Goal: Task Accomplishment & Management: Manage account settings

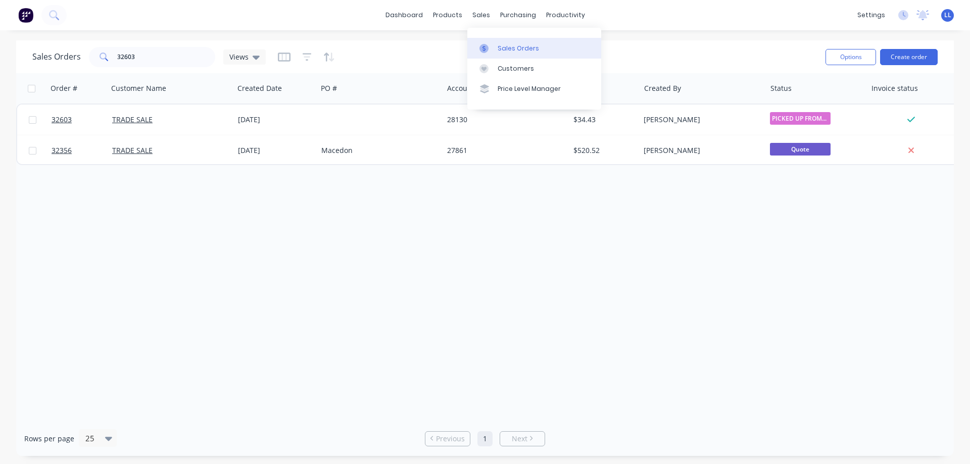
click at [488, 51] on icon at bounding box center [484, 48] width 9 height 9
drag, startPoint x: 127, startPoint y: 56, endPoint x: 88, endPoint y: 56, distance: 38.9
click at [89, 56] on div "32603" at bounding box center [152, 57] width 126 height 20
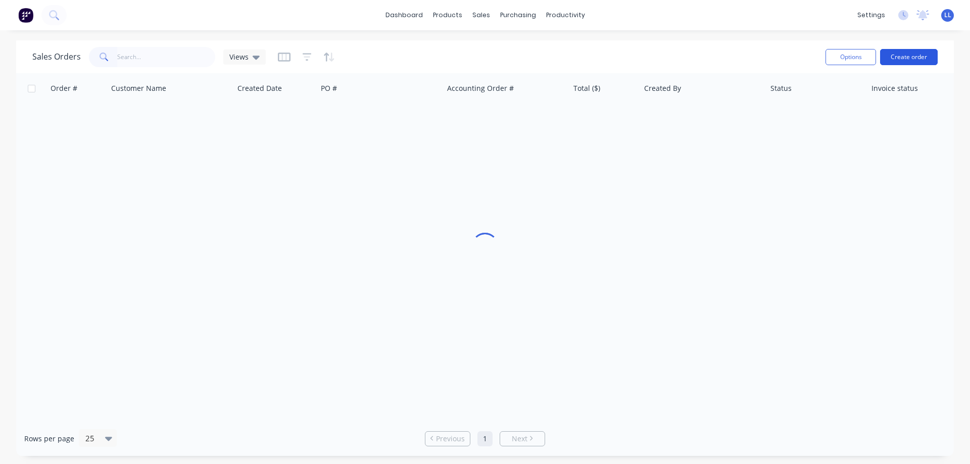
click at [917, 56] on button "Create order" at bounding box center [909, 57] width 58 height 16
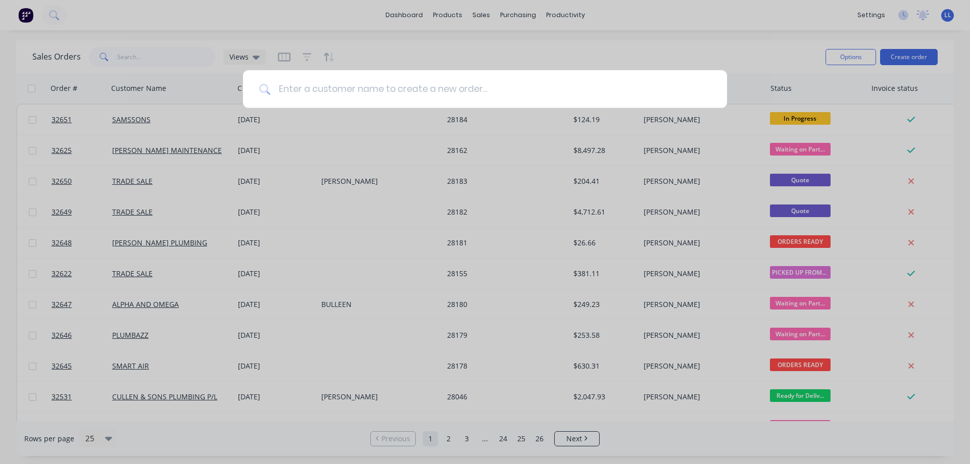
click at [349, 85] on input at bounding box center [490, 89] width 441 height 38
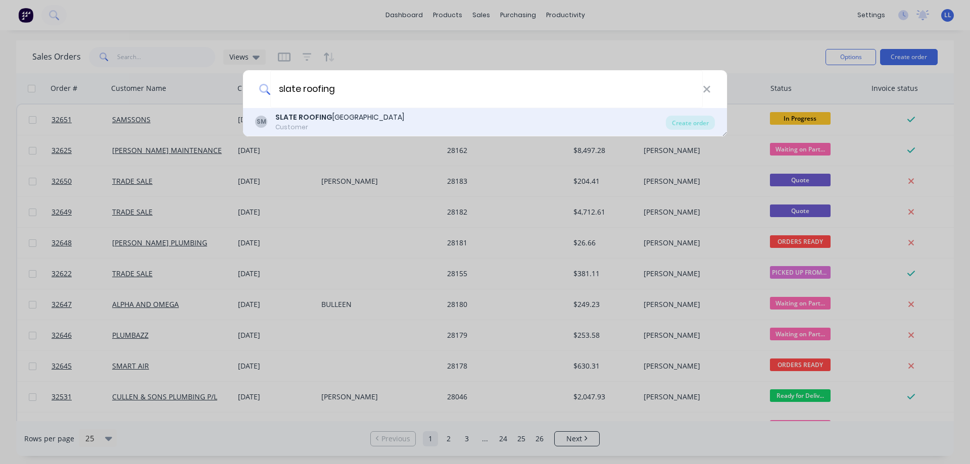
type input "slate roofing"
click at [338, 123] on div "Customer" at bounding box center [339, 127] width 129 height 9
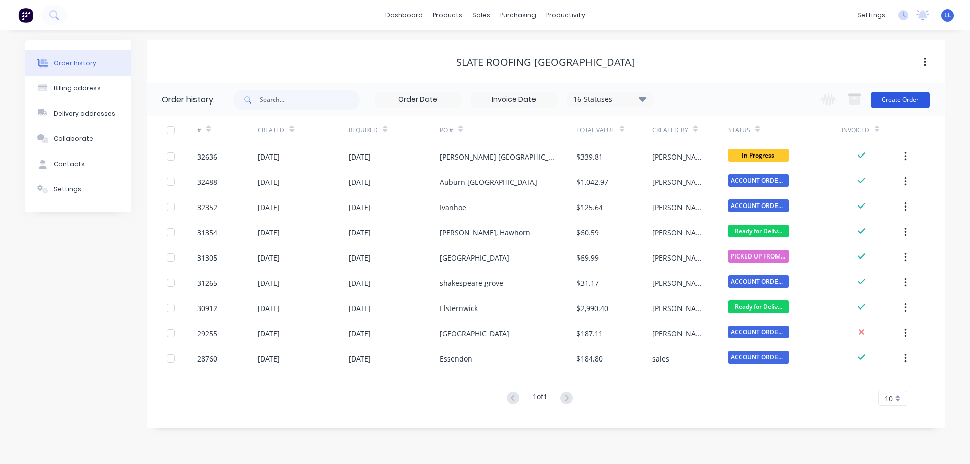
click at [888, 97] on button "Create Order" at bounding box center [900, 100] width 59 height 16
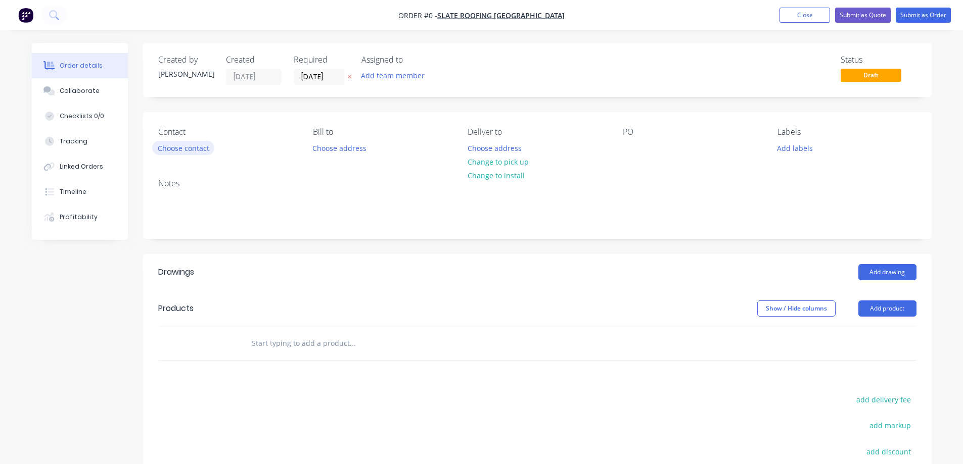
click at [177, 153] on button "Choose contact" at bounding box center [183, 148] width 62 height 14
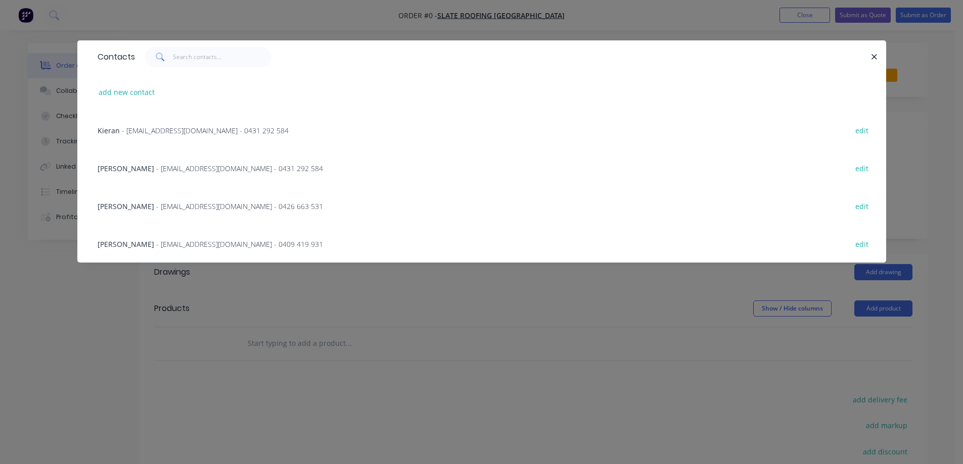
click at [177, 127] on span "- [EMAIL_ADDRESS][DOMAIN_NAME] - 0431 292 584" at bounding box center [205, 131] width 167 height 10
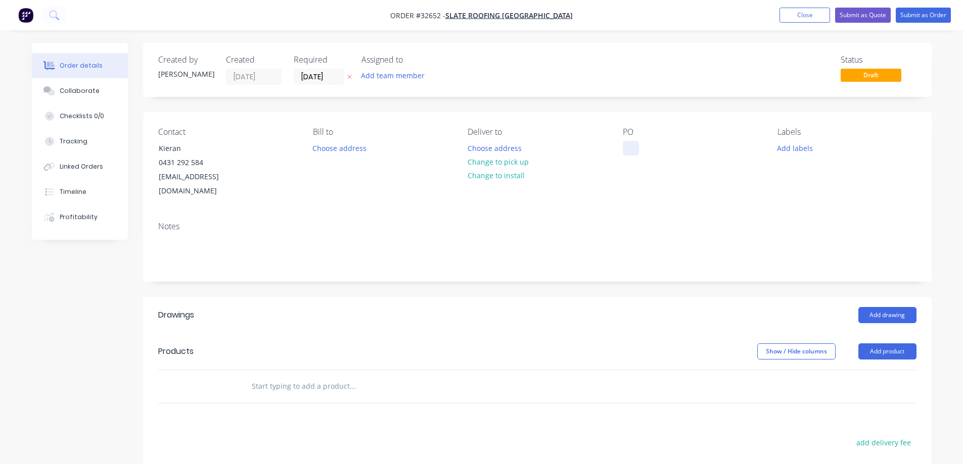
click at [635, 143] on div at bounding box center [631, 148] width 16 height 15
click at [481, 163] on button "Change to pick up" at bounding box center [498, 162] width 72 height 14
click at [790, 147] on button "Add labels" at bounding box center [795, 148] width 46 height 14
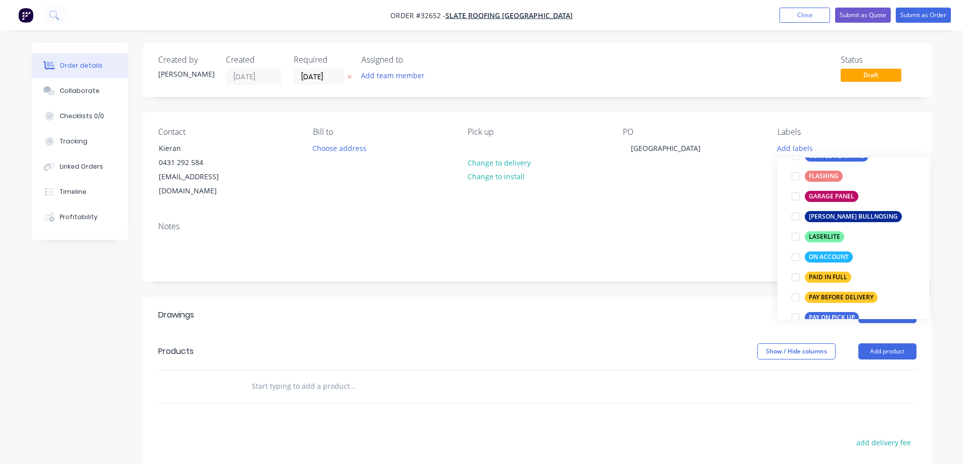
scroll to position [253, 0]
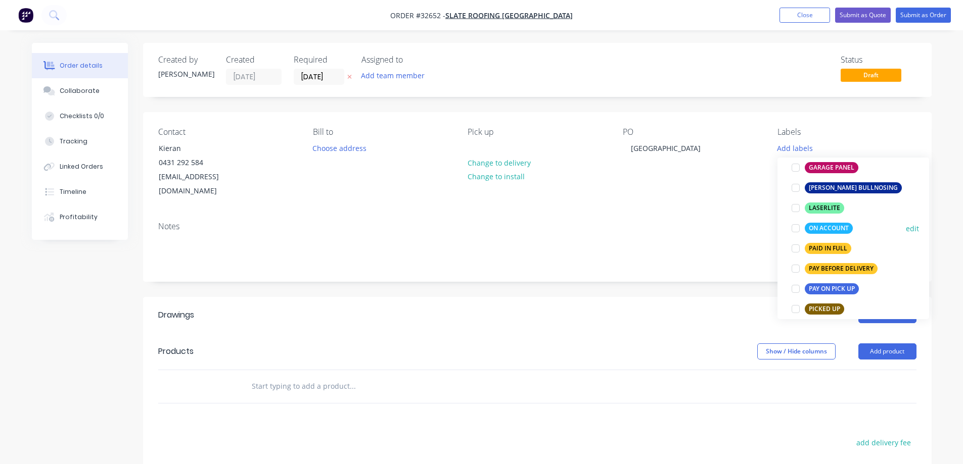
click at [794, 228] on div at bounding box center [795, 228] width 20 height 20
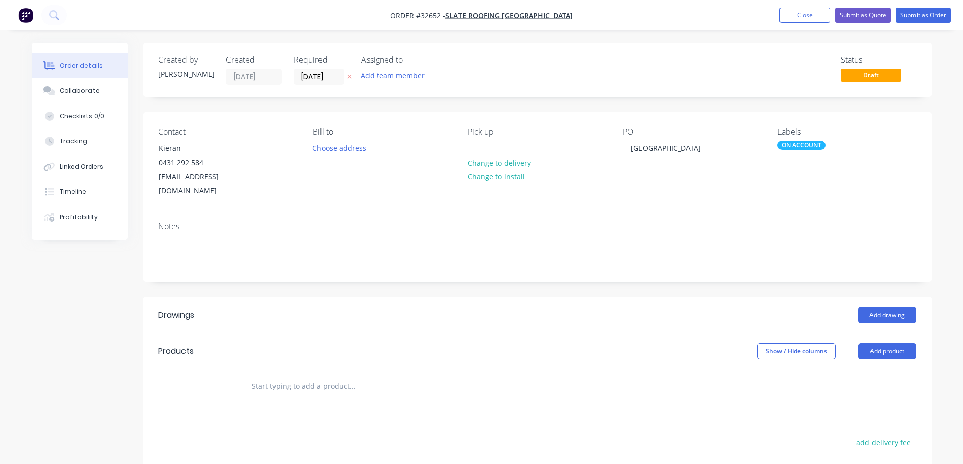
drag, startPoint x: 618, startPoint y: 289, endPoint x: 966, endPoint y: 289, distance: 347.7
click at [626, 297] on header "Drawings Add drawing" at bounding box center [537, 315] width 788 height 36
click at [904, 307] on button "Add drawing" at bounding box center [887, 315] width 58 height 16
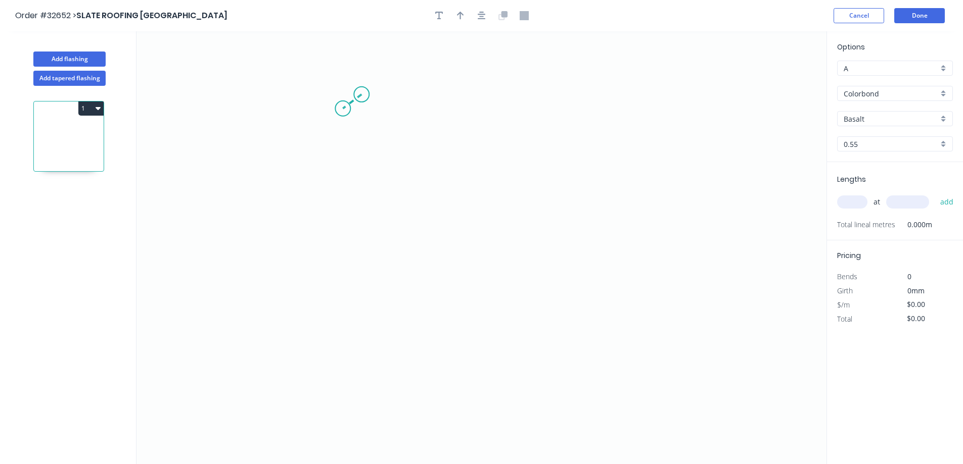
drag, startPoint x: 361, startPoint y: 94, endPoint x: 341, endPoint y: 110, distance: 25.7
click at [341, 110] on icon "0" at bounding box center [481, 247] width 690 height 433
drag, startPoint x: 341, startPoint y: 110, endPoint x: 346, endPoint y: 213, distance: 103.7
click at [346, 213] on icon "0 ?" at bounding box center [481, 247] width 690 height 433
click at [504, 214] on icon "0 ? ? ? º" at bounding box center [481, 247] width 690 height 433
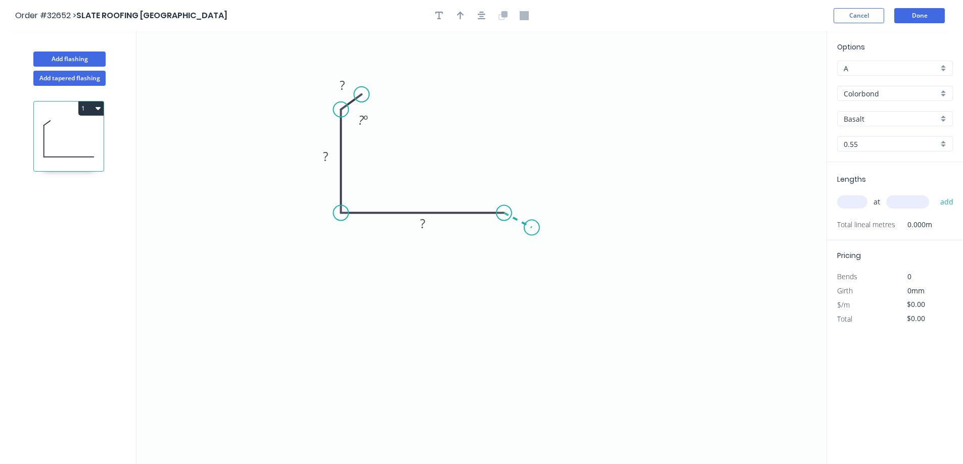
drag, startPoint x: 504, startPoint y: 214, endPoint x: 532, endPoint y: 228, distance: 31.2
click at [532, 228] on icon "0 ? ? ? ? º" at bounding box center [481, 247] width 690 height 433
drag, startPoint x: 361, startPoint y: 92, endPoint x: 362, endPoint y: 86, distance: 6.1
click at [362, 86] on circle at bounding box center [362, 87] width 15 height 15
drag, startPoint x: 532, startPoint y: 226, endPoint x: 522, endPoint y: 232, distance: 11.4
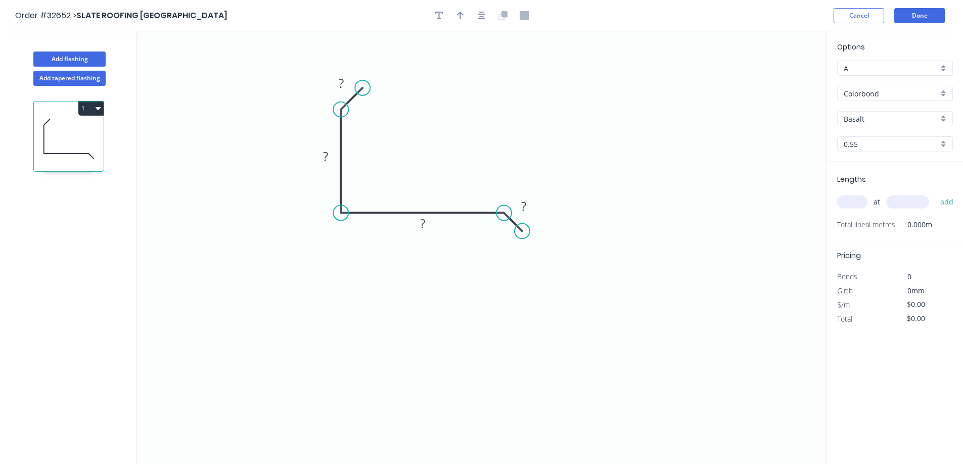
click at [522, 232] on circle at bounding box center [521, 231] width 15 height 15
click at [340, 81] on g "?" at bounding box center [341, 83] width 20 height 17
drag, startPoint x: 349, startPoint y: 82, endPoint x: 342, endPoint y: 84, distance: 7.4
click at [342, 84] on g "?" at bounding box center [341, 83] width 20 height 17
drag, startPoint x: 342, startPoint y: 84, endPoint x: 331, endPoint y: 87, distance: 11.5
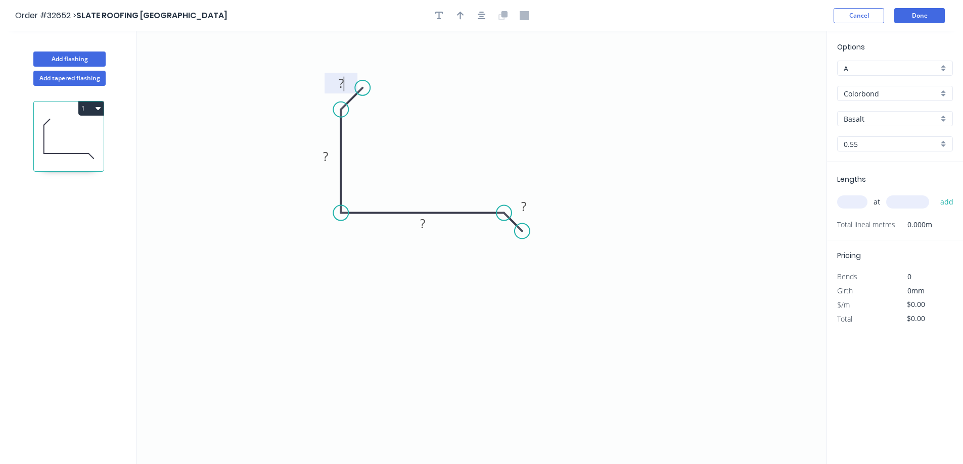
click at [331, 87] on g "?" at bounding box center [341, 83] width 20 height 17
drag, startPoint x: 869, startPoint y: 120, endPoint x: 864, endPoint y: 106, distance: 15.0
click at [868, 118] on input "Basalt" at bounding box center [890, 119] width 94 height 11
type input "$20.90"
click at [891, 145] on div "Monument" at bounding box center [894, 138] width 115 height 18
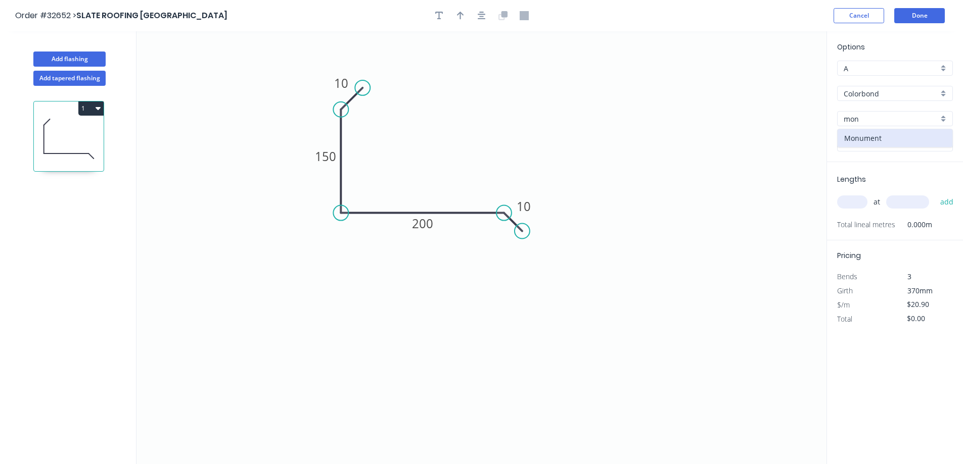
type input "Monument"
click at [461, 14] on icon "button" at bounding box center [460, 16] width 7 height 8
drag, startPoint x: 775, startPoint y: 83, endPoint x: 435, endPoint y: 137, distance: 344.4
click at [435, 137] on icon at bounding box center [434, 125] width 9 height 32
click at [859, 203] on input "text" at bounding box center [852, 202] width 30 height 13
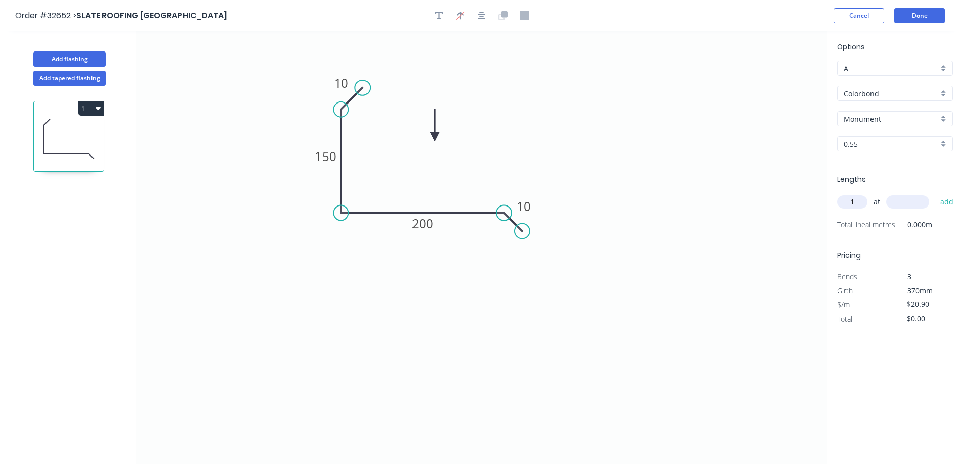
type input "1"
type input "4100"
click at [935, 194] on button "add" at bounding box center [947, 202] width 24 height 17
type input "$85.69"
click at [931, 17] on button "Done" at bounding box center [919, 15] width 51 height 15
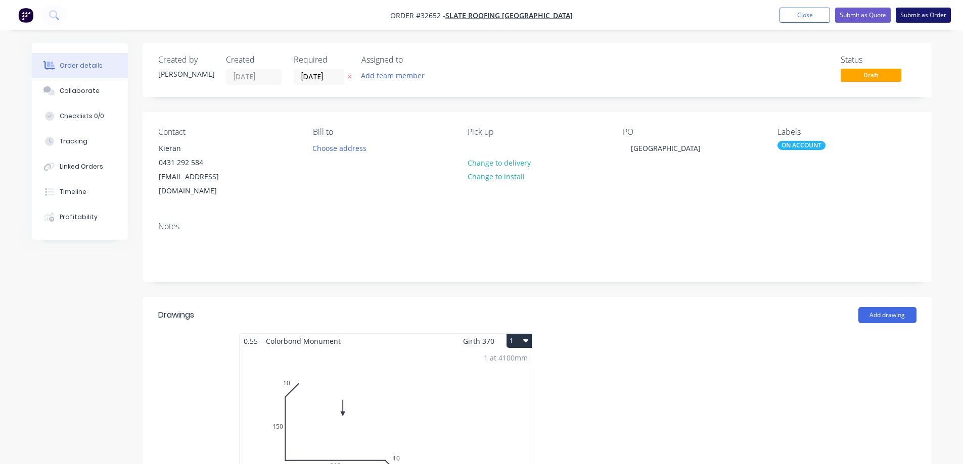
click at [926, 16] on button "Submit as Order" at bounding box center [922, 15] width 55 height 15
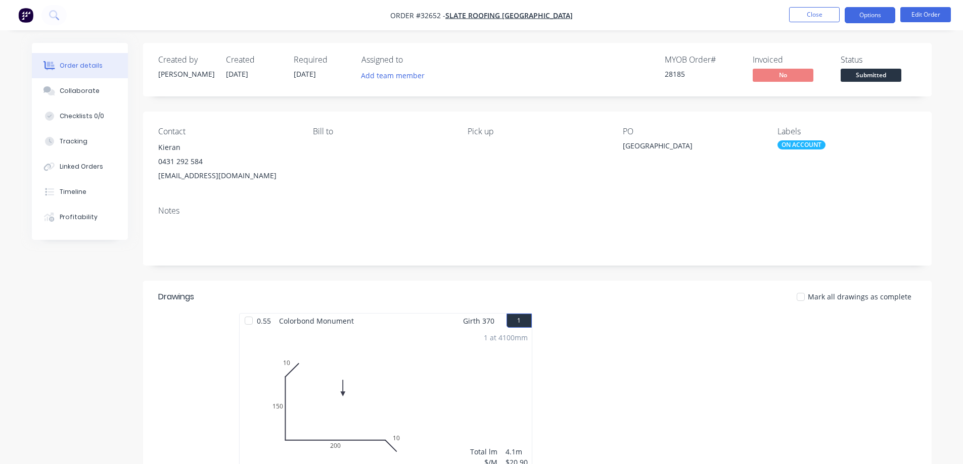
click at [860, 18] on button "Options" at bounding box center [869, 15] width 51 height 16
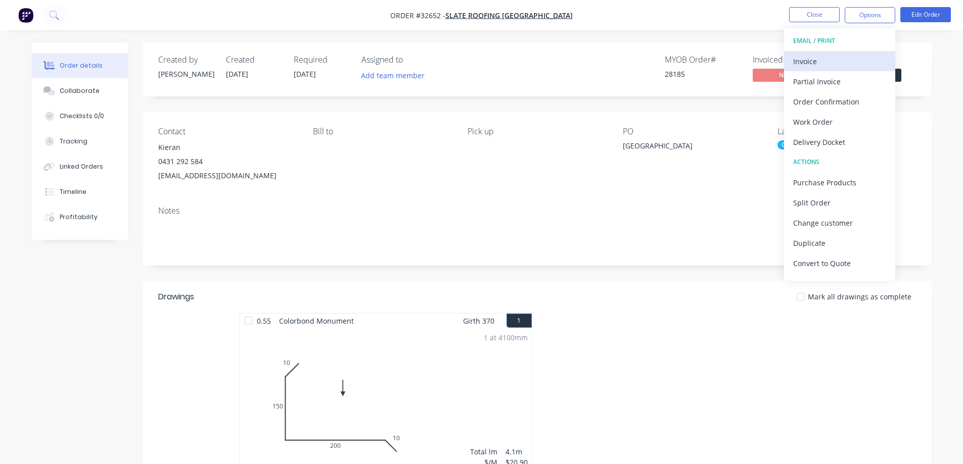
click at [811, 60] on div "Invoice" at bounding box center [839, 61] width 93 height 15
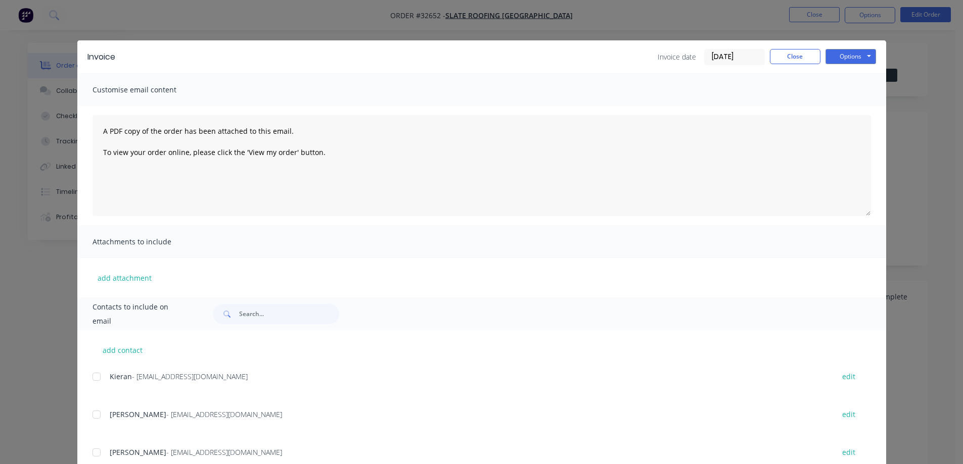
click at [93, 377] on div at bounding box center [96, 377] width 20 height 20
click at [94, 415] on div at bounding box center [96, 415] width 20 height 20
click at [838, 60] on button "Options" at bounding box center [850, 56] width 51 height 15
click at [858, 104] on button "Email" at bounding box center [857, 108] width 65 height 17
click at [800, 55] on button "Close" at bounding box center [795, 56] width 51 height 15
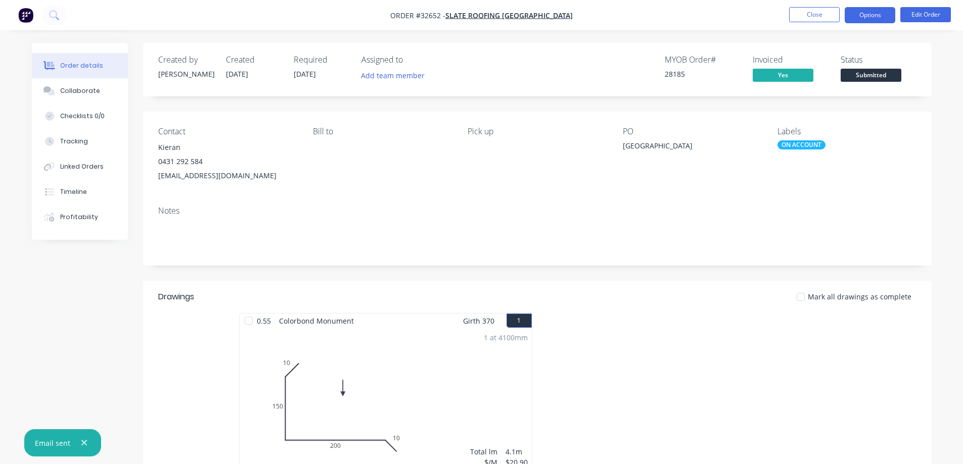
click at [859, 15] on button "Options" at bounding box center [869, 15] width 51 height 16
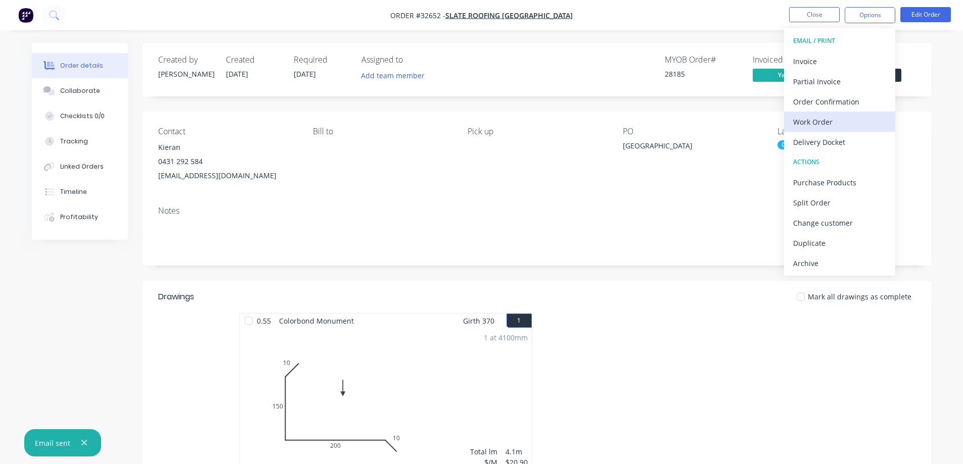
click at [825, 126] on div "Work Order" at bounding box center [839, 122] width 93 height 15
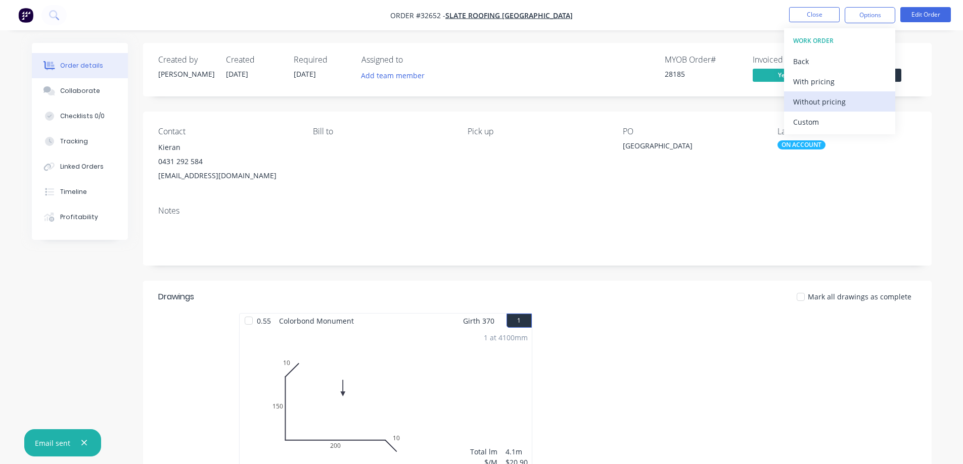
click at [824, 101] on div "Without pricing" at bounding box center [839, 101] width 93 height 15
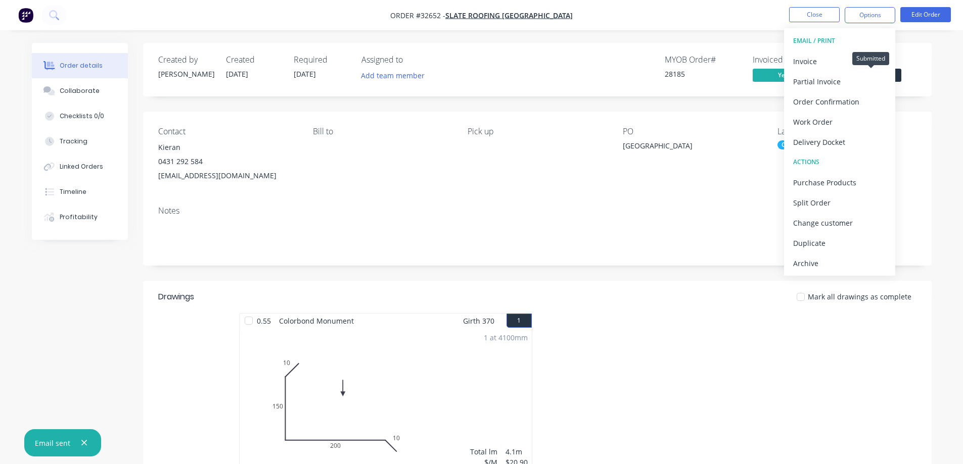
click at [900, 76] on span "Submitted" at bounding box center [870, 75] width 61 height 13
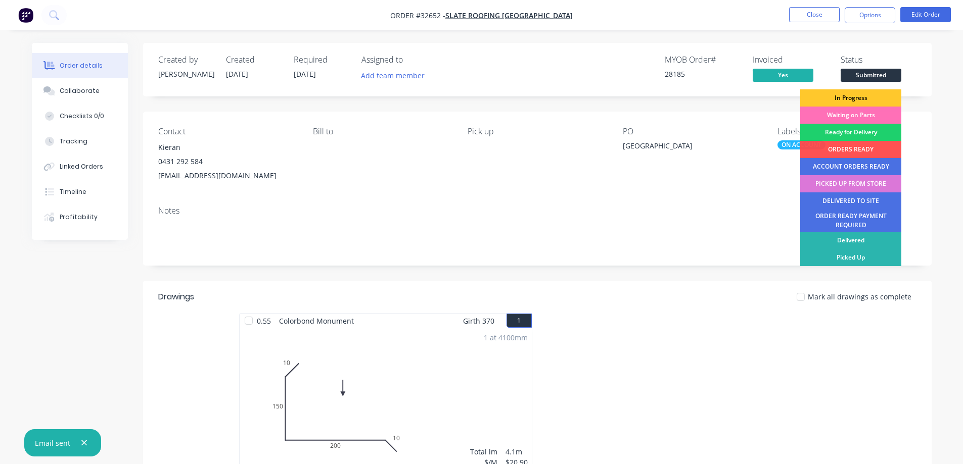
click at [861, 96] on div "In Progress" at bounding box center [850, 97] width 101 height 17
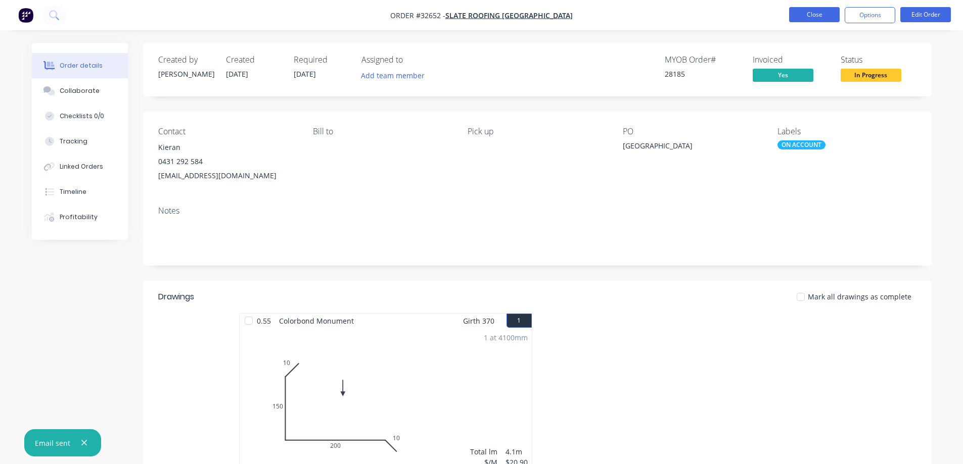
drag, startPoint x: 814, startPoint y: 13, endPoint x: 805, endPoint y: 10, distance: 9.3
click at [805, 10] on button "Close" at bounding box center [814, 14] width 51 height 15
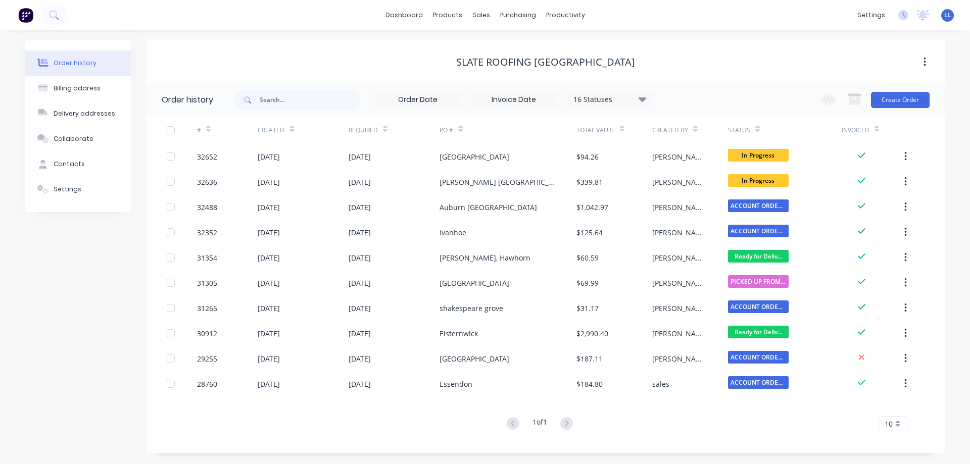
click at [33, 13] on img at bounding box center [25, 15] width 15 height 15
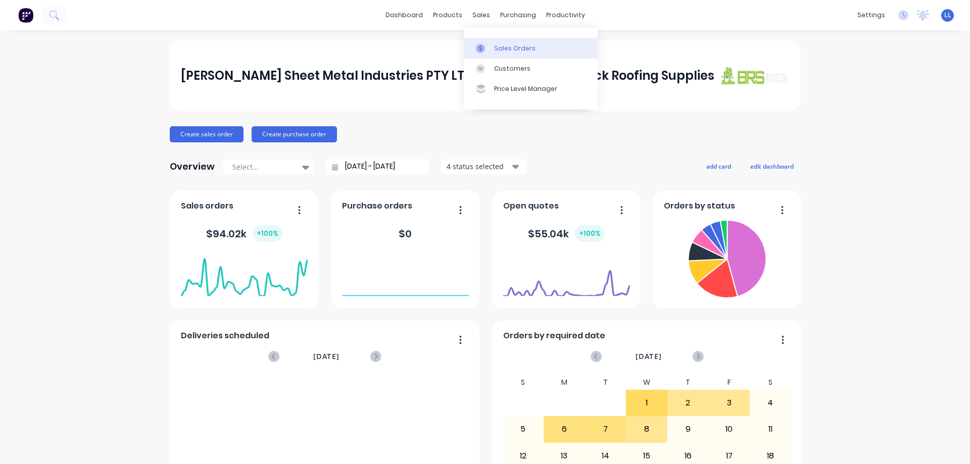
click at [489, 58] on link "Sales Orders" at bounding box center [531, 48] width 134 height 20
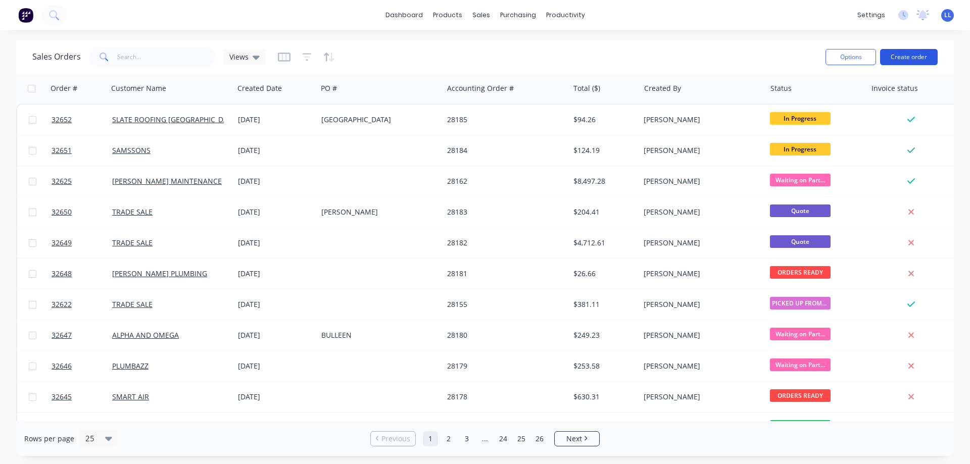
click at [913, 58] on button "Create order" at bounding box center [909, 57] width 58 height 16
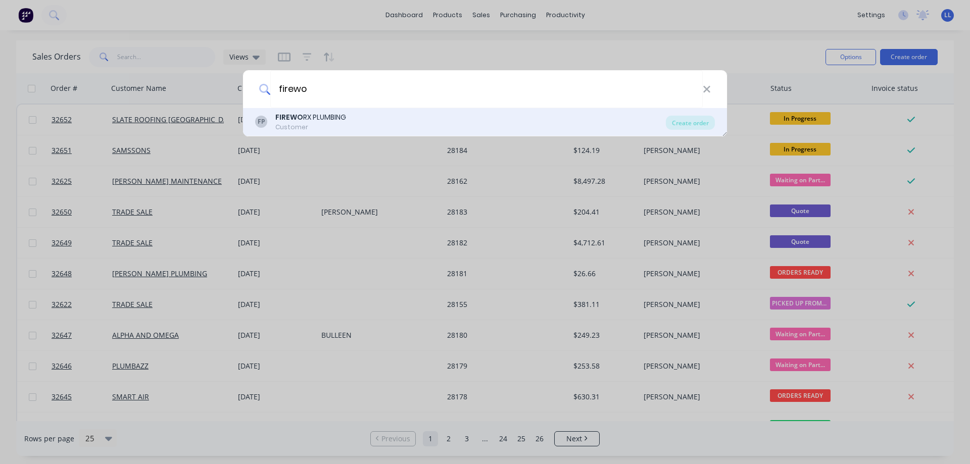
type input "firewo"
click at [413, 118] on div "FP FIREWO RX PLUMBING Customer" at bounding box center [460, 122] width 411 height 20
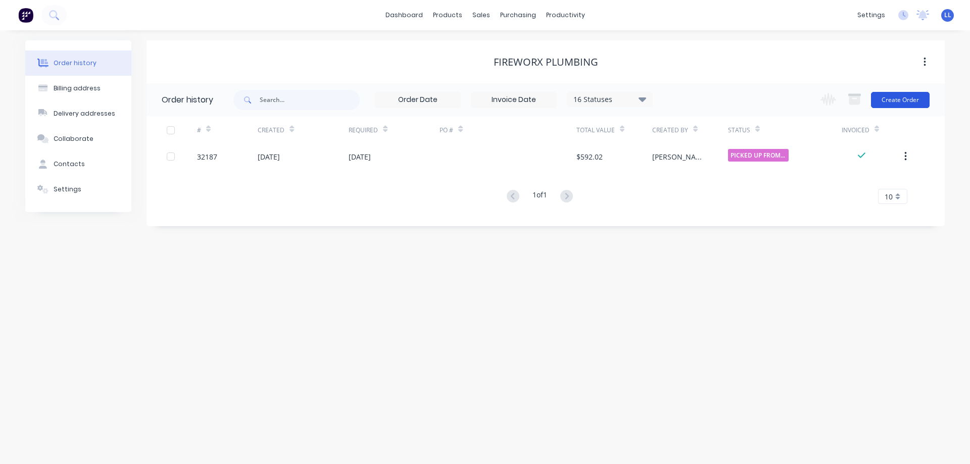
click at [910, 99] on button "Create Order" at bounding box center [900, 100] width 59 height 16
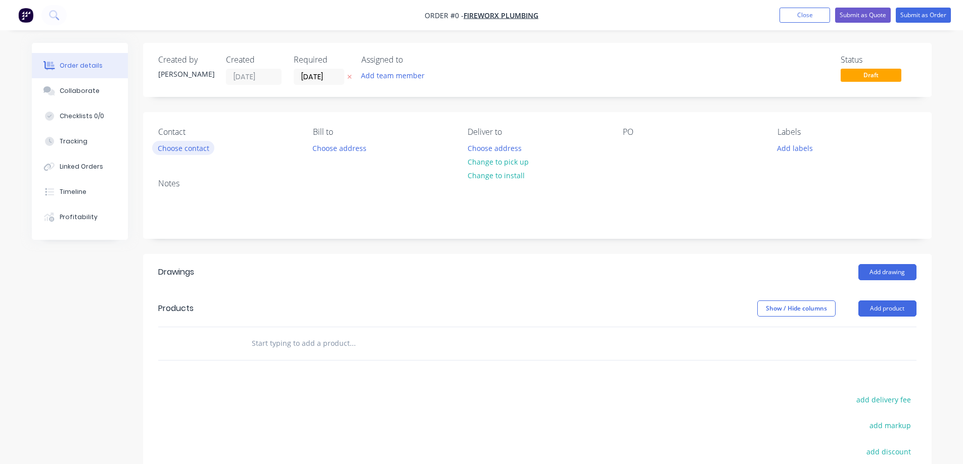
click at [184, 148] on button "Choose contact" at bounding box center [183, 148] width 62 height 14
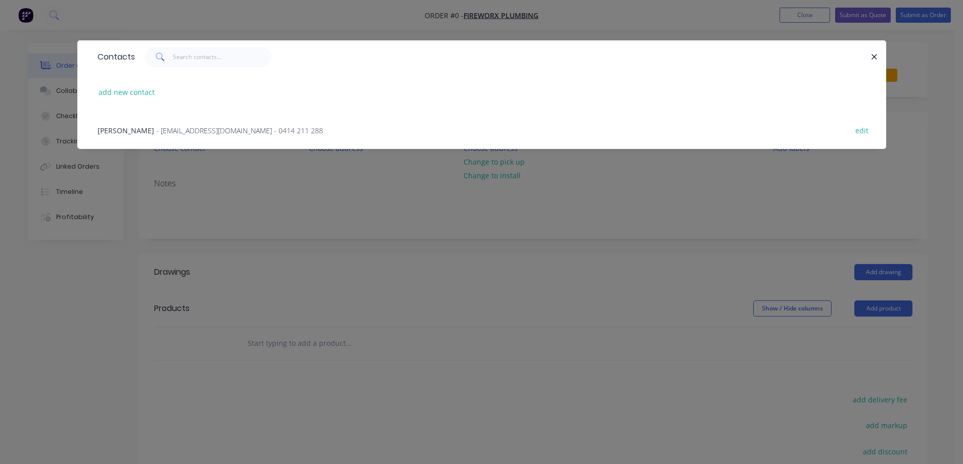
click at [156, 130] on span "- [EMAIL_ADDRESS][DOMAIN_NAME] - 0414 211 288" at bounding box center [239, 131] width 167 height 10
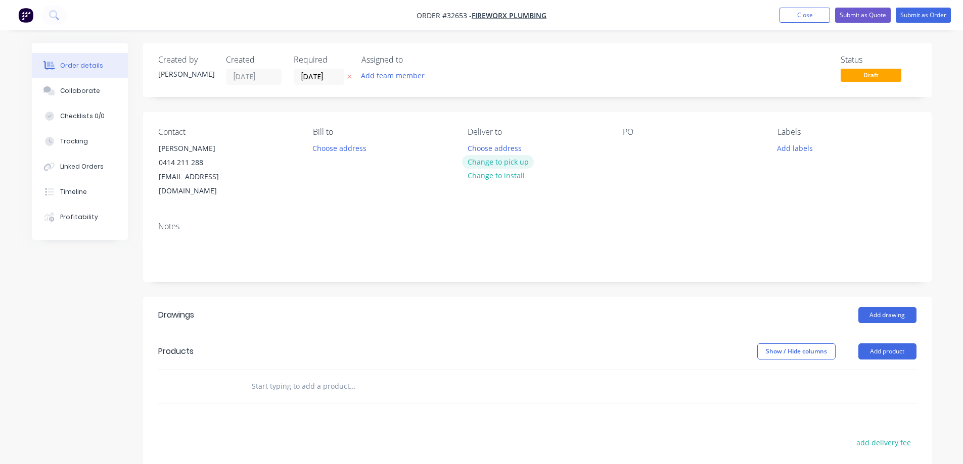
click at [509, 163] on button "Change to pick up" at bounding box center [498, 162] width 72 height 14
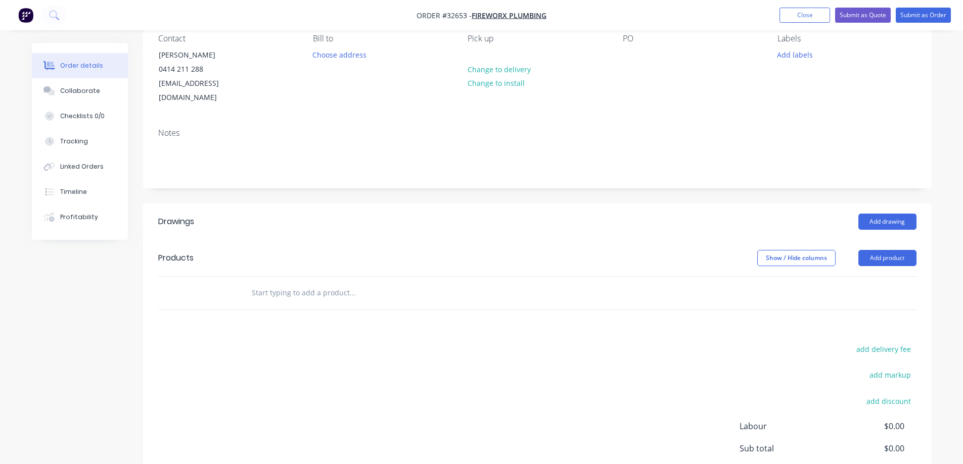
scroll to position [101, 0]
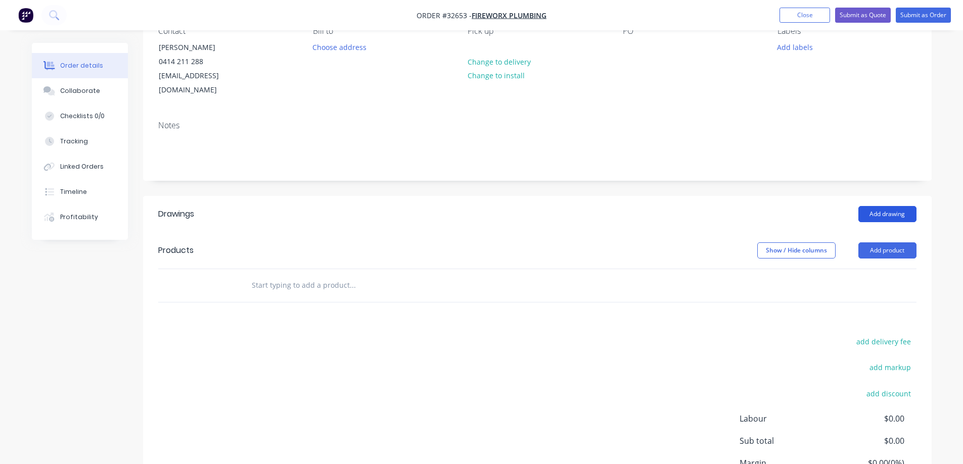
click at [888, 206] on button "Add drawing" at bounding box center [887, 214] width 58 height 16
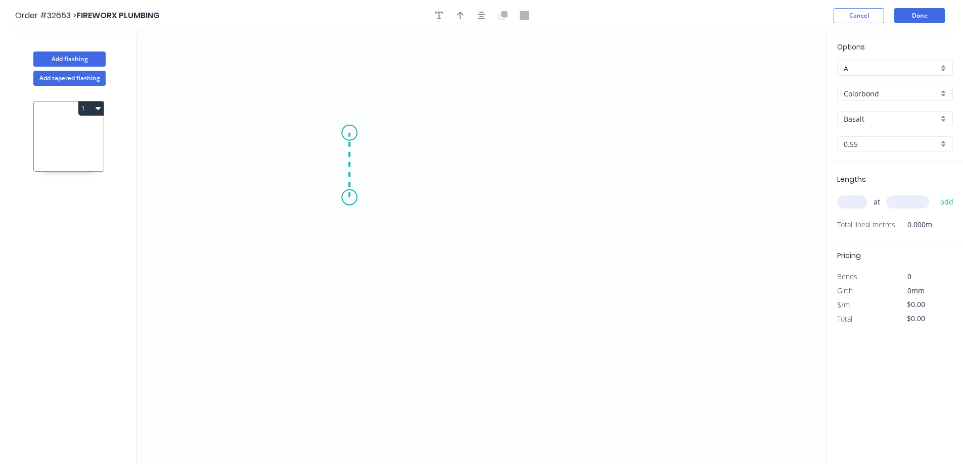
drag, startPoint x: 349, startPoint y: 198, endPoint x: 347, endPoint y: 133, distance: 64.7
click at [347, 133] on icon "0" at bounding box center [481, 247] width 690 height 433
click at [588, 126] on icon "0 ?" at bounding box center [481, 247] width 690 height 433
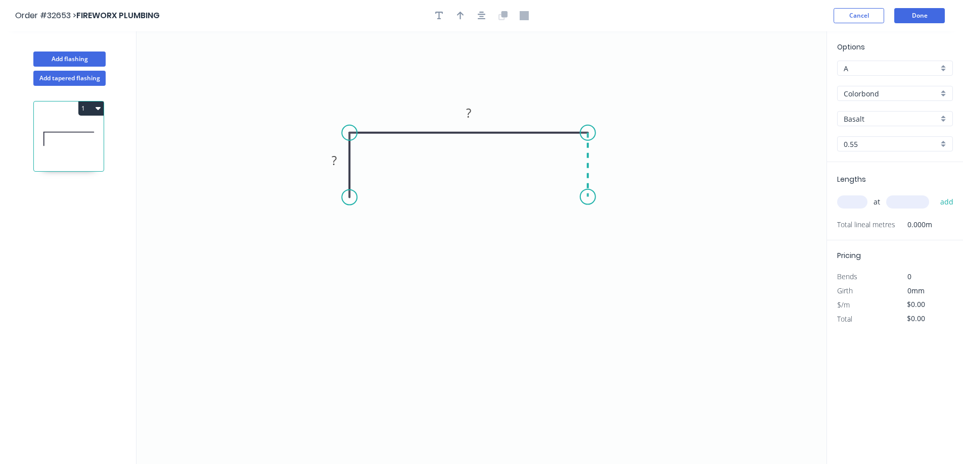
click at [588, 197] on icon "0 ? ?" at bounding box center [481, 247] width 690 height 433
click at [342, 162] on rect at bounding box center [334, 161] width 20 height 14
click at [883, 97] on input "Colorbond" at bounding box center [890, 93] width 94 height 11
type input "$48.45"
click at [862, 171] on div "Zinc" at bounding box center [894, 166] width 115 height 18
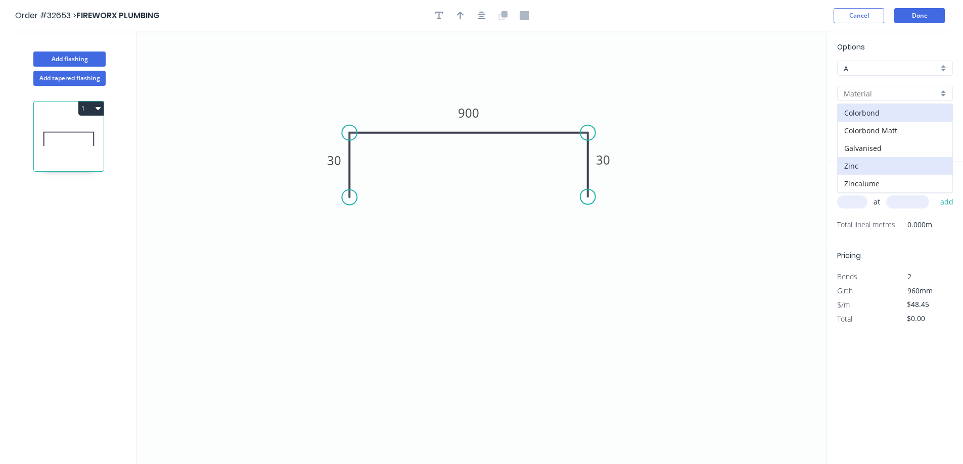
type input "Zinc"
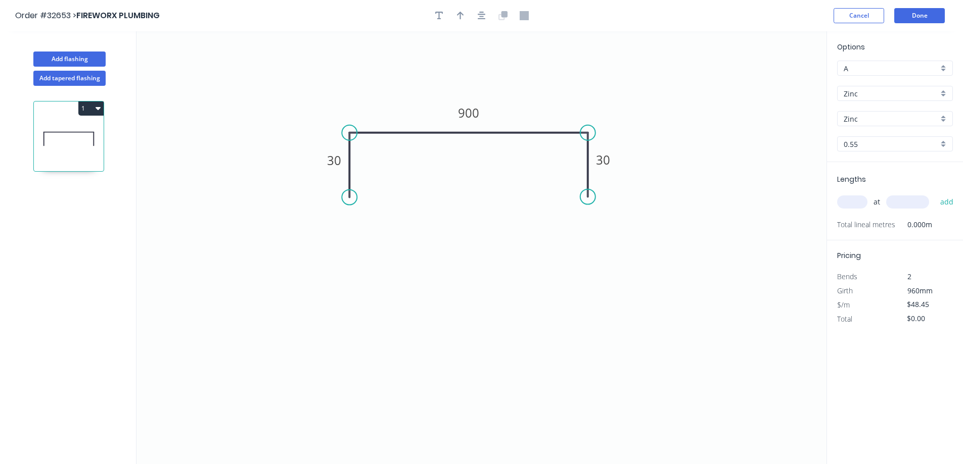
type input "$38.98"
click at [859, 202] on input "text" at bounding box center [852, 202] width 30 height 13
type input "3"
type input "2000"
click at [935, 194] on button "add" at bounding box center [947, 202] width 24 height 17
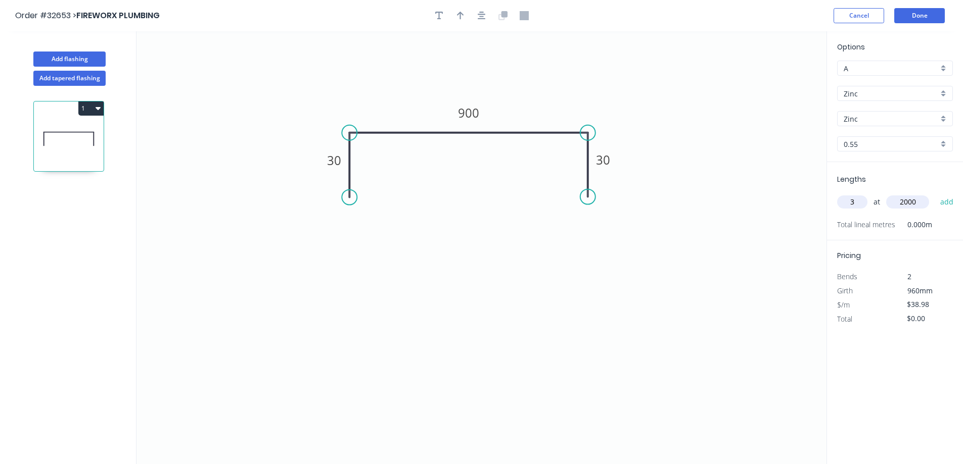
type input "$233.88"
click at [926, 16] on button "Done" at bounding box center [919, 15] width 51 height 15
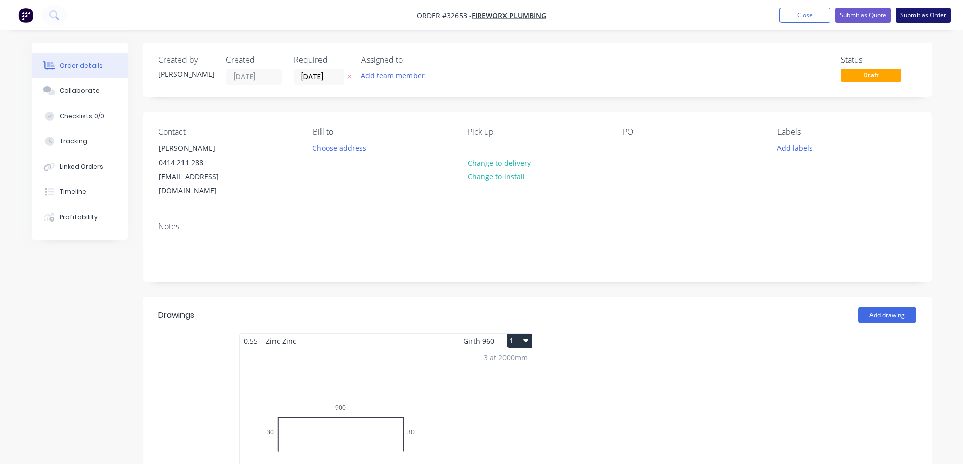
click at [920, 16] on button "Submit as Order" at bounding box center [922, 15] width 55 height 15
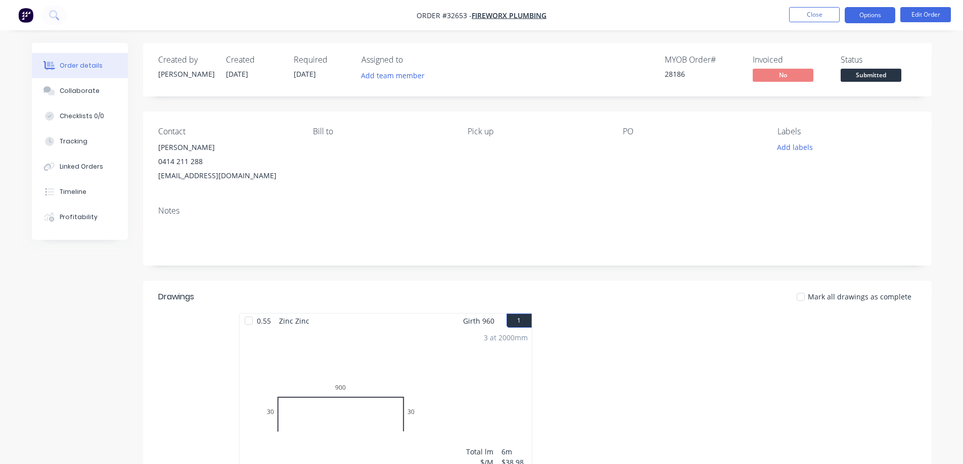
click at [861, 18] on button "Options" at bounding box center [869, 15] width 51 height 16
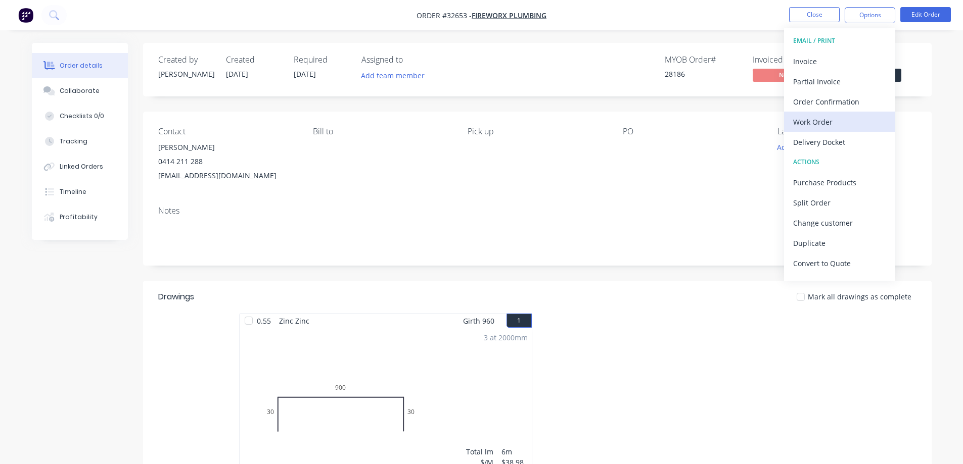
click at [835, 120] on div "Work Order" at bounding box center [839, 122] width 93 height 15
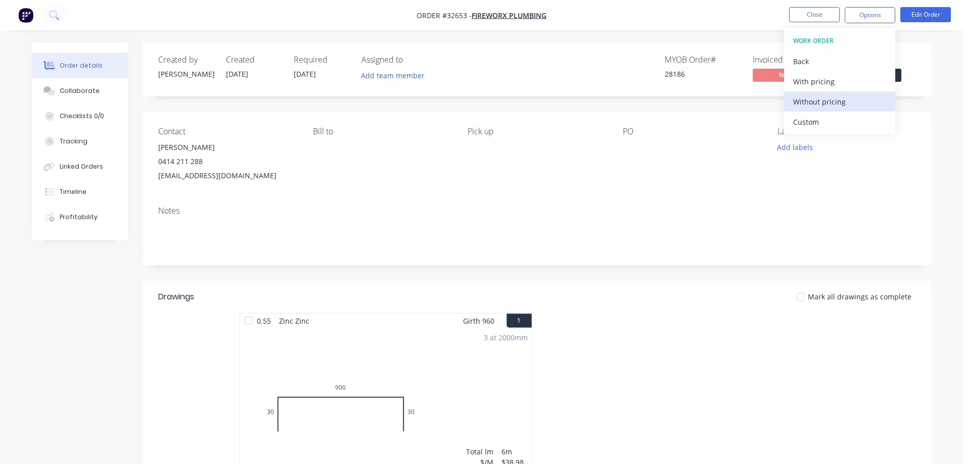
click at [829, 104] on div "Without pricing" at bounding box center [839, 101] width 93 height 15
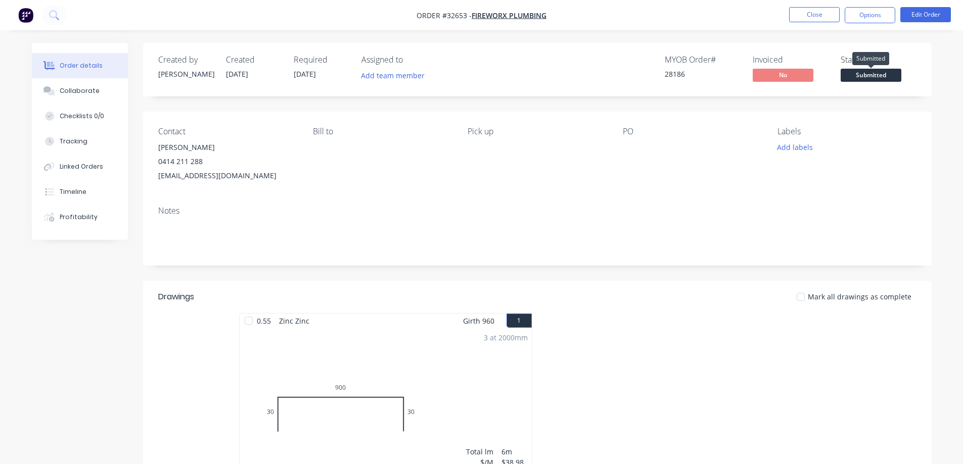
click at [898, 79] on span "Submitted" at bounding box center [870, 75] width 61 height 13
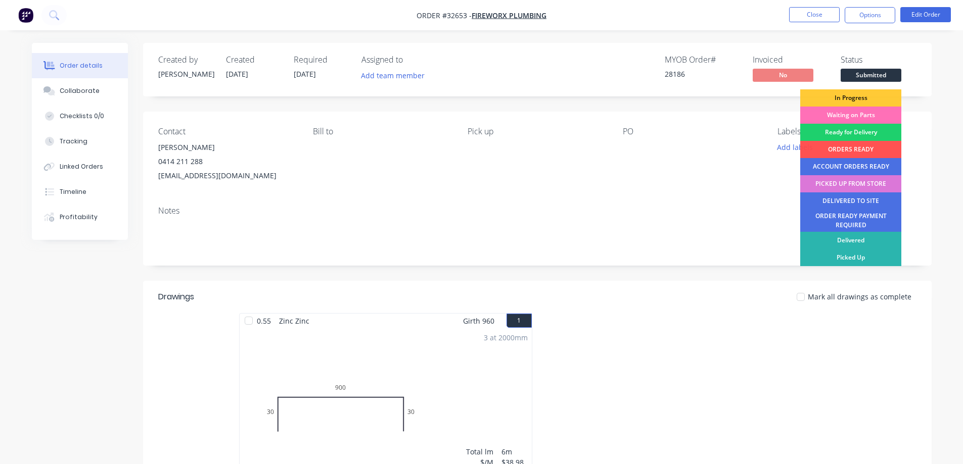
drag, startPoint x: 872, startPoint y: 98, endPoint x: 823, endPoint y: 69, distance: 57.1
click at [872, 98] on div "In Progress" at bounding box center [850, 97] width 101 height 17
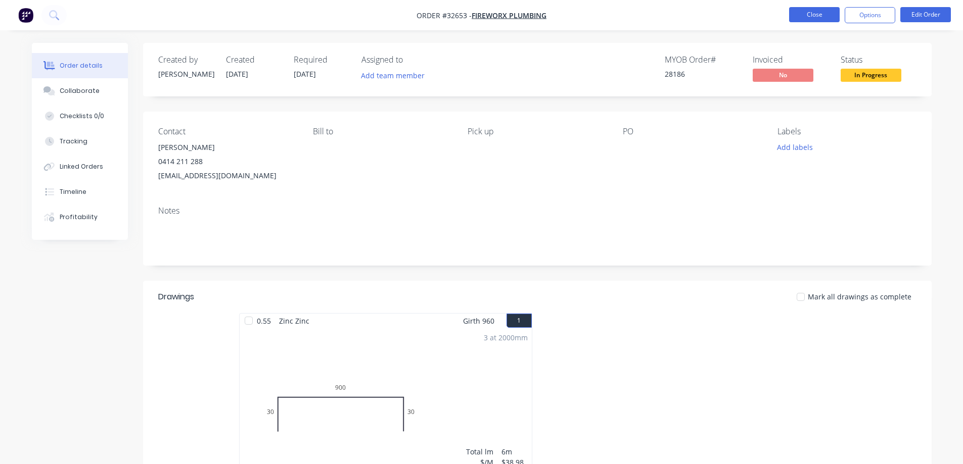
click at [810, 16] on button "Close" at bounding box center [814, 14] width 51 height 15
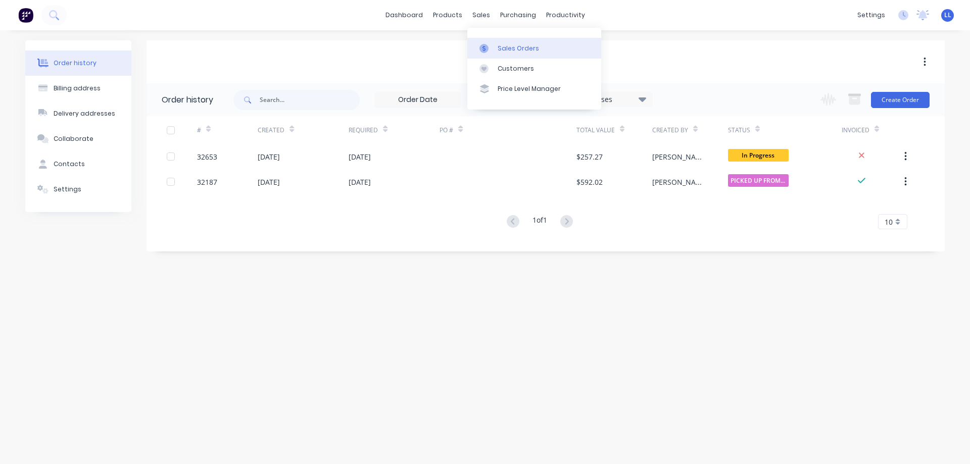
click at [488, 48] on icon at bounding box center [484, 48] width 9 height 9
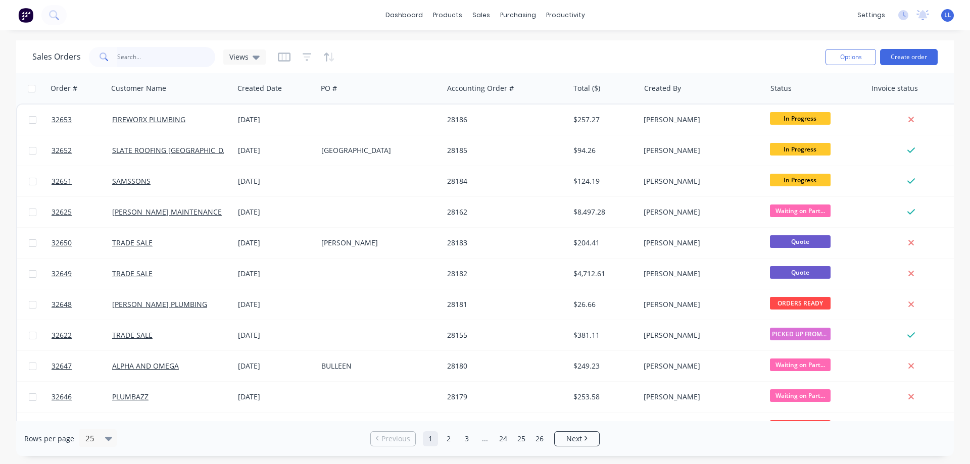
click at [158, 54] on input "text" at bounding box center [166, 57] width 99 height 20
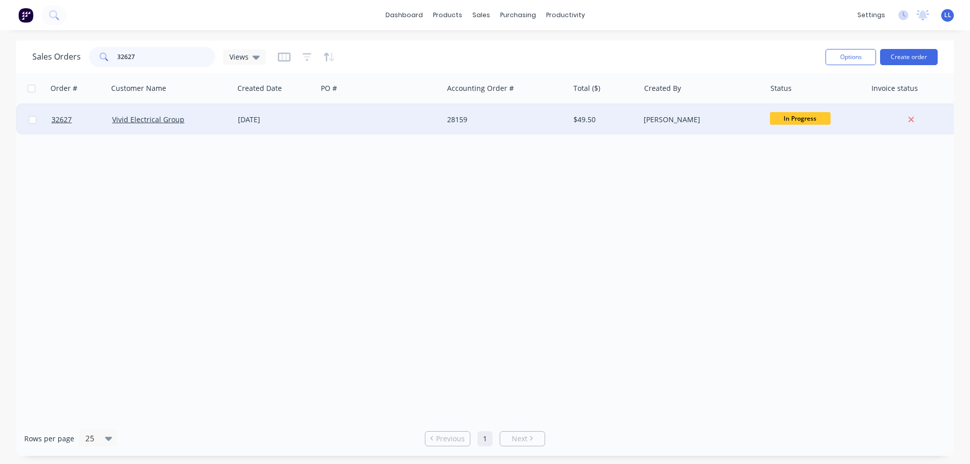
type input "32627"
click at [360, 124] on div at bounding box center [380, 120] width 126 height 30
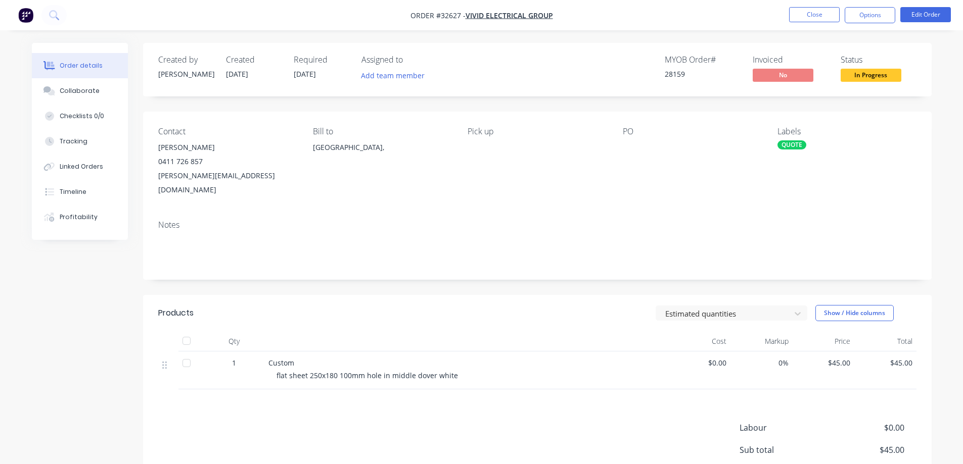
click at [856, 78] on span "In Progress" at bounding box center [870, 75] width 61 height 13
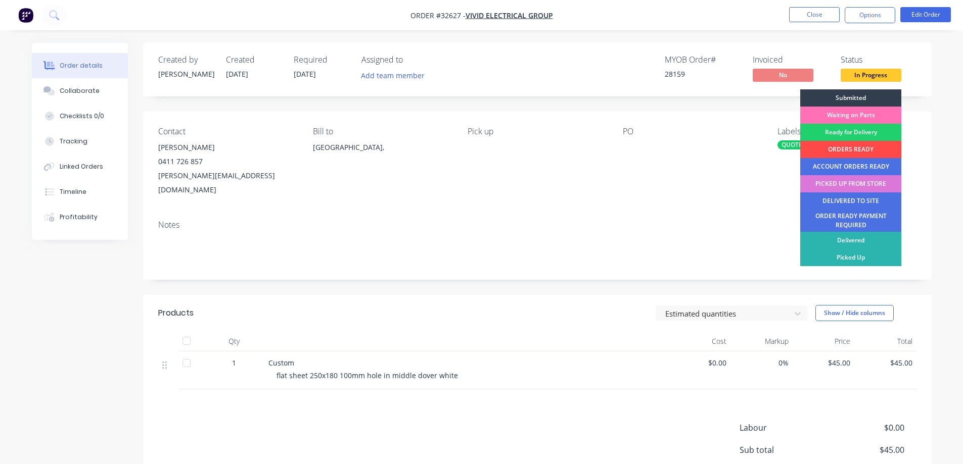
click at [846, 150] on div "ORDERS READY" at bounding box center [850, 149] width 101 height 17
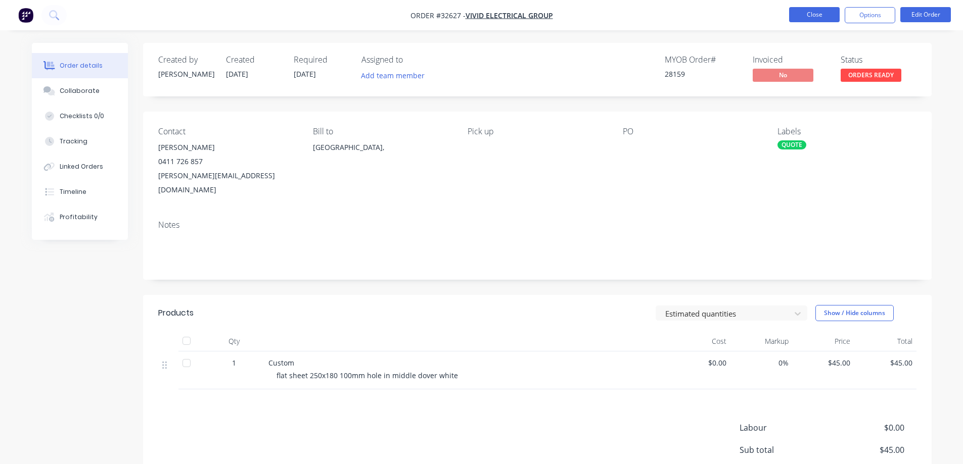
click at [832, 10] on button "Close" at bounding box center [814, 14] width 51 height 15
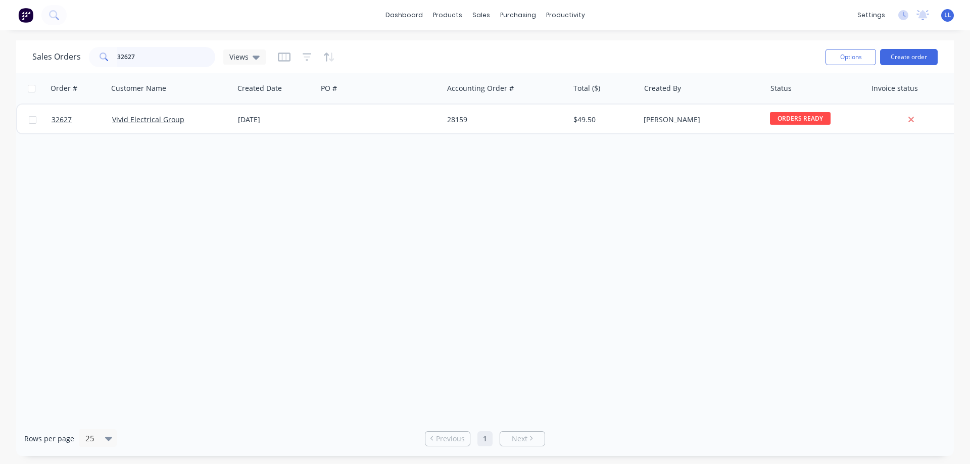
click at [69, 54] on div "Sales Orders 32627 Views" at bounding box center [148, 57] width 233 height 20
type input "2"
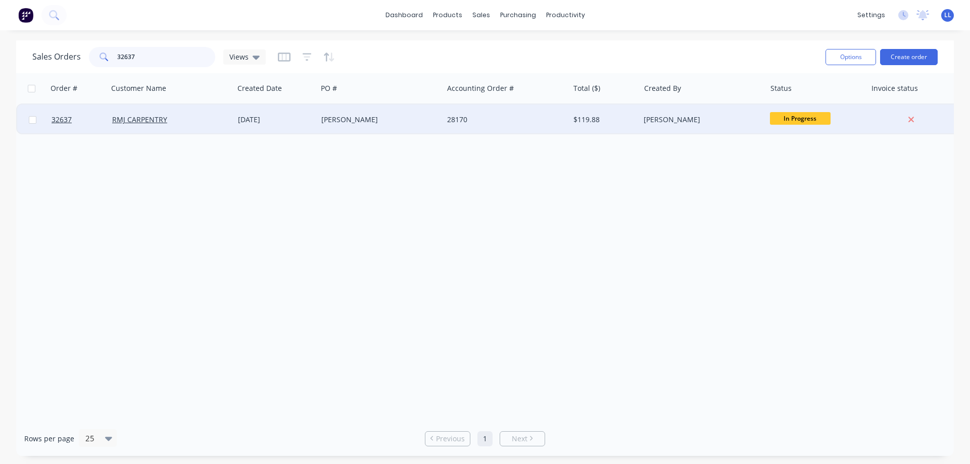
type input "32637"
click at [505, 117] on div "28170" at bounding box center [503, 120] width 112 height 10
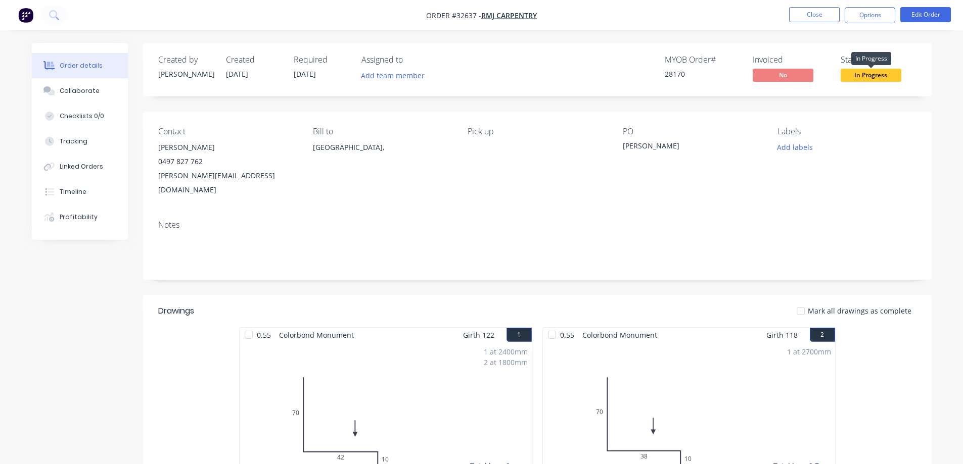
click at [867, 76] on span "In Progress" at bounding box center [870, 75] width 61 height 13
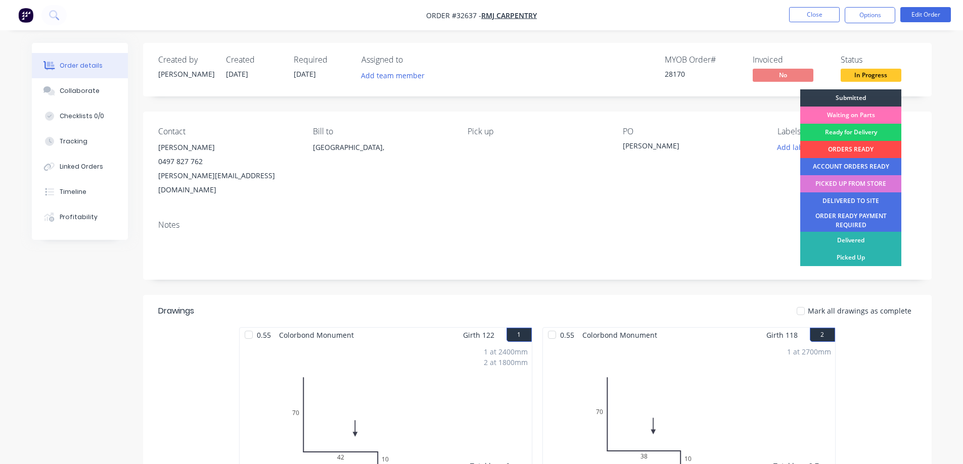
click at [841, 151] on div "ORDERS READY" at bounding box center [850, 149] width 101 height 17
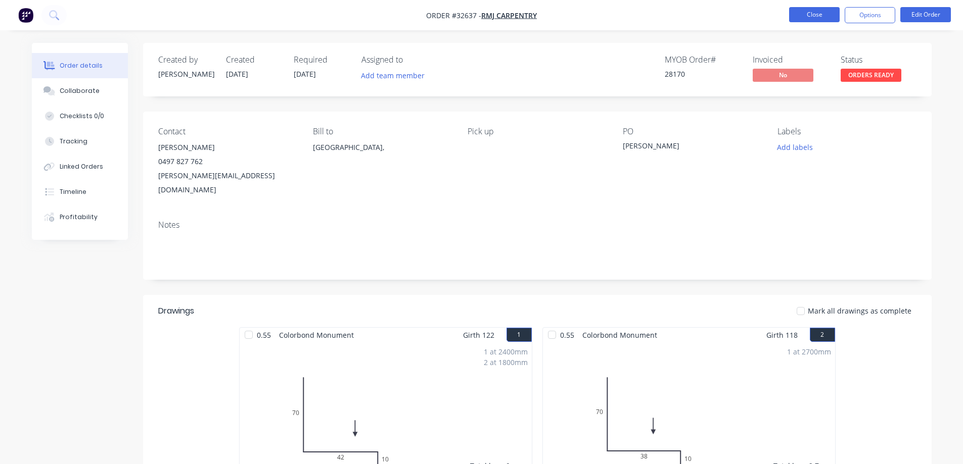
click at [814, 13] on button "Close" at bounding box center [814, 14] width 51 height 15
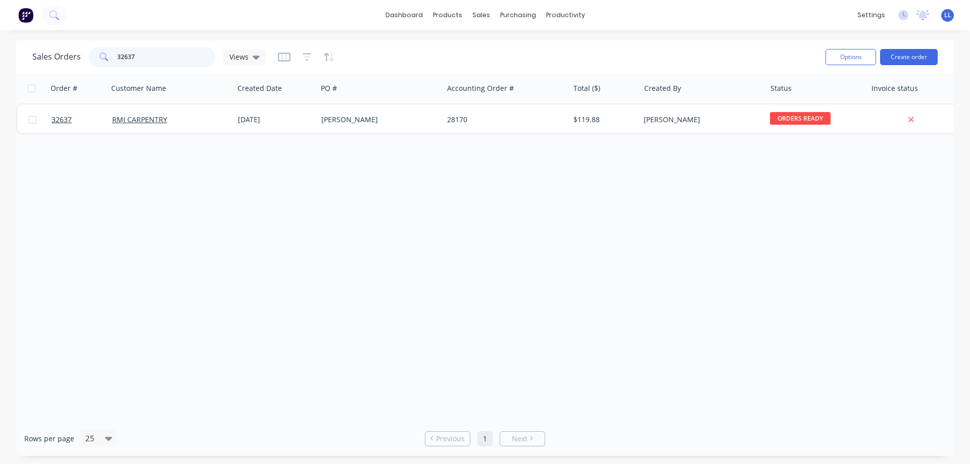
click at [108, 58] on div "32637" at bounding box center [152, 57] width 126 height 20
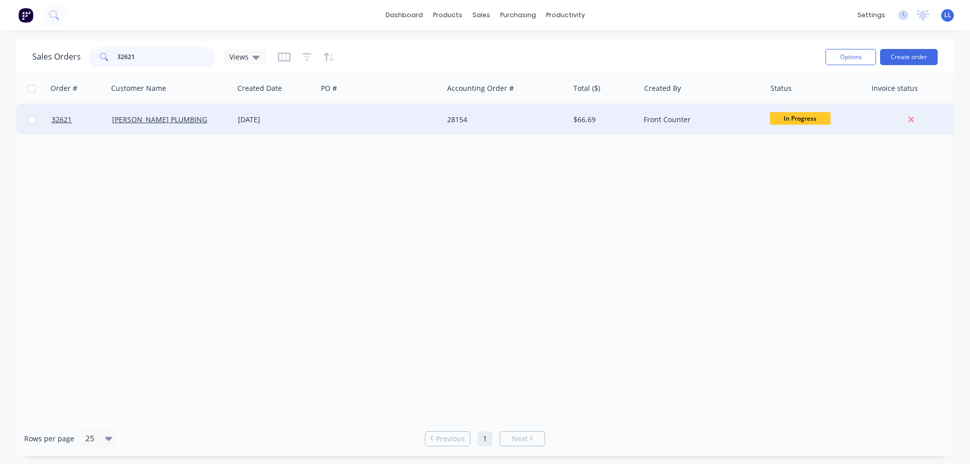
type input "32621"
click at [705, 123] on div "Front Counter" at bounding box center [700, 120] width 112 height 10
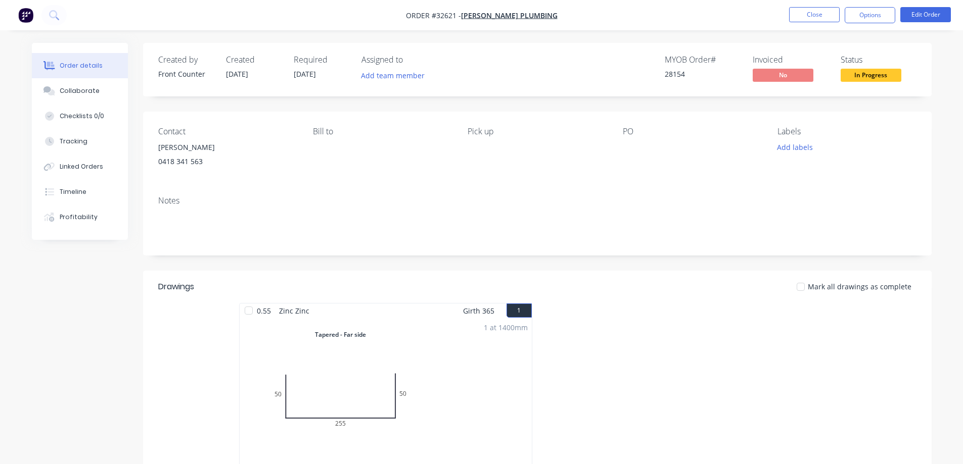
click at [859, 75] on span "In Progress" at bounding box center [870, 75] width 61 height 13
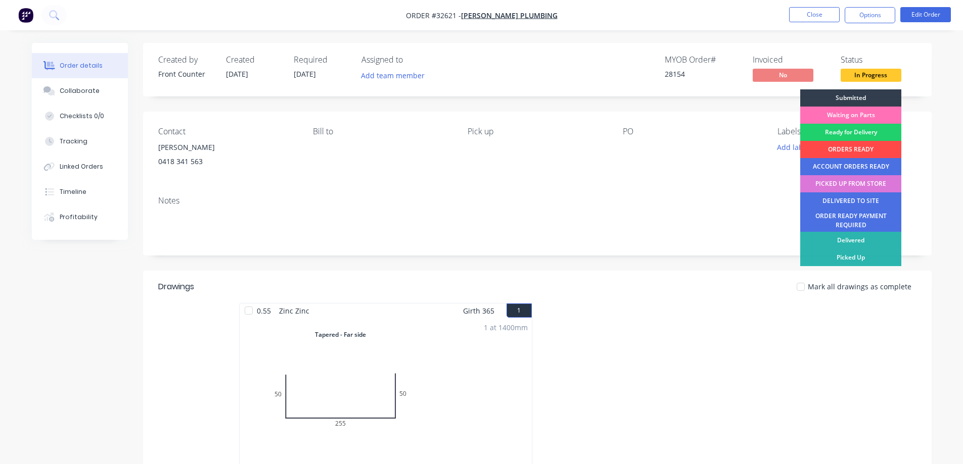
click at [839, 148] on div "ORDERS READY" at bounding box center [850, 149] width 101 height 17
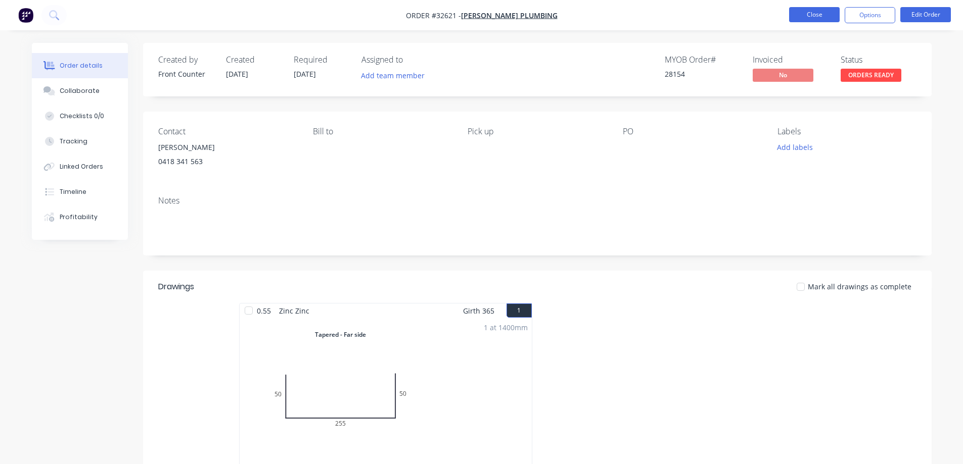
click at [824, 17] on button "Close" at bounding box center [814, 14] width 51 height 15
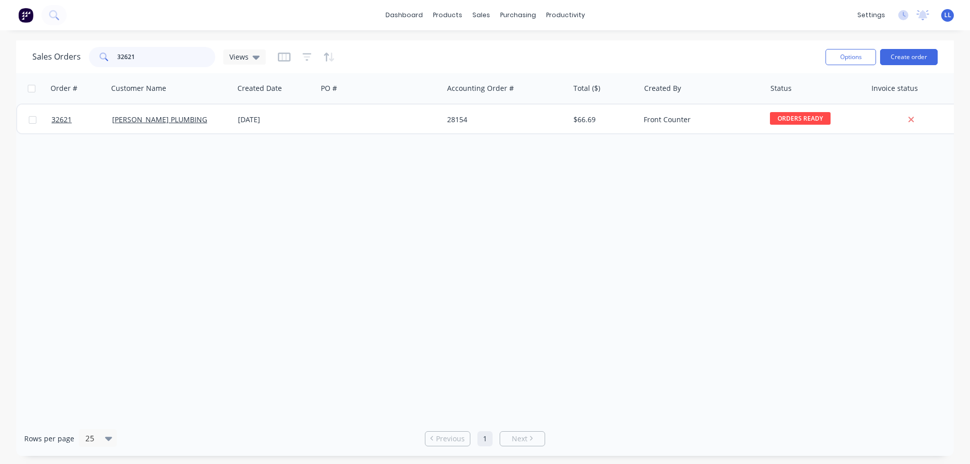
drag, startPoint x: 132, startPoint y: 56, endPoint x: 98, endPoint y: 53, distance: 34.5
click at [98, 53] on div "32621" at bounding box center [152, 57] width 126 height 20
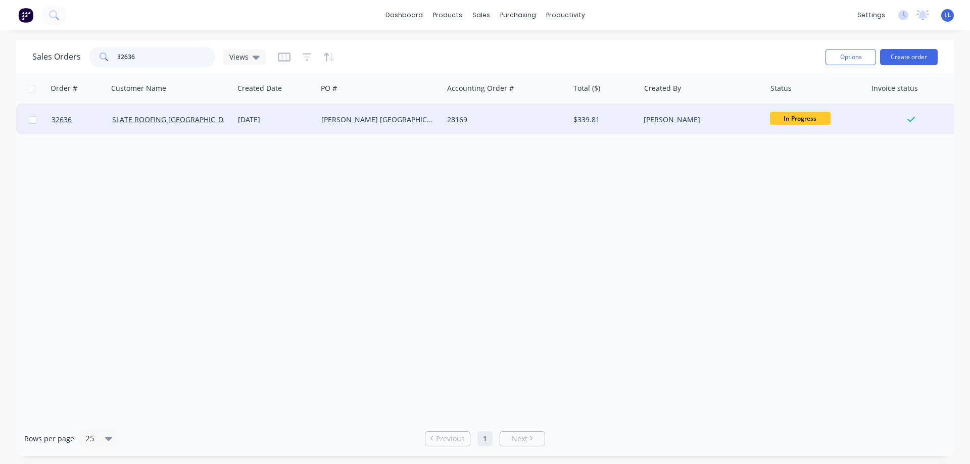
type input "32636"
click at [690, 130] on div "[PERSON_NAME]" at bounding box center [703, 120] width 126 height 30
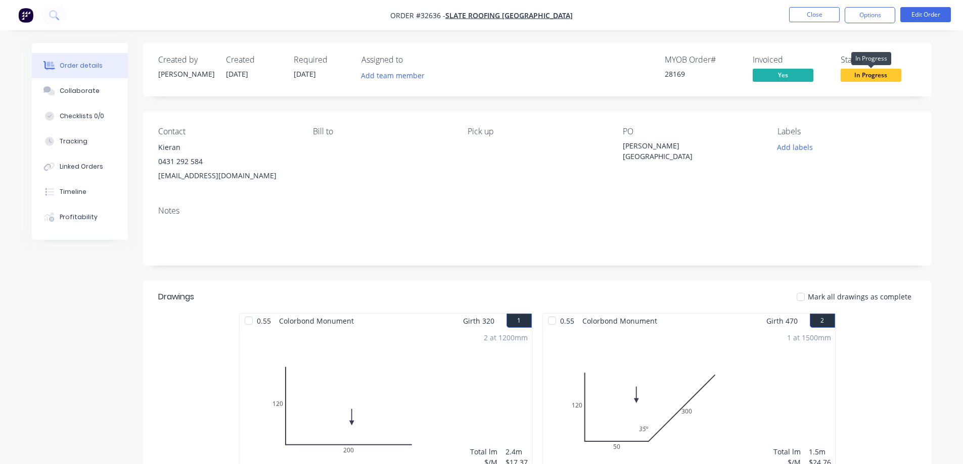
click at [857, 77] on span "In Progress" at bounding box center [870, 75] width 61 height 13
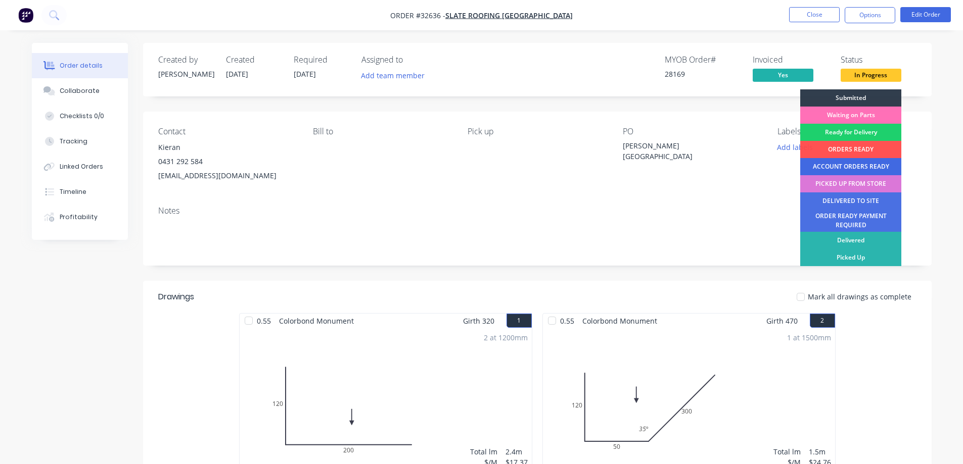
click at [823, 163] on div "ACCOUNT ORDERS READY" at bounding box center [850, 166] width 101 height 17
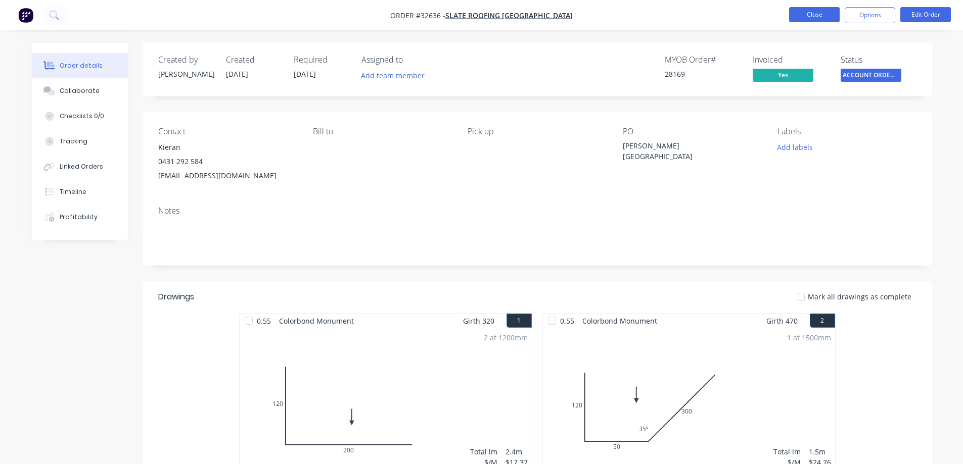
drag, startPoint x: 797, startPoint y: 13, endPoint x: 790, endPoint y: 12, distance: 7.1
click at [790, 12] on button "Close" at bounding box center [814, 14] width 51 height 15
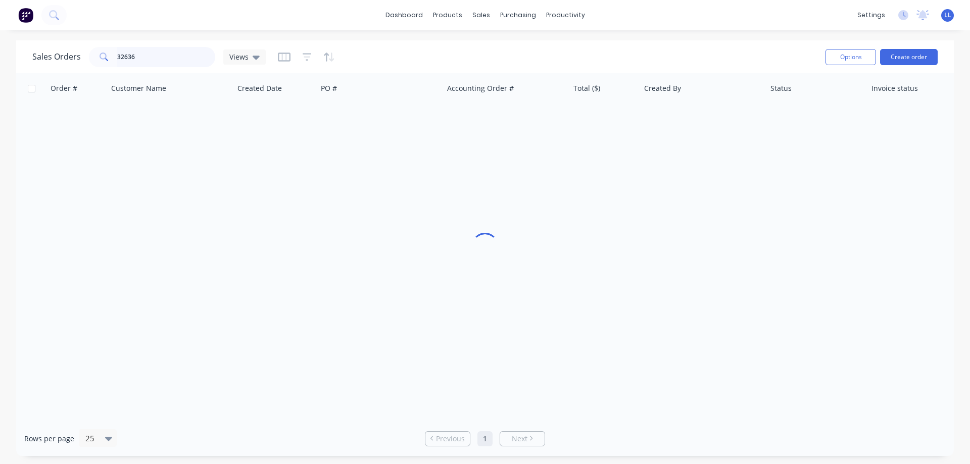
drag, startPoint x: 146, startPoint y: 55, endPoint x: 79, endPoint y: 55, distance: 66.2
click at [79, 55] on div "Sales Orders 32636 Views" at bounding box center [148, 57] width 233 height 20
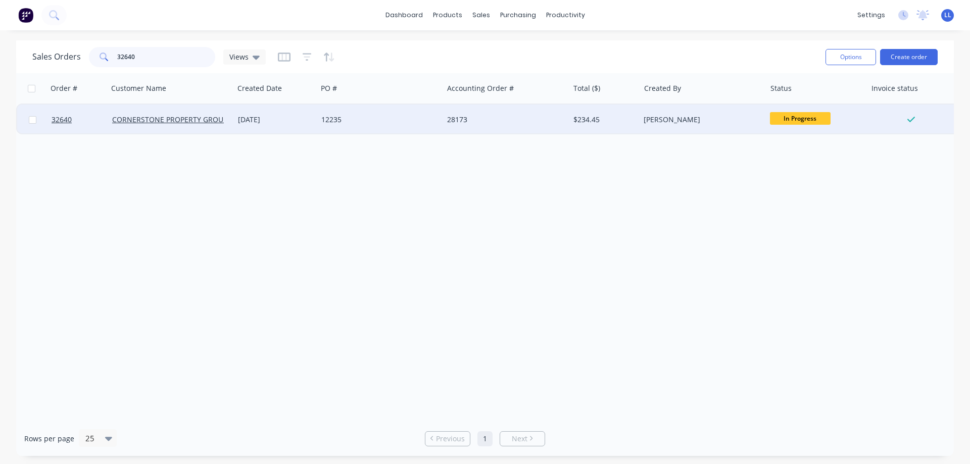
type input "32640"
click at [646, 116] on div "[PERSON_NAME]" at bounding box center [700, 120] width 112 height 10
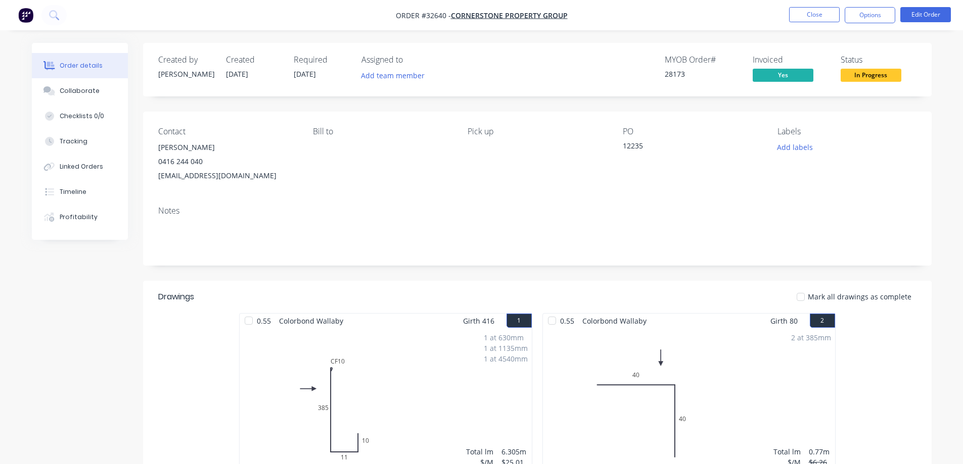
click at [875, 75] on span "In Progress" at bounding box center [870, 75] width 61 height 13
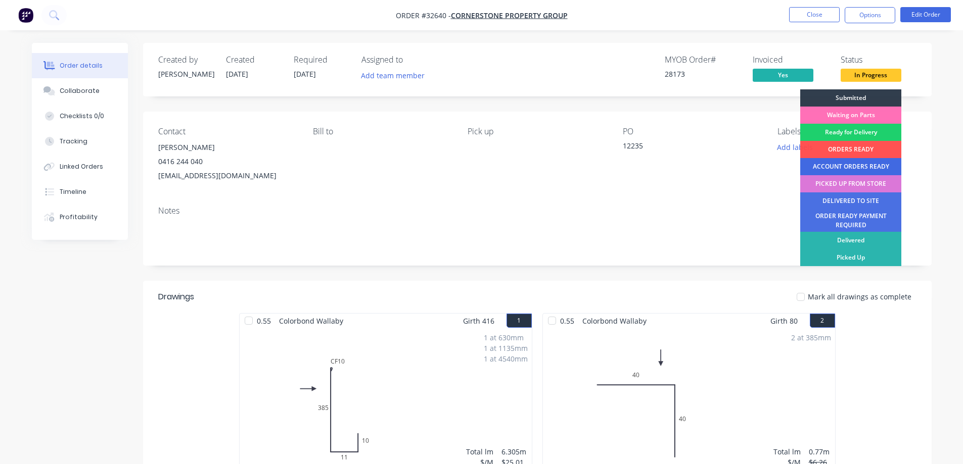
click at [837, 164] on div "ACCOUNT ORDERS READY" at bounding box center [850, 166] width 101 height 17
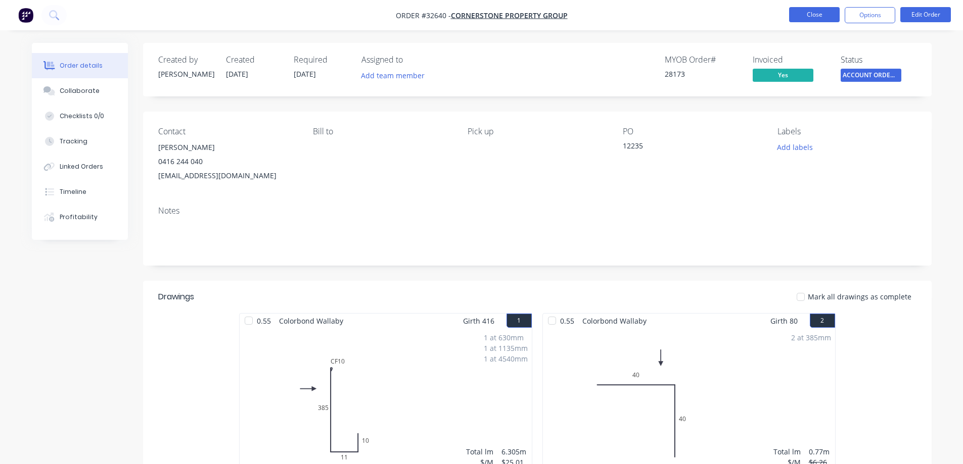
drag, startPoint x: 807, startPoint y: 3, endPoint x: 794, endPoint y: 16, distance: 17.5
click at [805, 4] on nav "Order #32640 - CORNERSTONE PROPERTY GROUP Close Options Edit Order" at bounding box center [481, 15] width 963 height 30
click at [793, 20] on button "Close" at bounding box center [814, 14] width 51 height 15
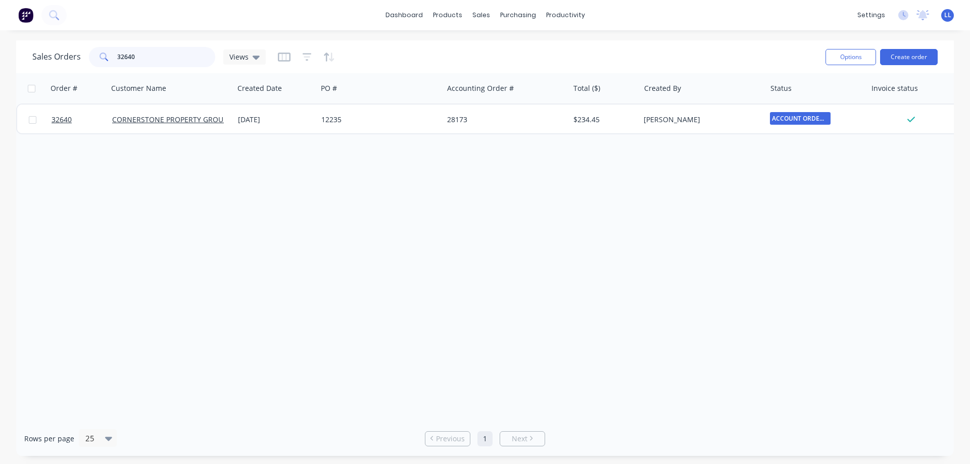
drag, startPoint x: 146, startPoint y: 57, endPoint x: 68, endPoint y: 57, distance: 77.8
click at [68, 57] on div "Sales Orders 32640 Views" at bounding box center [148, 57] width 233 height 20
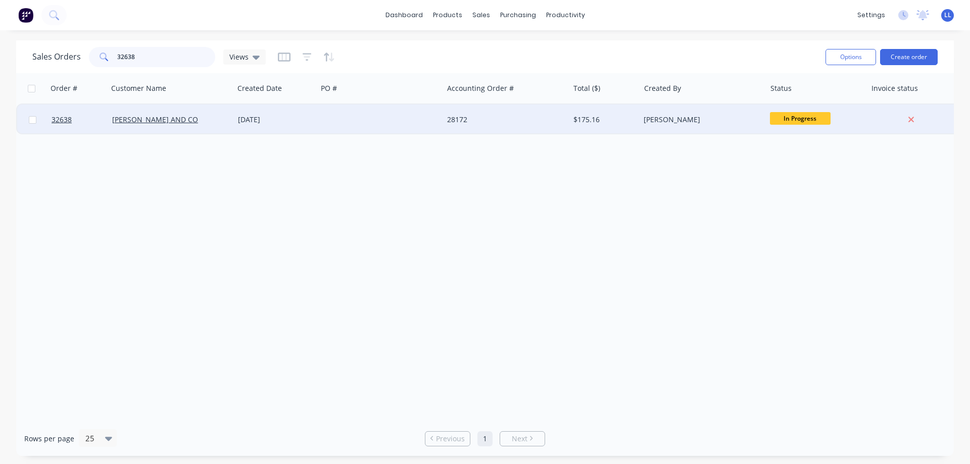
type input "32638"
click at [651, 120] on div "[PERSON_NAME]" at bounding box center [700, 120] width 112 height 10
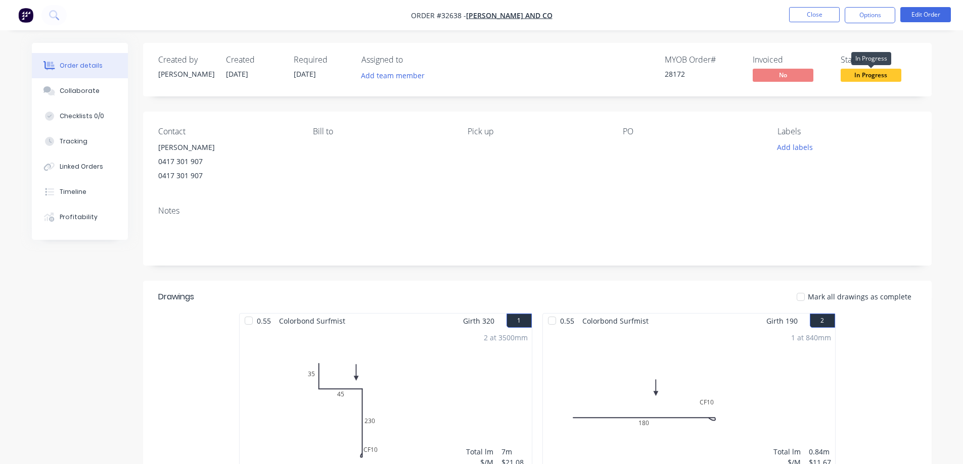
click at [892, 76] on span "In Progress" at bounding box center [870, 75] width 61 height 13
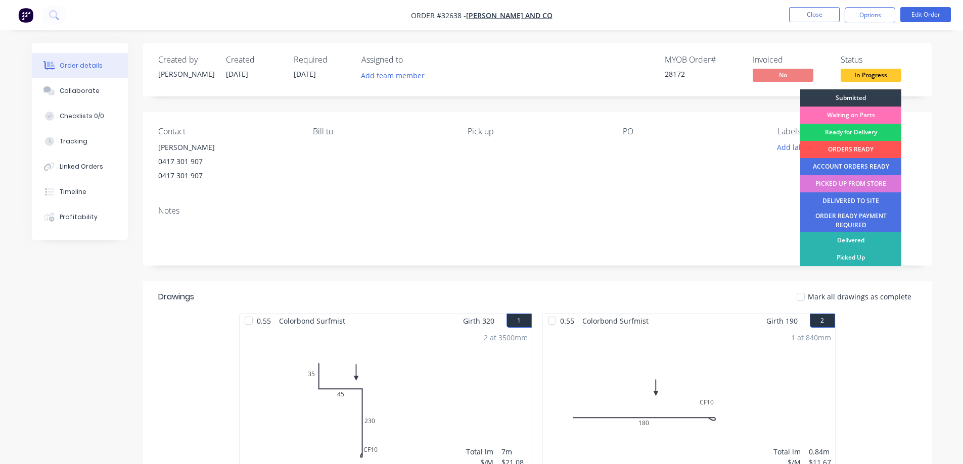
click at [844, 149] on div "ORDERS READY" at bounding box center [850, 149] width 101 height 17
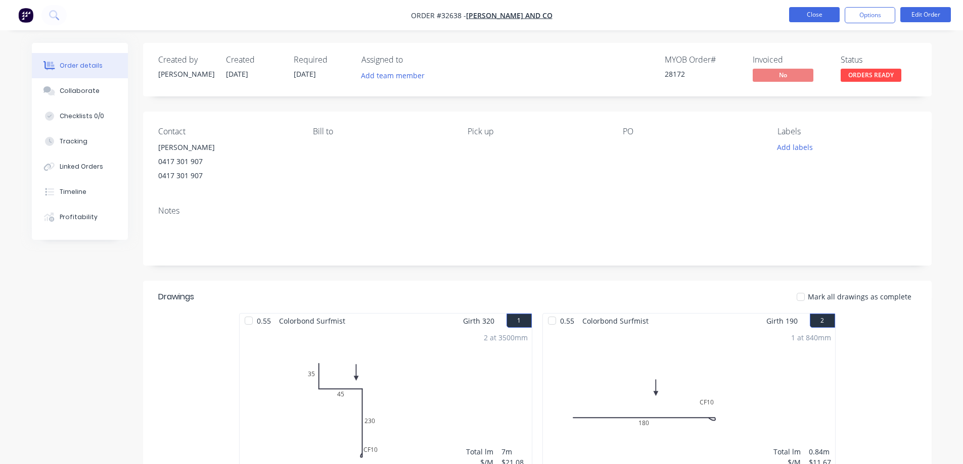
click at [809, 13] on button "Close" at bounding box center [814, 14] width 51 height 15
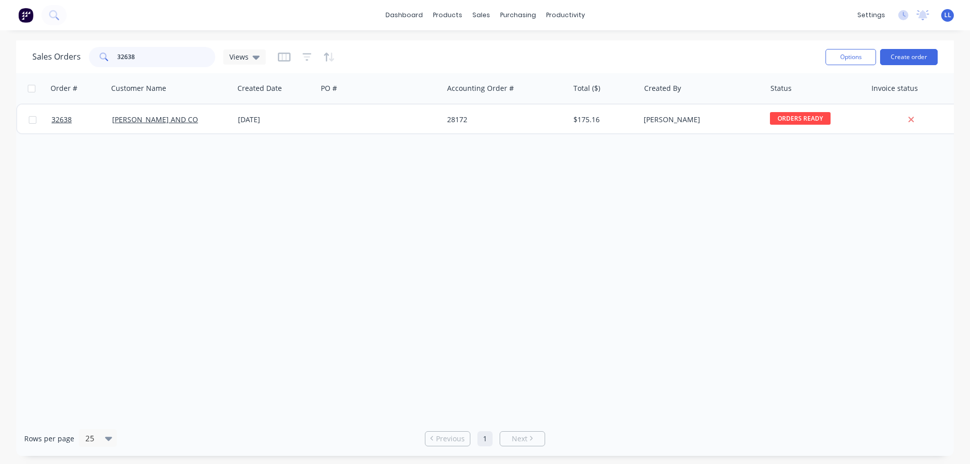
drag, startPoint x: 143, startPoint y: 55, endPoint x: 91, endPoint y: 59, distance: 51.7
click at [91, 59] on div "32638" at bounding box center [152, 57] width 126 height 20
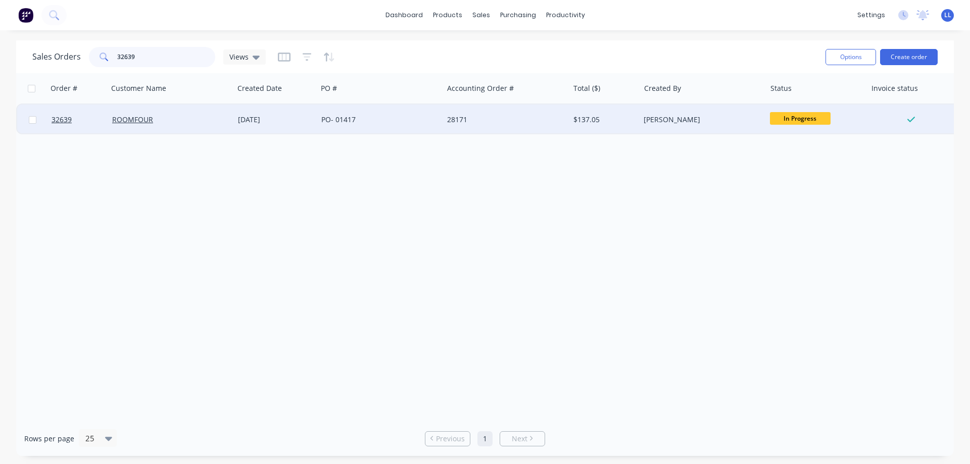
type input "32639"
click at [528, 124] on div "28171" at bounding box center [503, 120] width 112 height 10
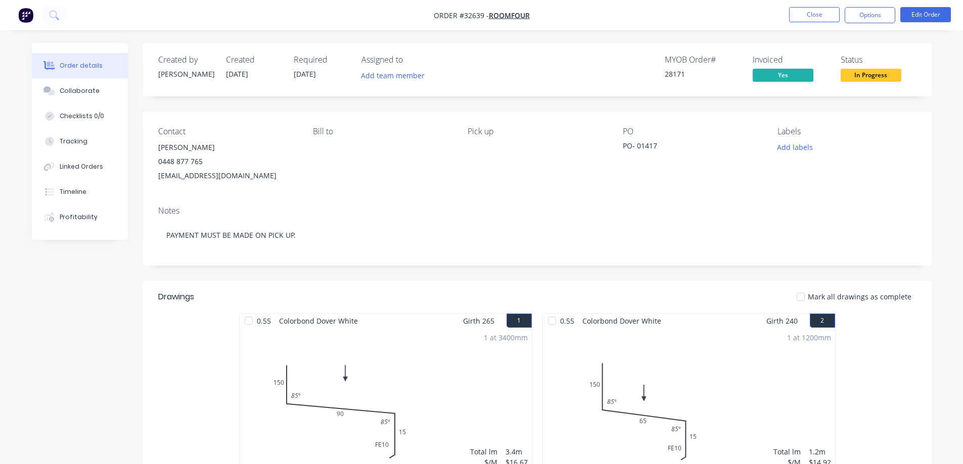
click at [882, 77] on span "In Progress" at bounding box center [870, 75] width 61 height 13
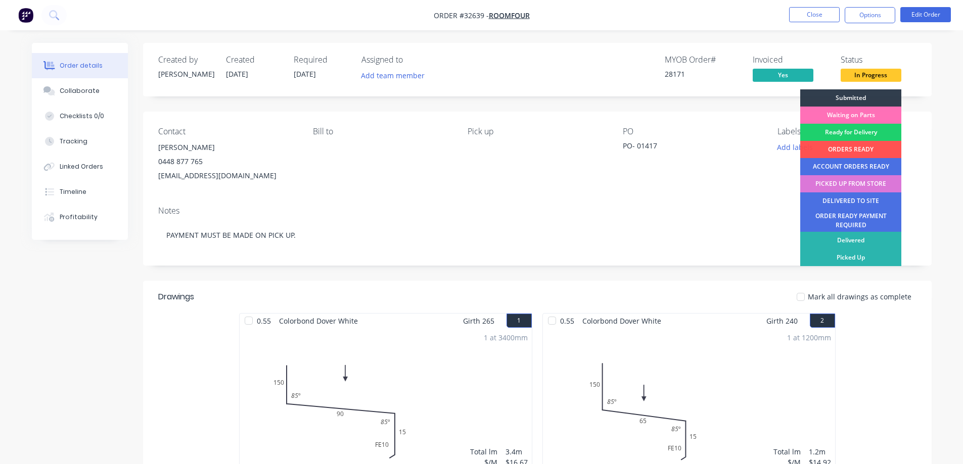
drag, startPoint x: 857, startPoint y: 153, endPoint x: 844, endPoint y: 147, distance: 13.3
click at [857, 152] on div "ORDERS READY" at bounding box center [850, 149] width 101 height 17
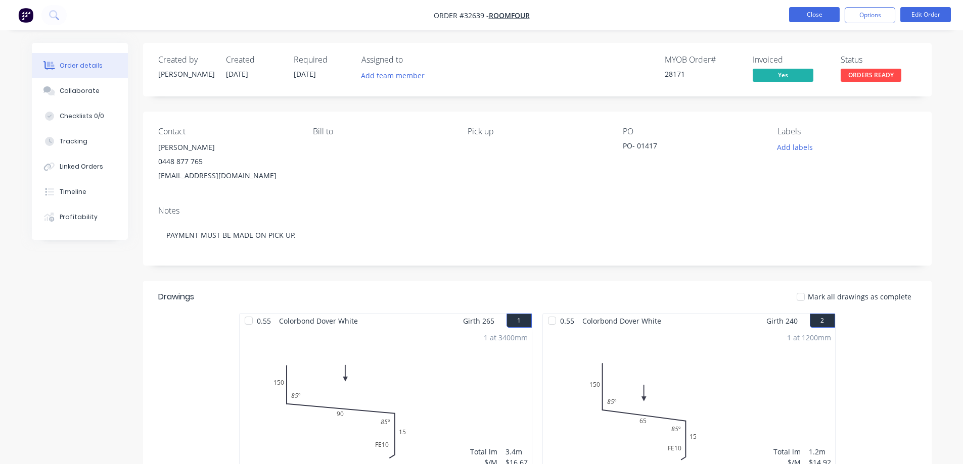
click at [810, 18] on button "Close" at bounding box center [814, 14] width 51 height 15
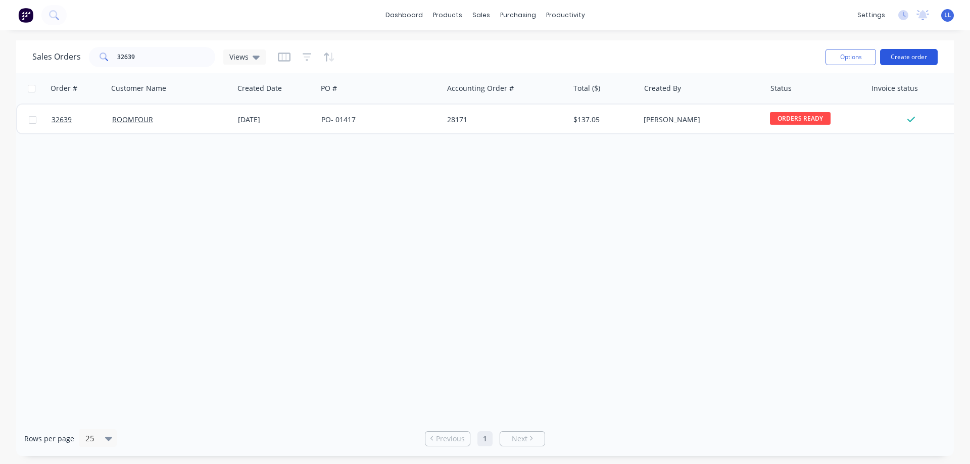
click at [916, 56] on button "Create order" at bounding box center [909, 57] width 58 height 16
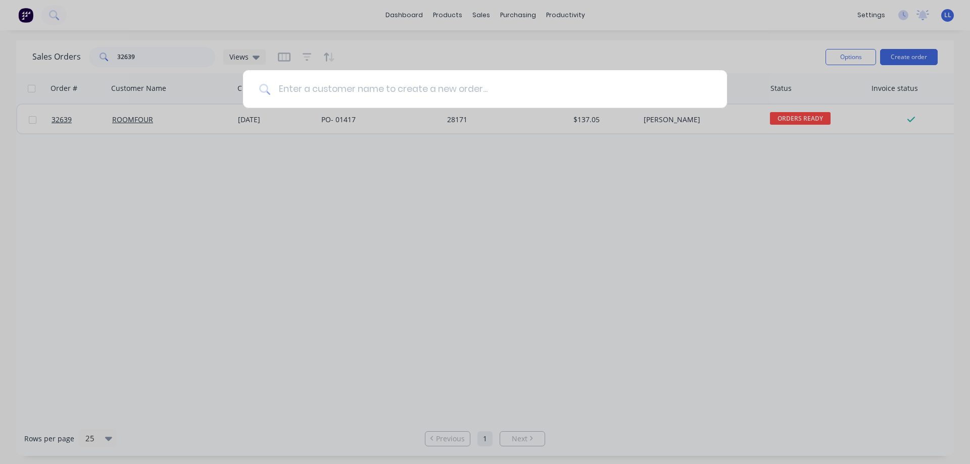
click at [478, 82] on input at bounding box center [490, 89] width 441 height 38
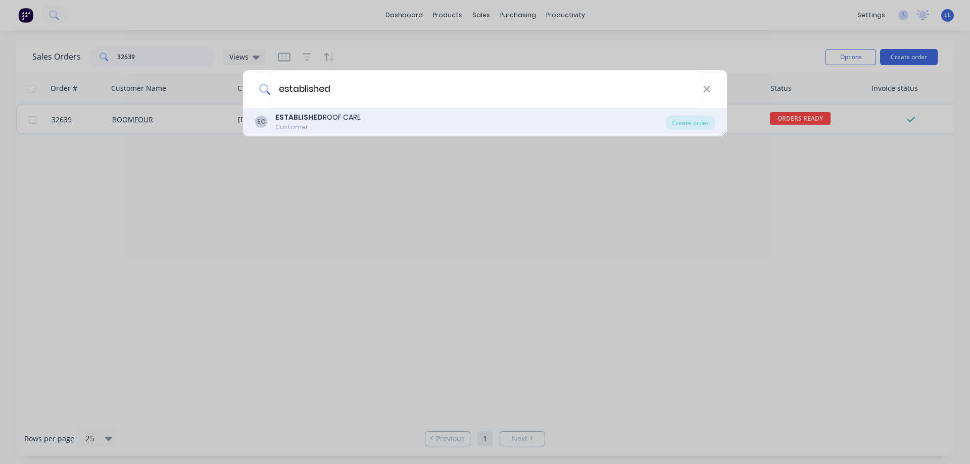
type input "established"
click at [473, 125] on div "EC ESTABLISHED ROOF CARE Customer" at bounding box center [460, 122] width 411 height 20
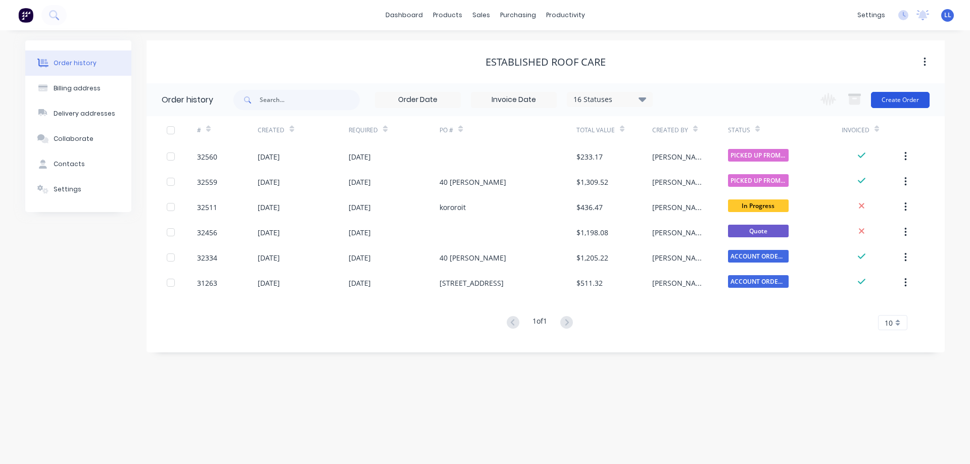
click at [912, 97] on button "Create Order" at bounding box center [900, 100] width 59 height 16
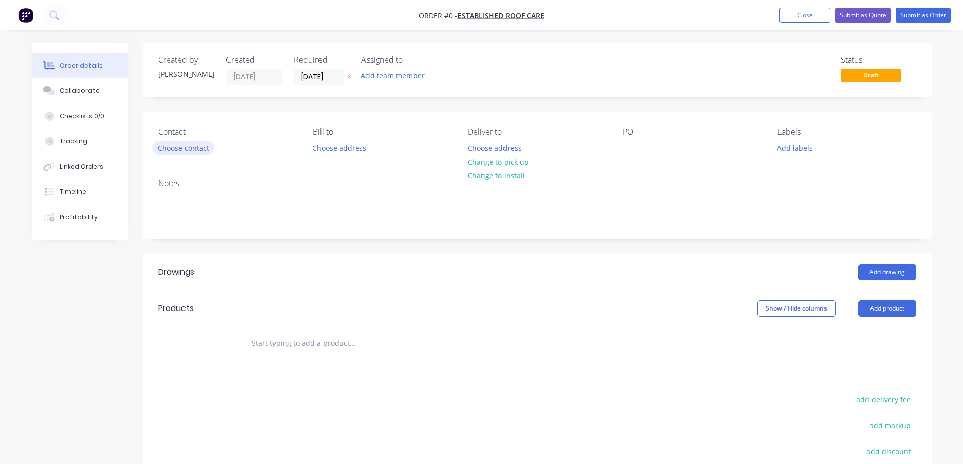
click at [182, 153] on button "Choose contact" at bounding box center [183, 148] width 62 height 14
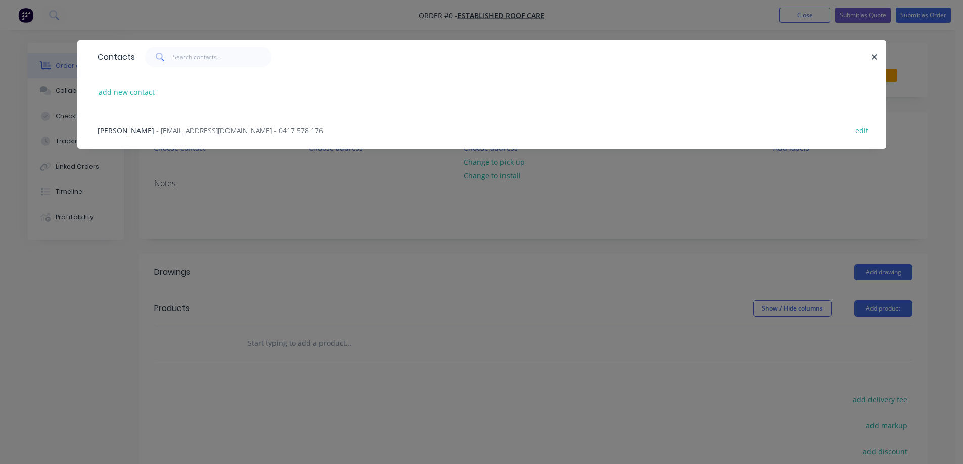
click at [118, 133] on span "[PERSON_NAME]" at bounding box center [126, 131] width 57 height 10
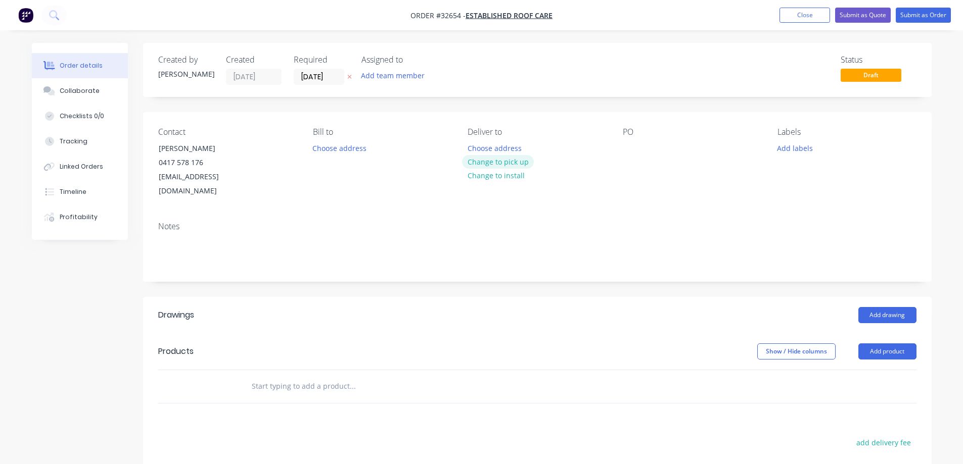
click at [497, 164] on button "Change to pick up" at bounding box center [498, 162] width 72 height 14
click at [631, 148] on div at bounding box center [631, 148] width 16 height 15
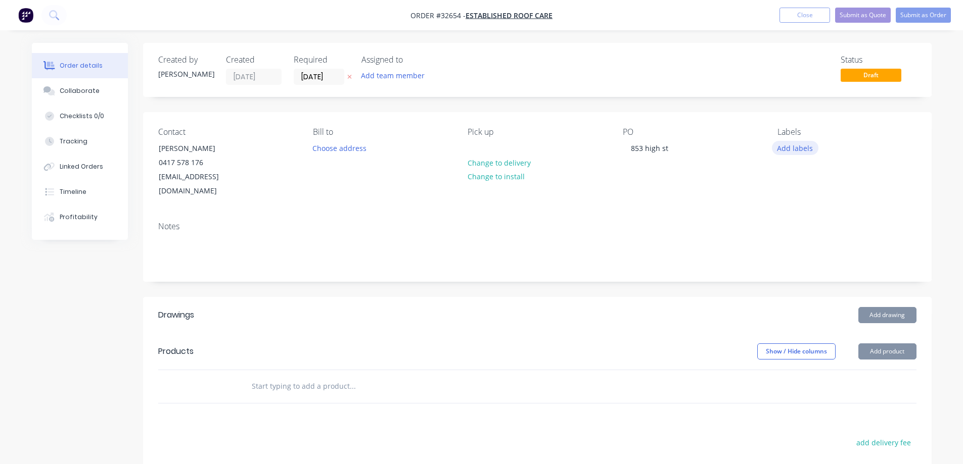
click at [800, 150] on button "Add labels" at bounding box center [795, 148] width 46 height 14
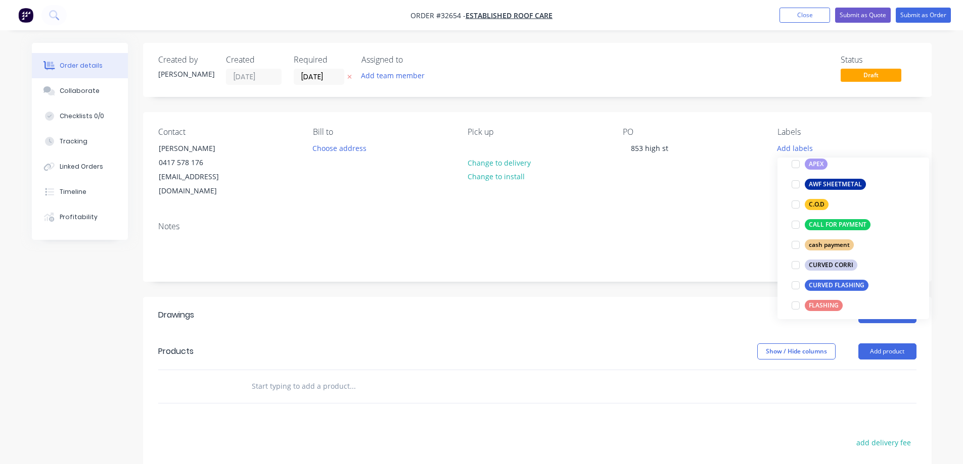
scroll to position [202, 0]
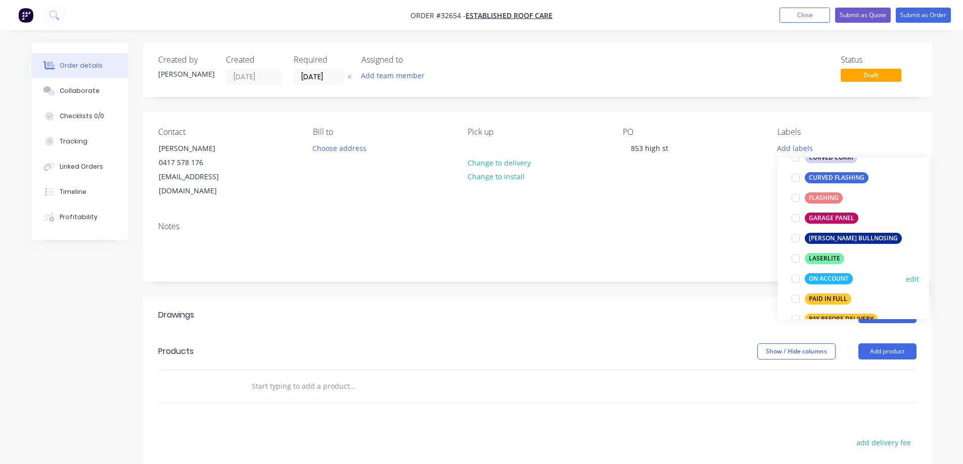
click at [794, 280] on div at bounding box center [795, 279] width 20 height 20
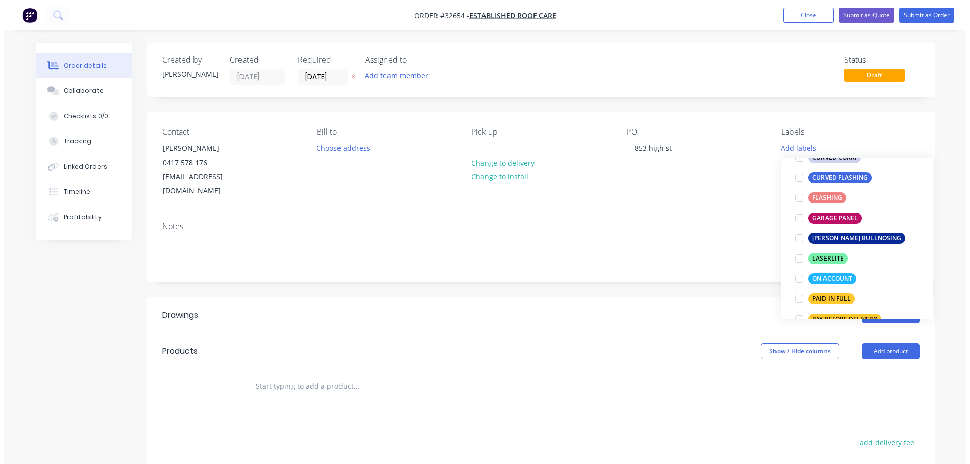
scroll to position [0, 0]
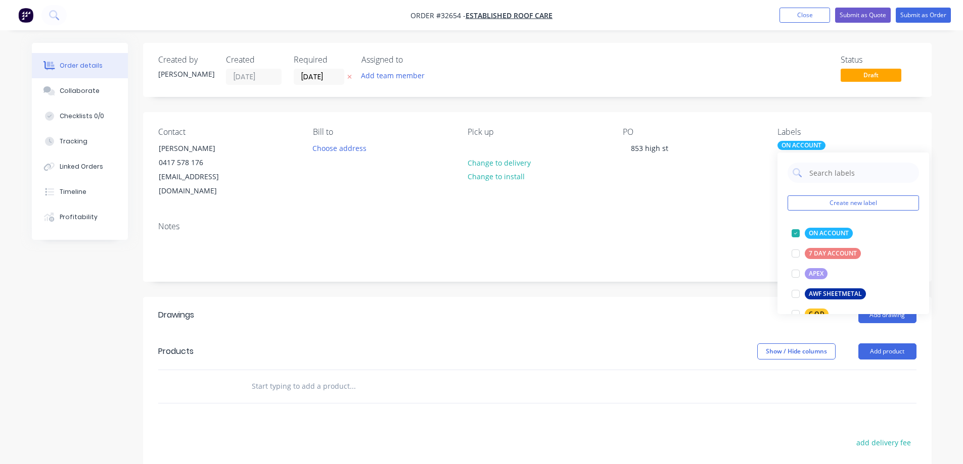
click at [598, 314] on header "Drawings Add drawing" at bounding box center [537, 315] width 788 height 36
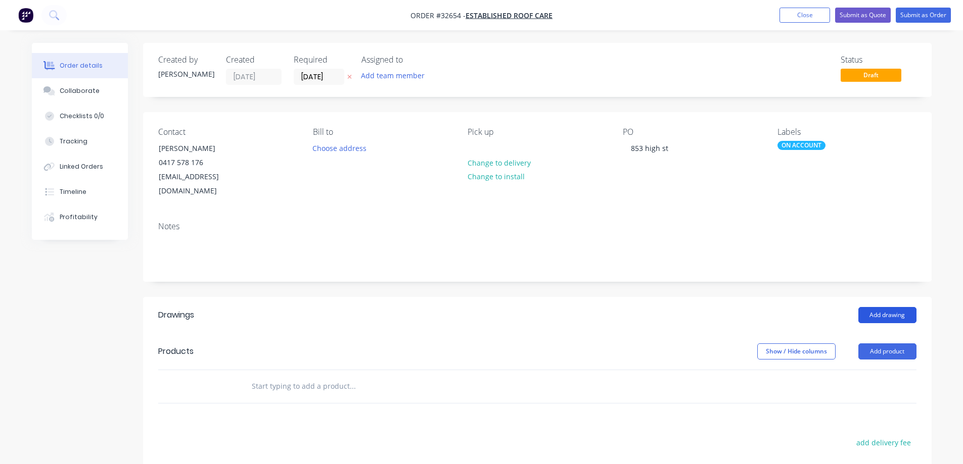
click at [883, 307] on button "Add drawing" at bounding box center [887, 315] width 58 height 16
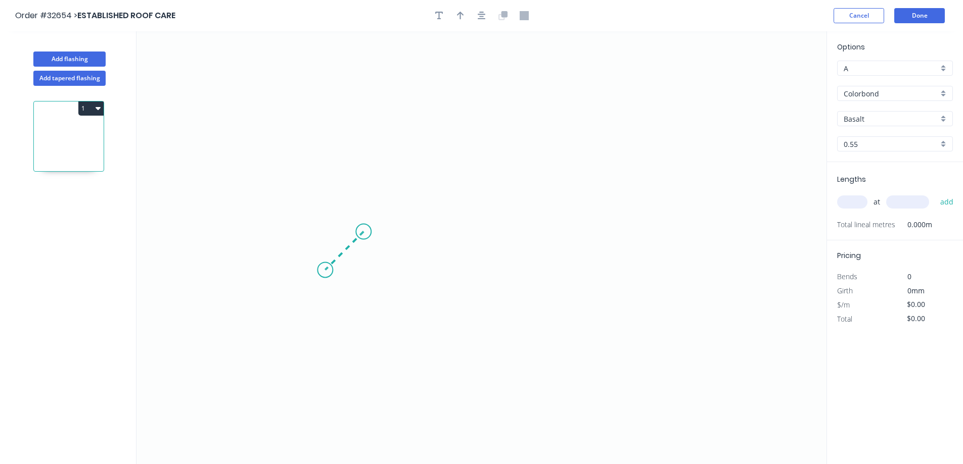
drag, startPoint x: 363, startPoint y: 232, endPoint x: 324, endPoint y: 268, distance: 53.3
click at [324, 268] on icon "0" at bounding box center [481, 247] width 690 height 433
click at [316, 82] on icon "0 ?" at bounding box center [481, 247] width 690 height 433
drag, startPoint x: 316, startPoint y: 82, endPoint x: 546, endPoint y: 82, distance: 229.9
click at [546, 82] on icon "0 ? ?" at bounding box center [481, 247] width 690 height 433
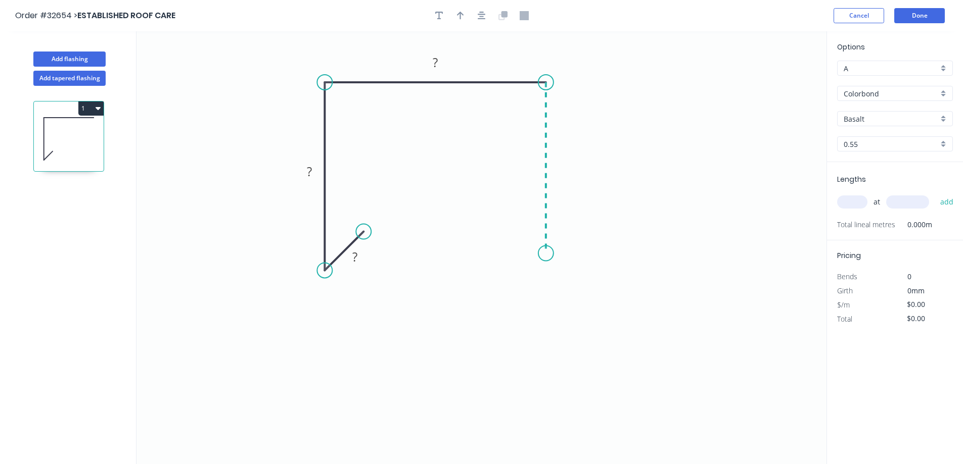
click at [542, 254] on icon "0 ? ? ?" at bounding box center [481, 247] width 690 height 433
drag, startPoint x: 542, startPoint y: 254, endPoint x: 509, endPoint y: 226, distance: 43.0
click at [509, 226] on icon "0 ? ? ? ?" at bounding box center [481, 247] width 690 height 433
drag, startPoint x: 323, startPoint y: 268, endPoint x: 322, endPoint y: 240, distance: 28.8
click at [322, 240] on circle at bounding box center [324, 239] width 15 height 15
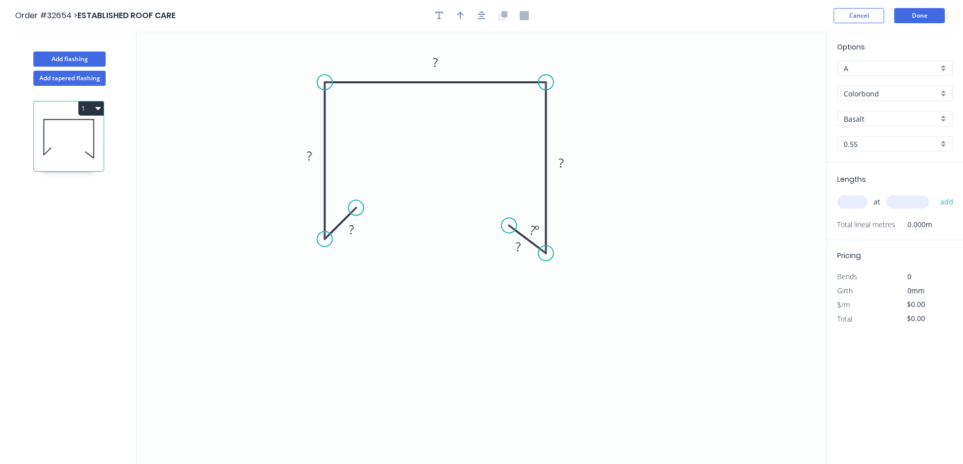
drag, startPoint x: 364, startPoint y: 232, endPoint x: 356, endPoint y: 212, distance: 21.5
click at [356, 212] on circle at bounding box center [355, 208] width 15 height 15
drag, startPoint x: 548, startPoint y: 253, endPoint x: 544, endPoint y: 246, distance: 8.6
click at [544, 246] on circle at bounding box center [545, 245] width 15 height 15
drag, startPoint x: 507, startPoint y: 224, endPoint x: 515, endPoint y: 216, distance: 11.1
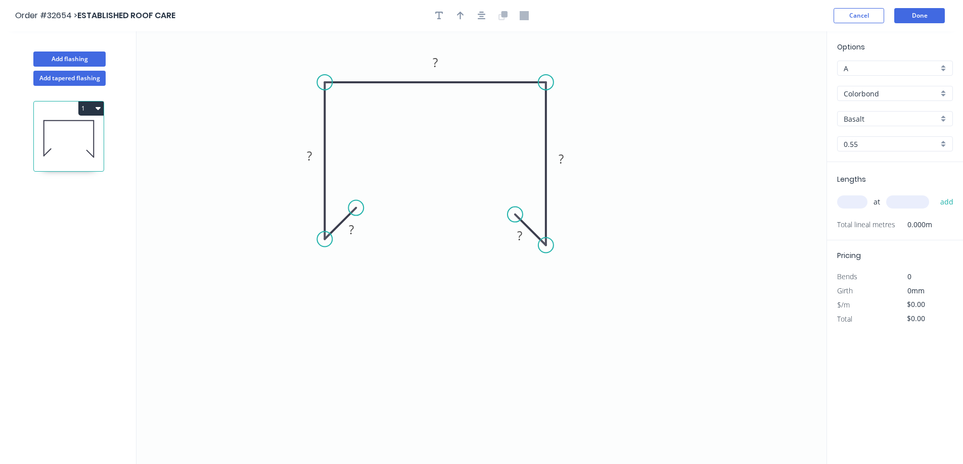
click at [515, 216] on circle at bounding box center [514, 214] width 15 height 15
click at [354, 231] on rect at bounding box center [351, 230] width 20 height 14
click at [882, 114] on input "Basalt" at bounding box center [890, 119] width 94 height 11
type input "$28.91"
click at [884, 139] on div "Dune" at bounding box center [894, 138] width 115 height 18
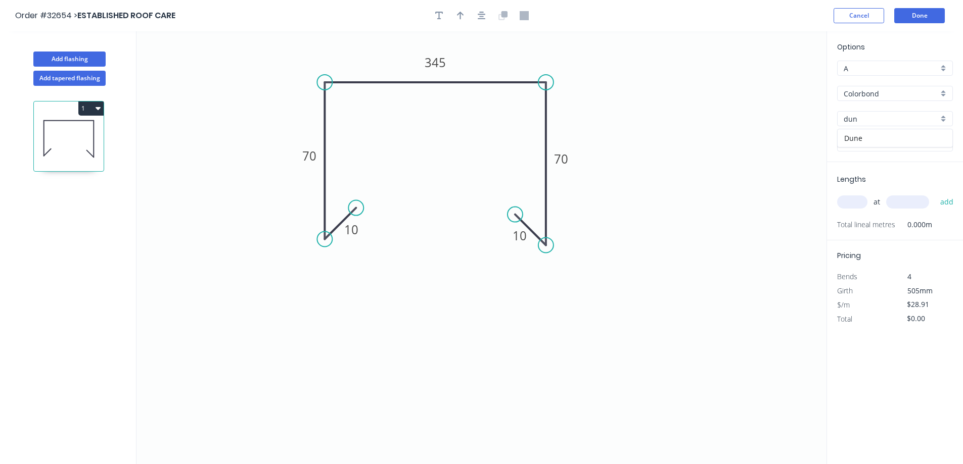
type input "Dune"
click at [846, 206] on input "text" at bounding box center [852, 202] width 30 height 13
type input "1"
type input "4500"
click at [935, 194] on button "add" at bounding box center [947, 202] width 24 height 17
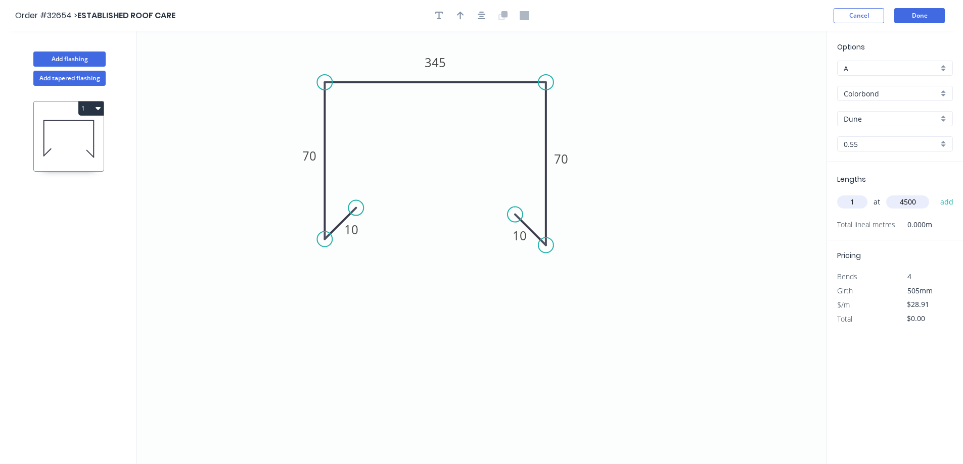
type input "$130.10"
type input "1"
type input "300"
click at [935, 194] on button "add" at bounding box center [947, 202] width 24 height 17
drag, startPoint x: 947, startPoint y: 236, endPoint x: 879, endPoint y: 212, distance: 72.4
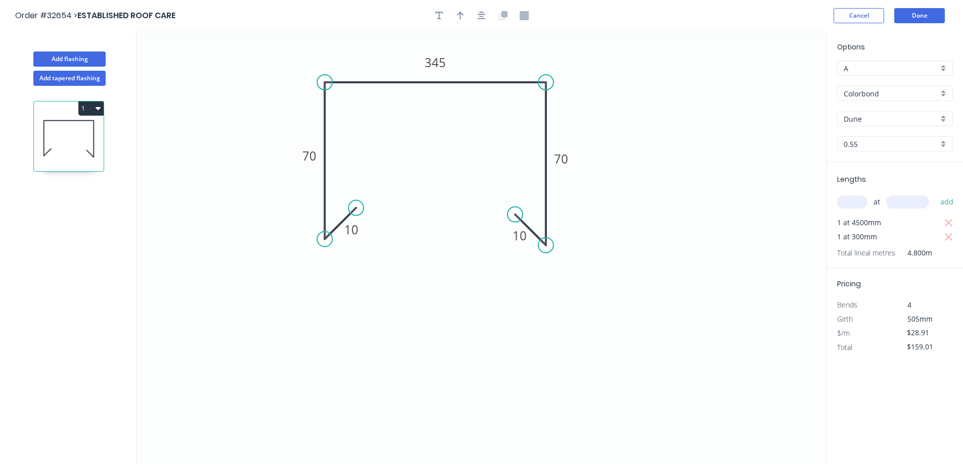
click at [947, 235] on icon "button" at bounding box center [948, 237] width 9 height 12
type input "$130.10"
click at [851, 205] on input "text" at bounding box center [852, 202] width 30 height 13
type input "1"
type input "3000"
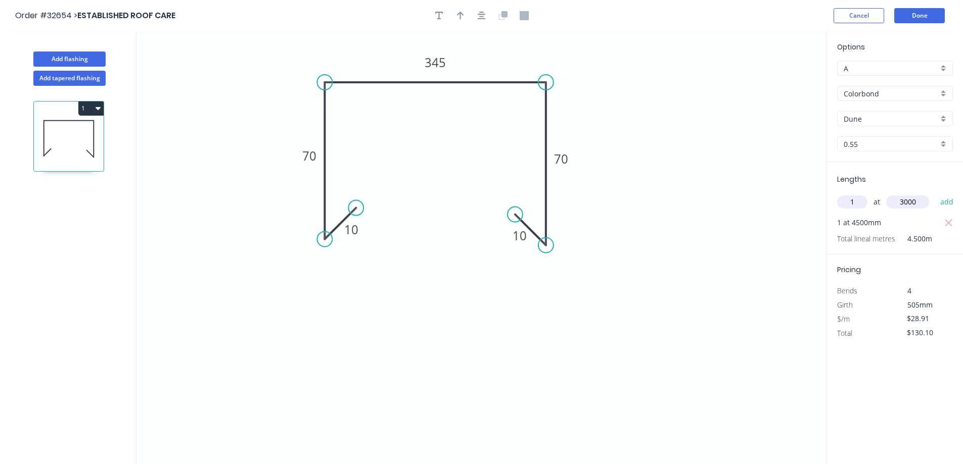
click at [935, 194] on button "add" at bounding box center [947, 202] width 24 height 17
type input "$216.83"
click at [915, 18] on button "Done" at bounding box center [919, 15] width 51 height 15
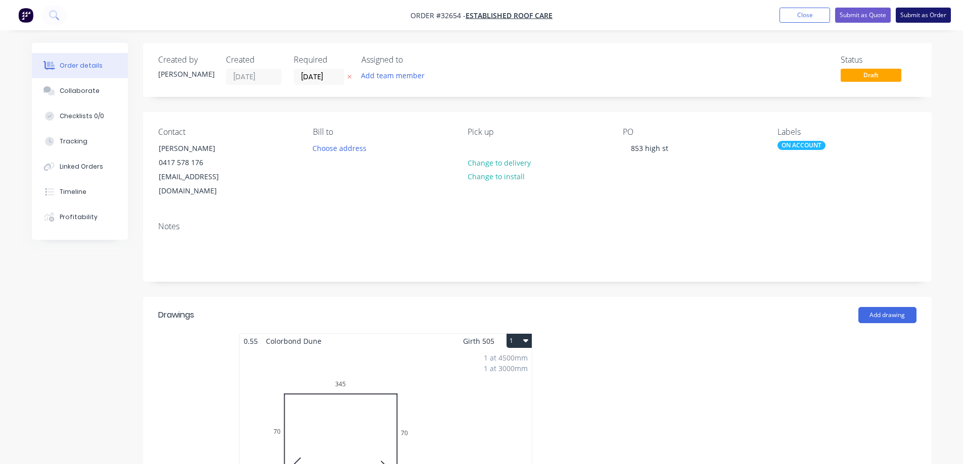
click at [938, 13] on button "Submit as Order" at bounding box center [922, 15] width 55 height 15
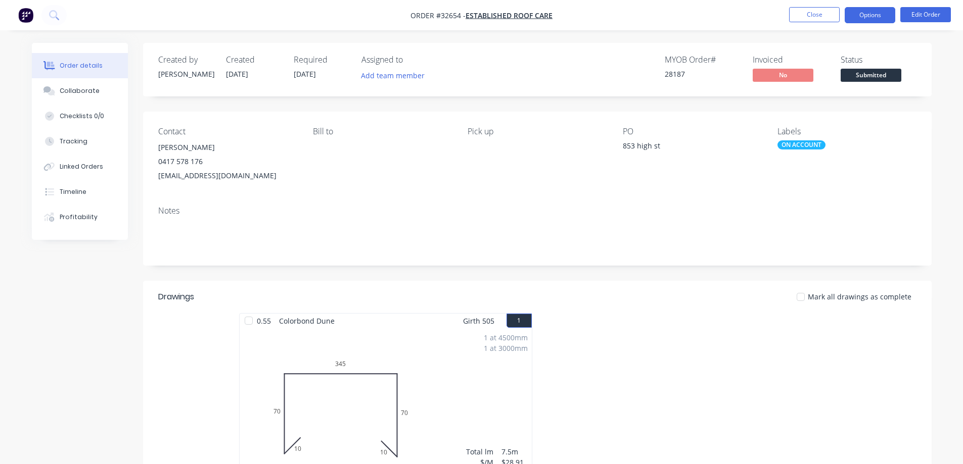
click at [876, 16] on button "Options" at bounding box center [869, 15] width 51 height 16
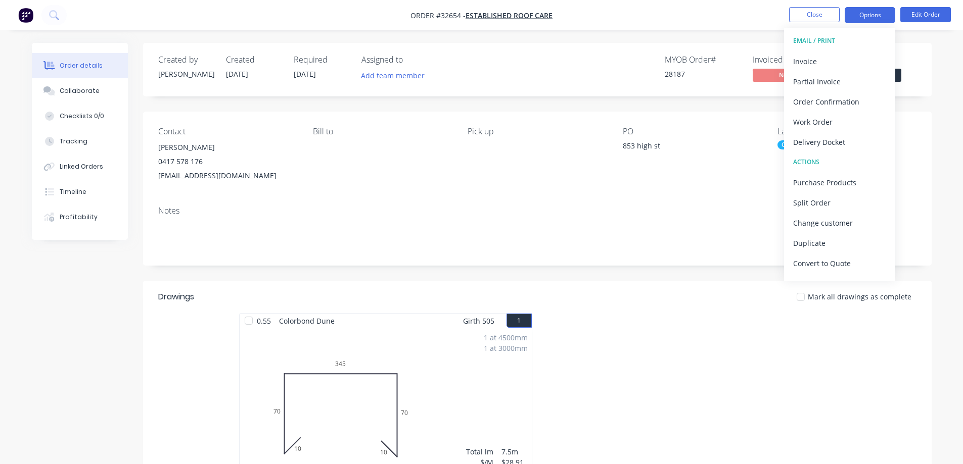
click at [876, 16] on button "Options" at bounding box center [869, 15] width 51 height 16
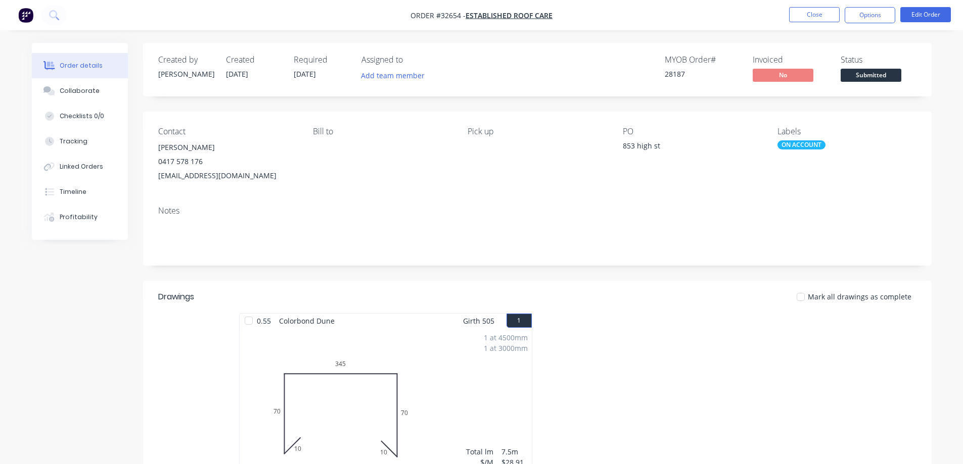
click at [871, 75] on span "Submitted" at bounding box center [870, 75] width 61 height 13
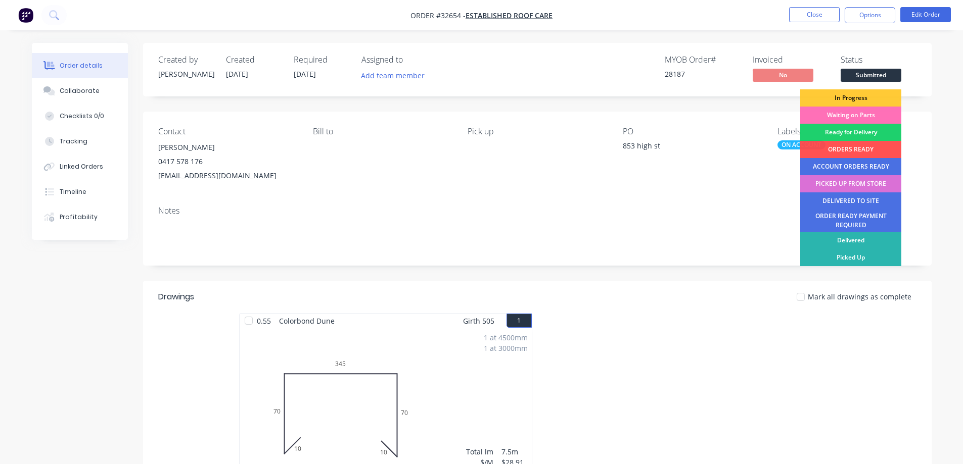
click at [869, 184] on div "PICKED UP FROM STORE" at bounding box center [850, 183] width 101 height 17
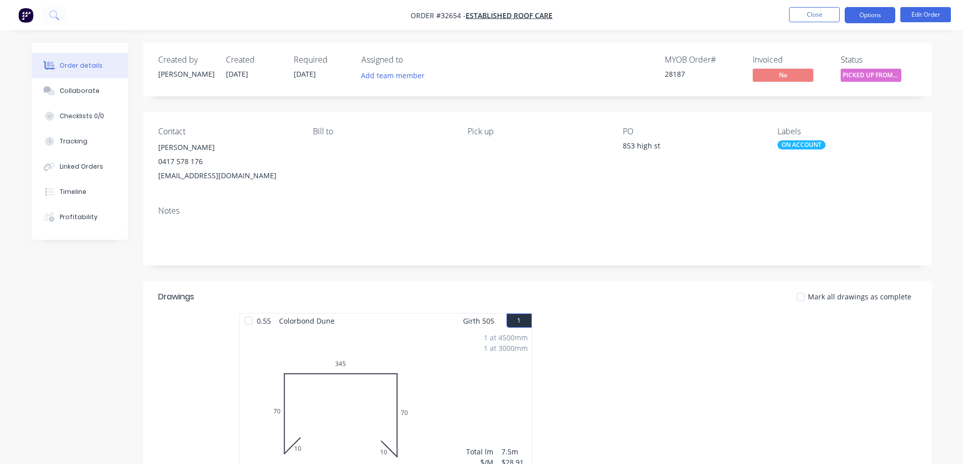
click at [850, 20] on button "Options" at bounding box center [869, 15] width 51 height 16
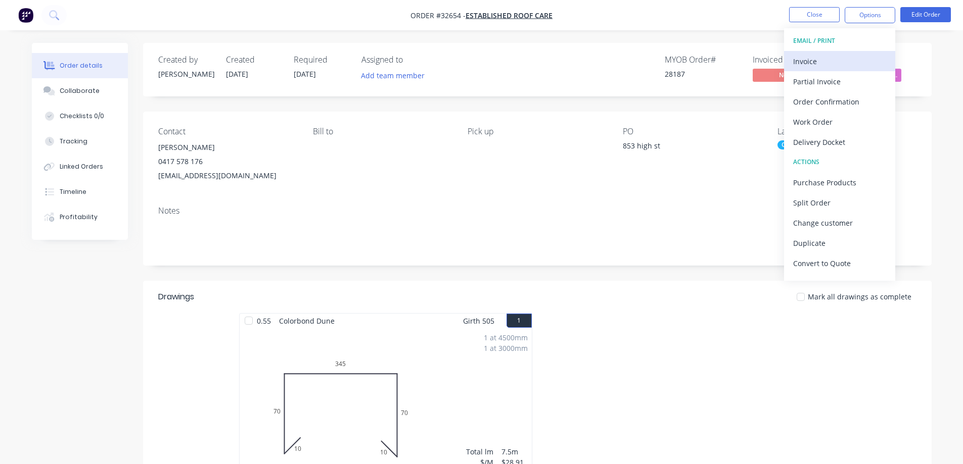
click at [820, 59] on div "Invoice" at bounding box center [839, 61] width 93 height 15
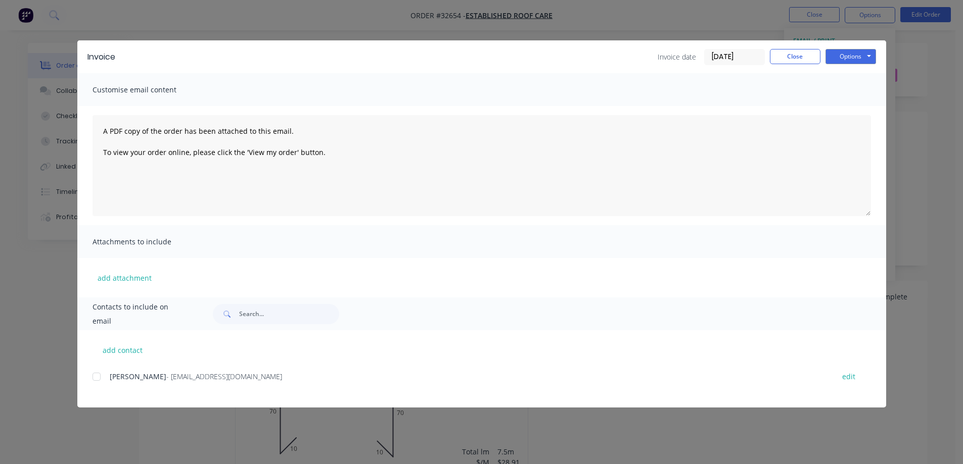
drag, startPoint x: 95, startPoint y: 378, endPoint x: 128, endPoint y: 362, distance: 37.1
click at [95, 375] on div at bounding box center [96, 377] width 20 height 20
click at [841, 55] on button "Options" at bounding box center [850, 56] width 51 height 15
click at [851, 108] on button "Email" at bounding box center [857, 108] width 65 height 17
click at [809, 60] on button "Close" at bounding box center [795, 56] width 51 height 15
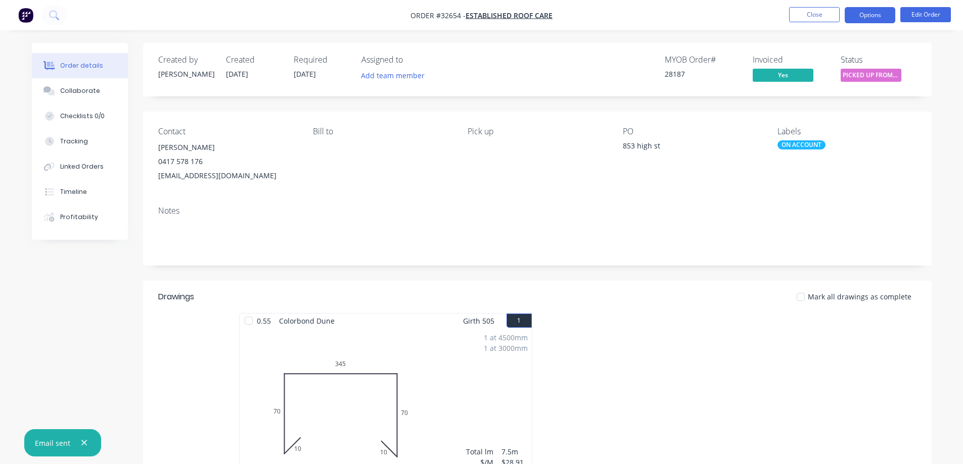
click at [861, 16] on button "Options" at bounding box center [869, 15] width 51 height 16
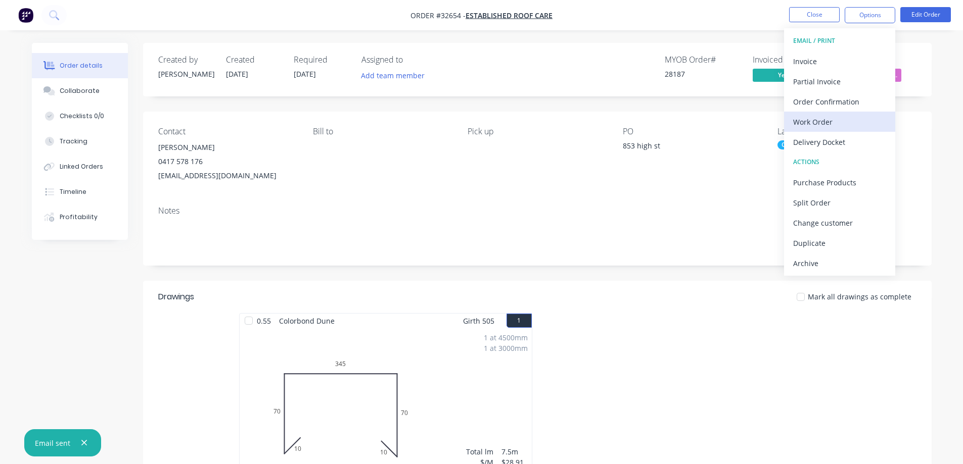
click at [818, 125] on div "Work Order" at bounding box center [839, 122] width 93 height 15
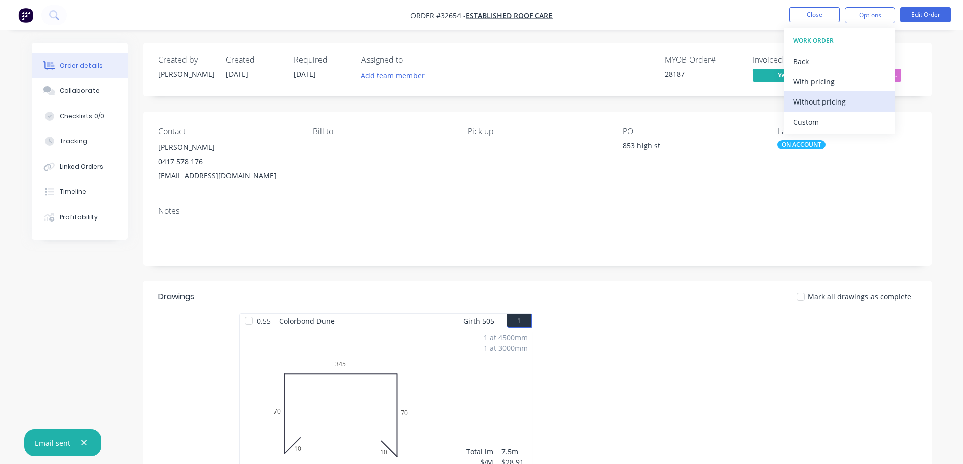
click at [810, 102] on div "Without pricing" at bounding box center [839, 101] width 93 height 15
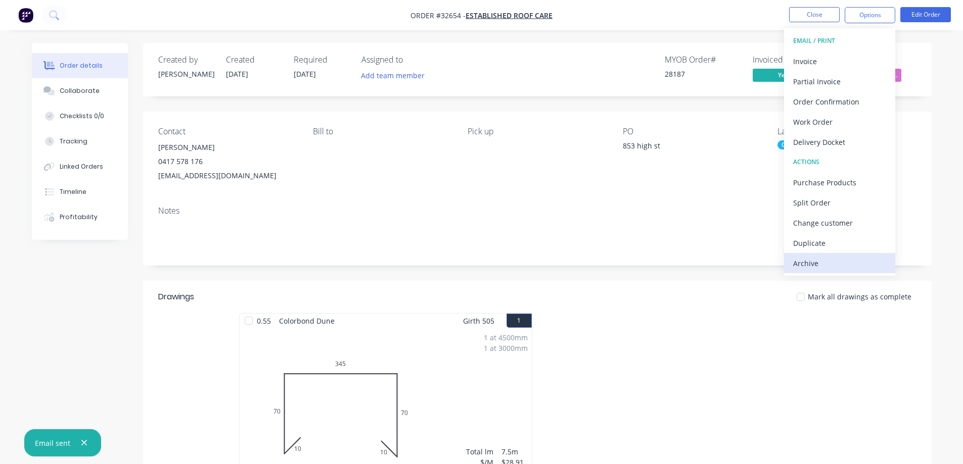
click at [818, 263] on div "Archive" at bounding box center [839, 263] width 93 height 15
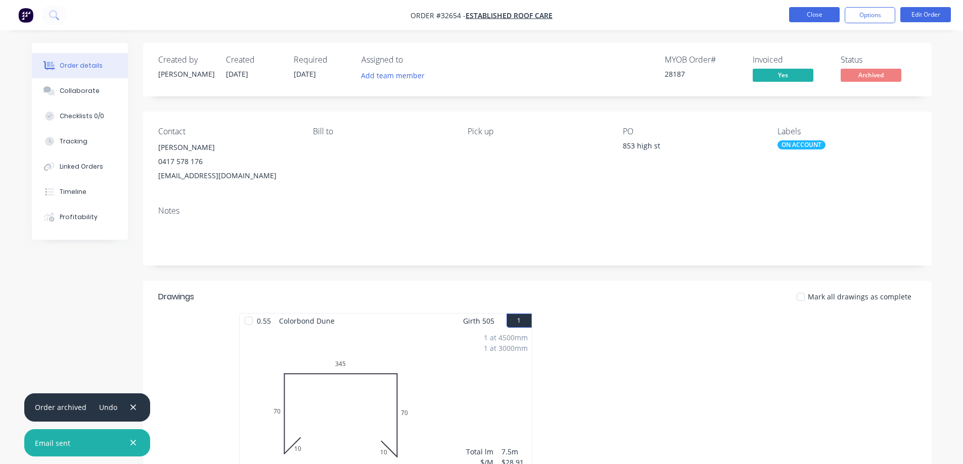
click at [819, 13] on button "Close" at bounding box center [814, 14] width 51 height 15
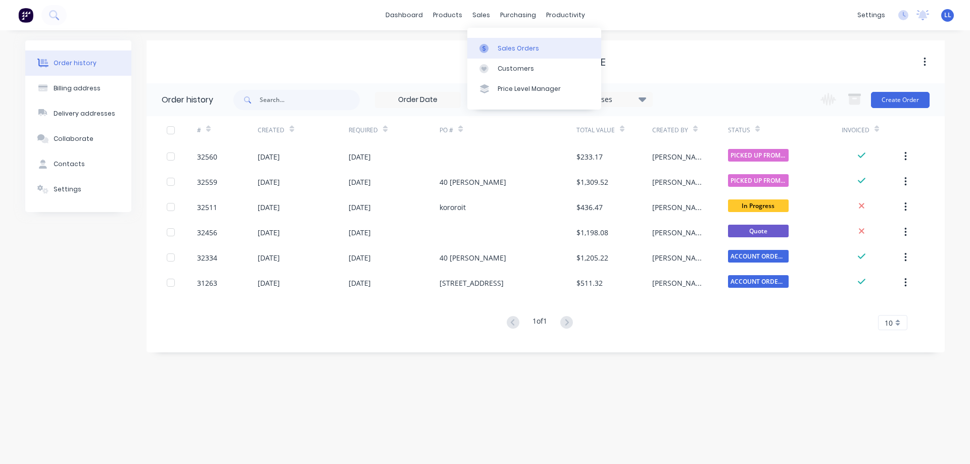
click at [493, 45] on div at bounding box center [487, 48] width 15 height 9
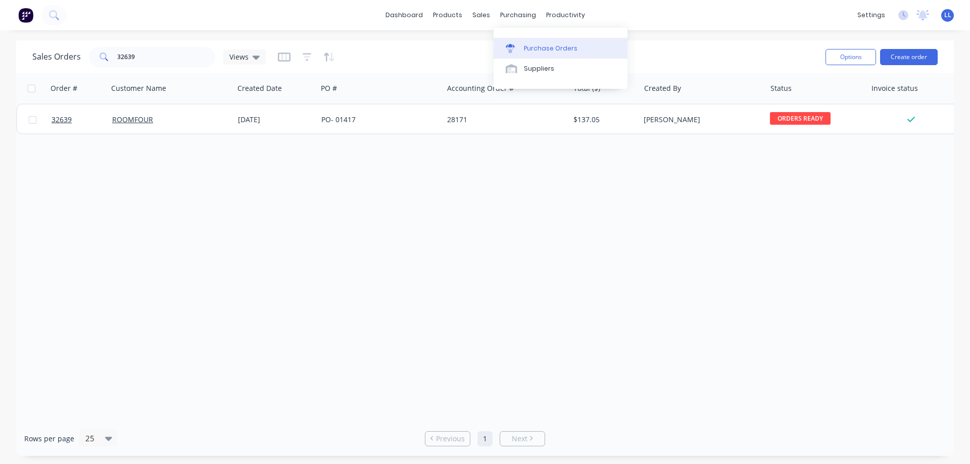
click at [523, 49] on link "Purchase Orders" at bounding box center [561, 48] width 134 height 20
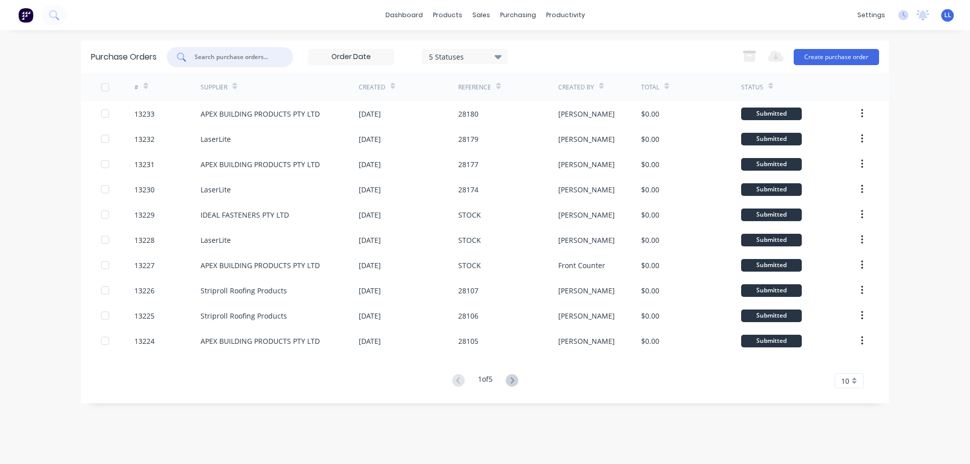
click at [224, 52] on input "text" at bounding box center [236, 57] width 84 height 10
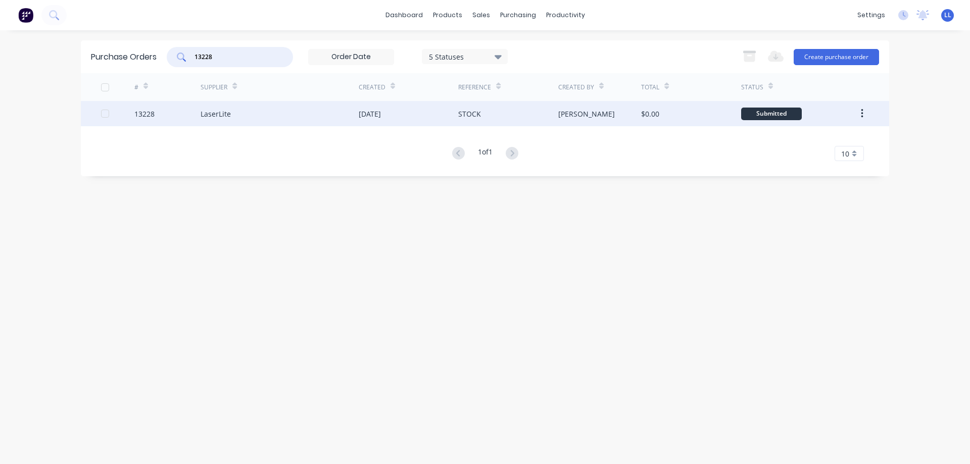
type input "13228"
click at [420, 112] on div "[DATE]" at bounding box center [409, 113] width 100 height 25
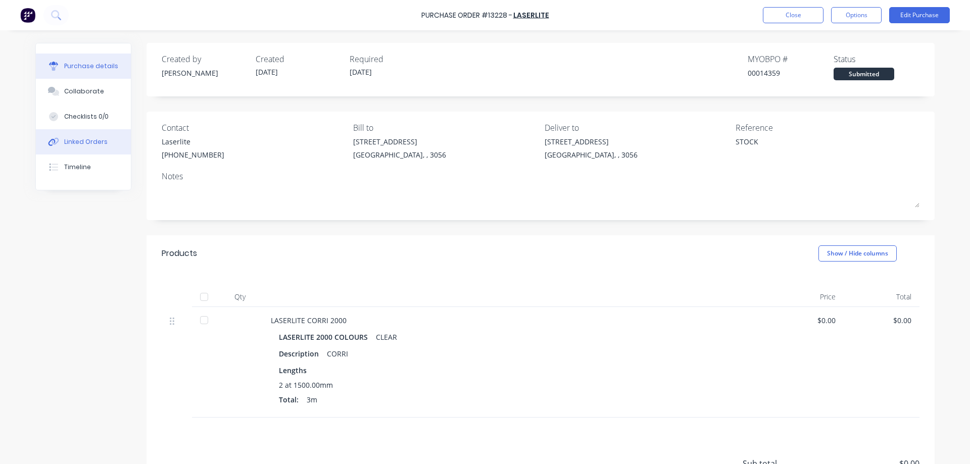
click at [85, 140] on div "Linked Orders" at bounding box center [85, 141] width 43 height 9
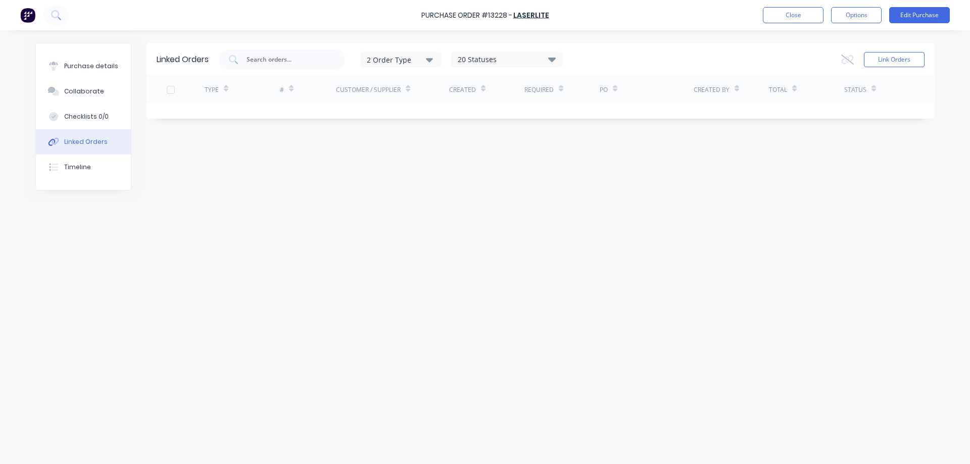
click at [555, 60] on icon at bounding box center [552, 59] width 8 height 5
drag, startPoint x: 131, startPoint y: 270, endPoint x: 136, endPoint y: 192, distance: 79.0
click at [136, 243] on div "Linked Orders 2 Order Type 20 Statuses Sales Order Status All Archived Draft Qu…" at bounding box center [484, 245] width 899 height 404
click at [90, 143] on div "Linked Orders" at bounding box center [85, 141] width 43 height 9
click at [92, 67] on div "Purchase details" at bounding box center [91, 66] width 54 height 9
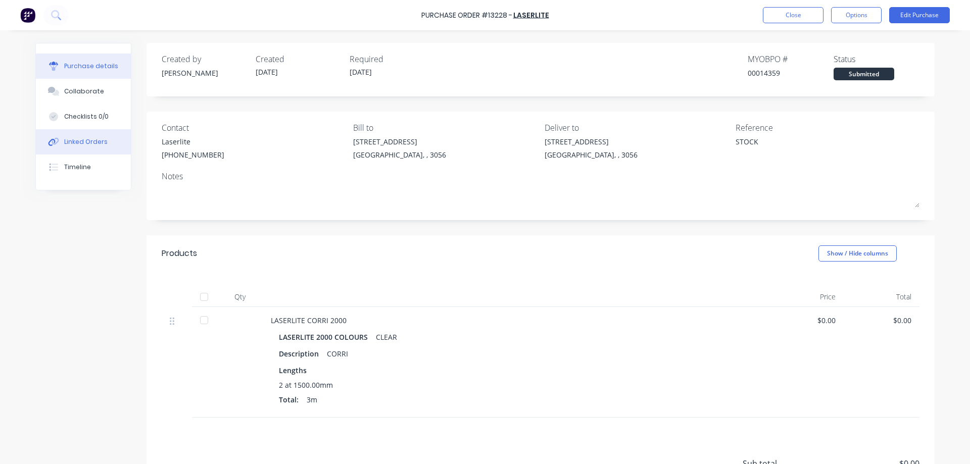
click at [70, 139] on div "Linked Orders" at bounding box center [85, 141] width 43 height 9
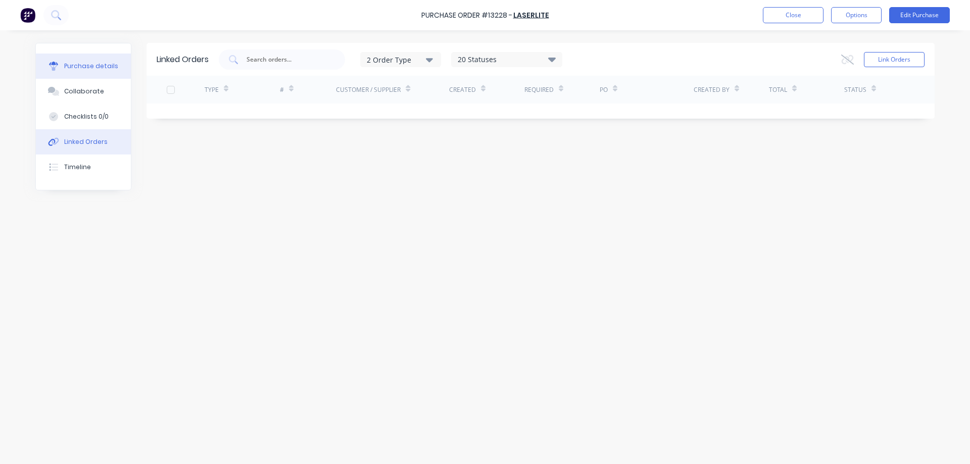
click at [102, 71] on button "Purchase details" at bounding box center [83, 66] width 95 height 25
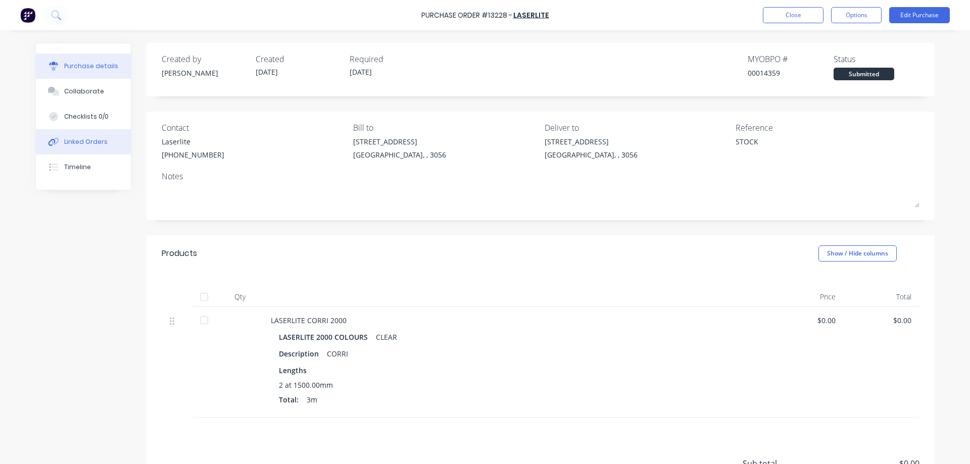
click at [87, 140] on div "Linked Orders" at bounding box center [85, 141] width 43 height 9
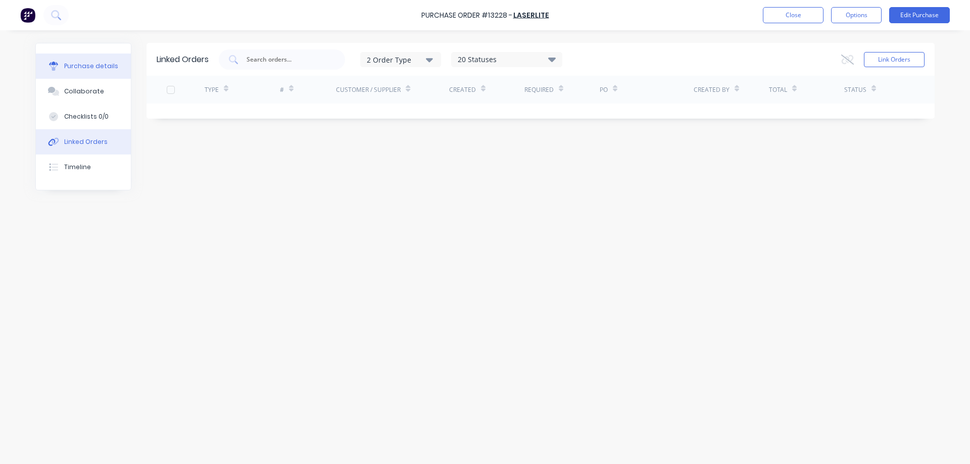
click at [86, 67] on div "Purchase details" at bounding box center [91, 66] width 54 height 9
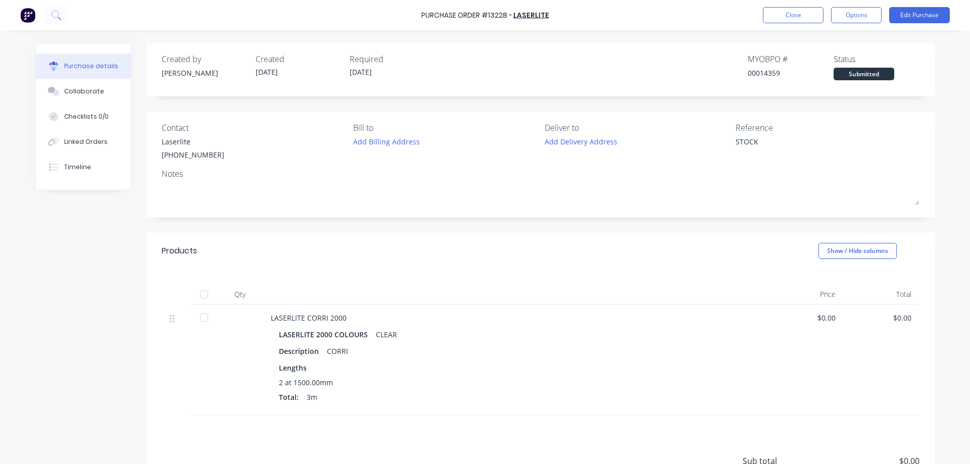
type textarea "x"
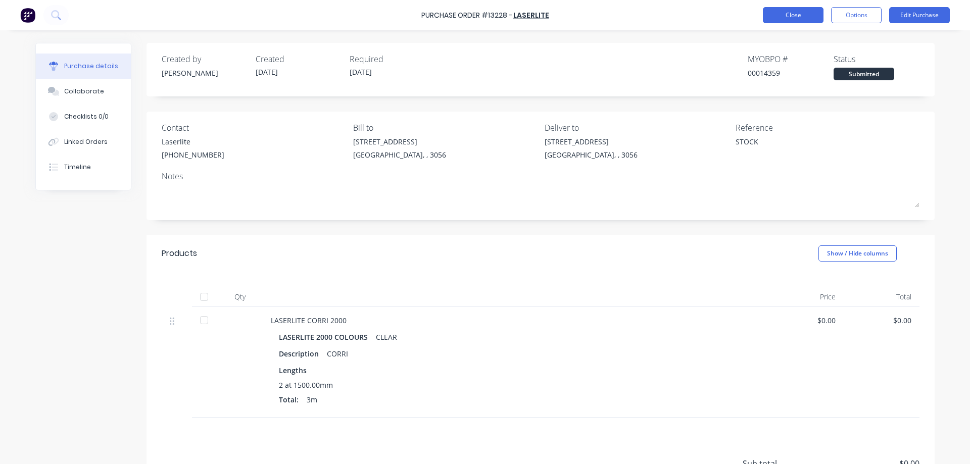
click at [781, 15] on button "Close" at bounding box center [793, 15] width 61 height 16
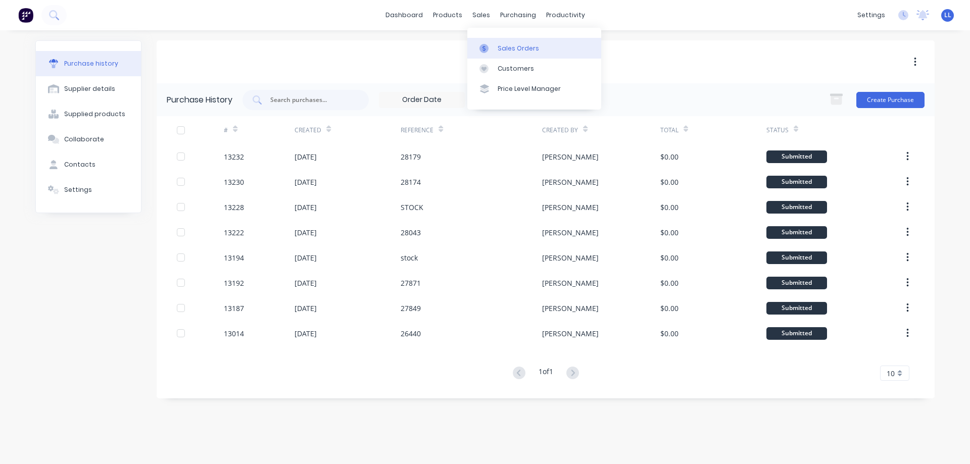
click at [507, 51] on div "Sales Orders" at bounding box center [518, 48] width 41 height 9
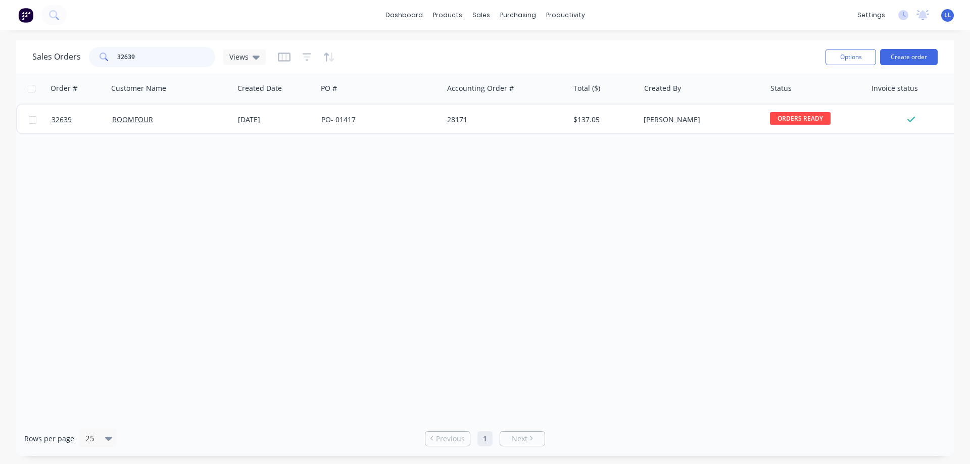
drag, startPoint x: 127, startPoint y: 60, endPoint x: 50, endPoint y: 65, distance: 78.0
click at [60, 70] on div "Sales Orders 32639 Views Options Create order" at bounding box center [485, 56] width 938 height 33
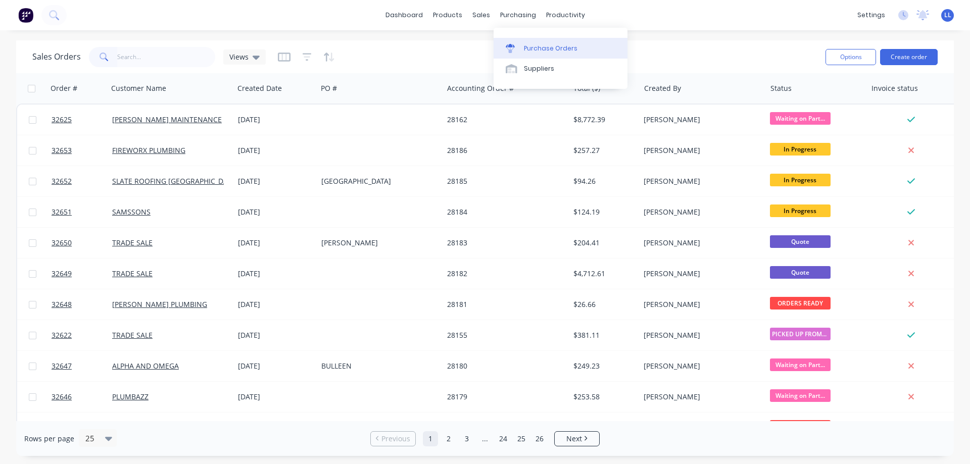
click at [528, 45] on div "Purchase Orders" at bounding box center [551, 48] width 54 height 9
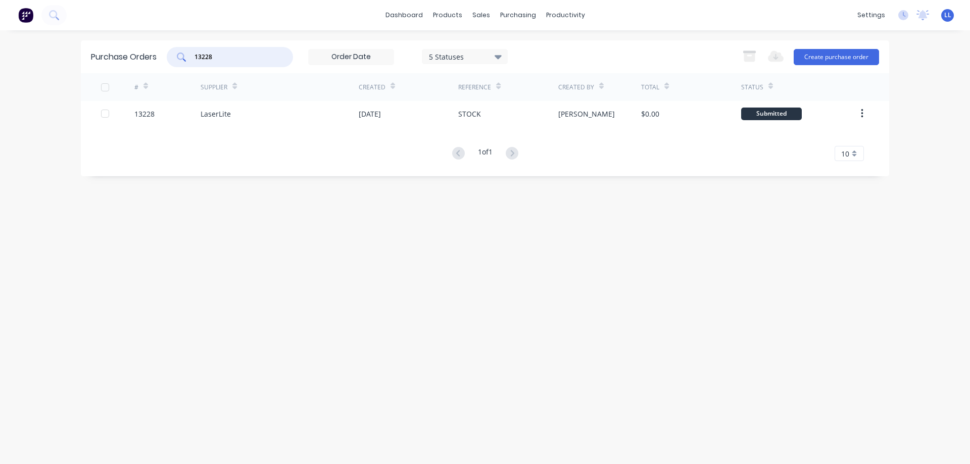
drag, startPoint x: 227, startPoint y: 58, endPoint x: 200, endPoint y: 53, distance: 27.8
click at [173, 56] on div "13228" at bounding box center [230, 57] width 126 height 20
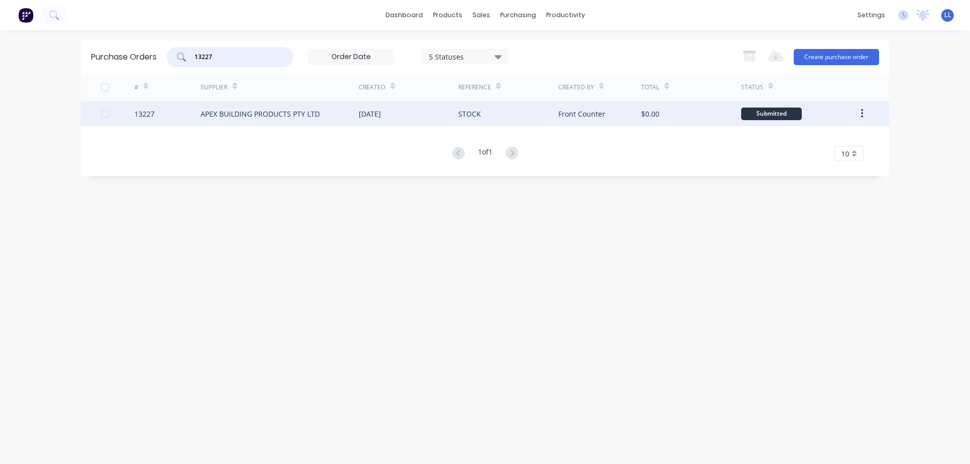
type input "13227"
click at [321, 118] on div "APEX BUILDING PRODUCTS PTY LTD" at bounding box center [280, 113] width 158 height 25
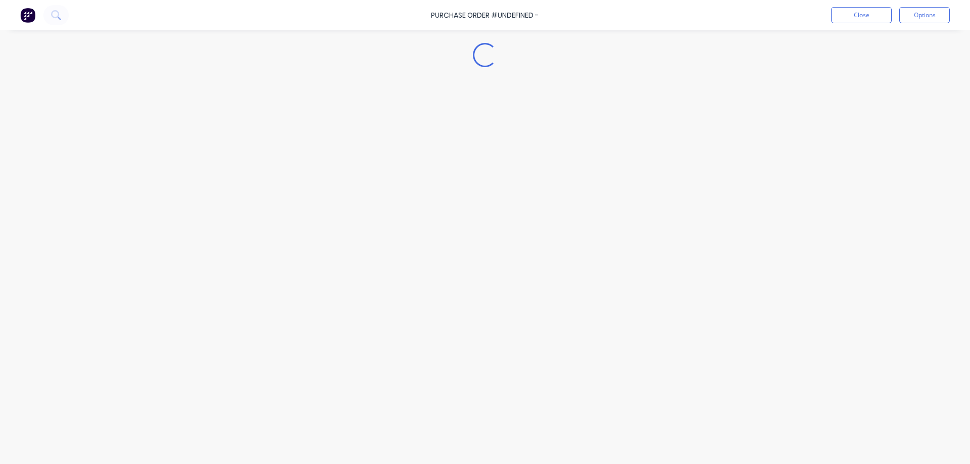
type textarea "x"
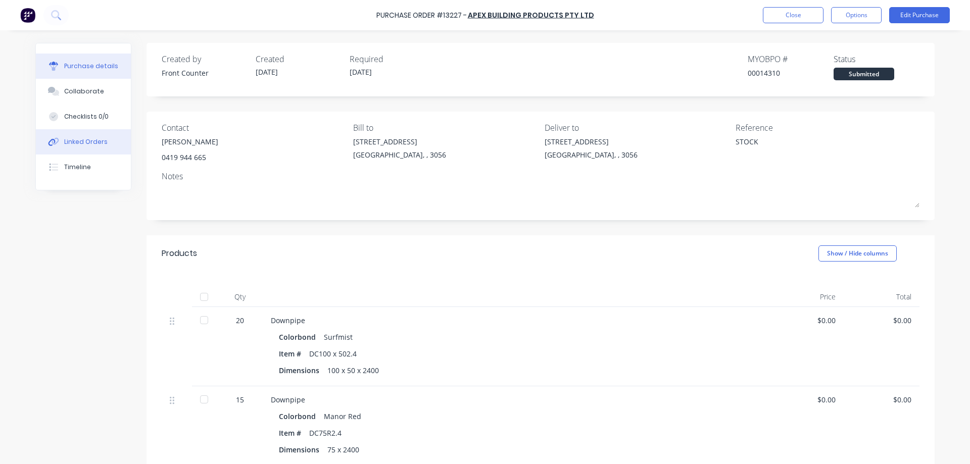
click at [67, 143] on div "Linked Orders" at bounding box center [85, 141] width 43 height 9
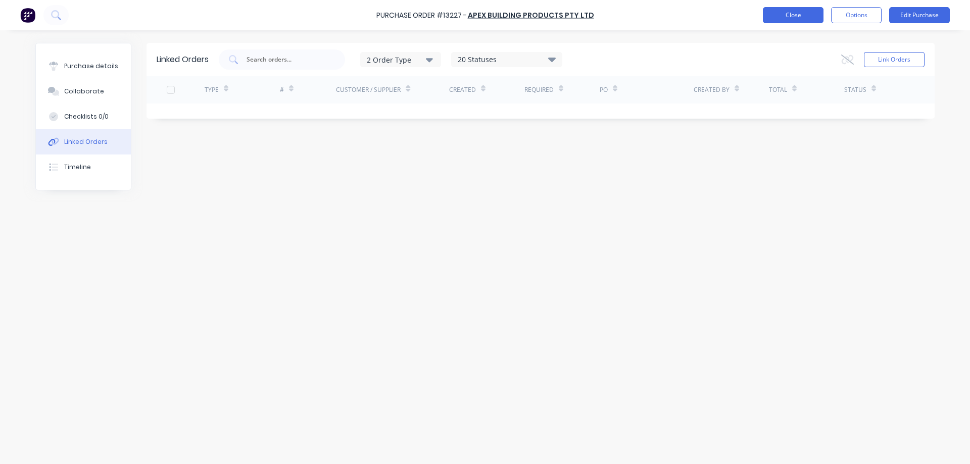
click at [810, 13] on button "Close" at bounding box center [793, 15] width 61 height 16
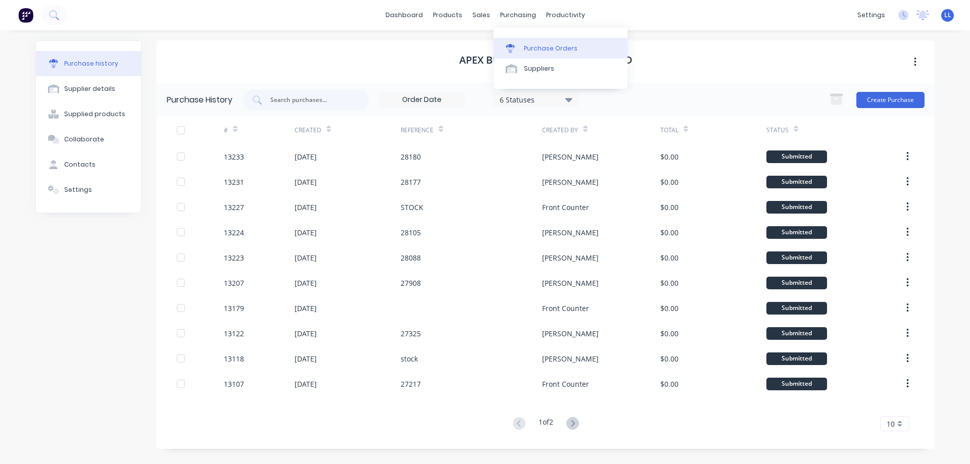
click at [528, 46] on div "Purchase Orders" at bounding box center [551, 48] width 54 height 9
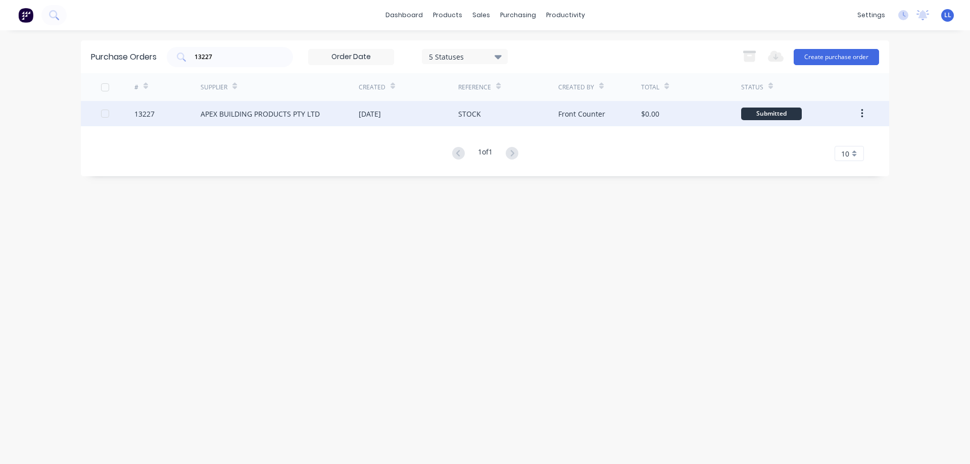
click at [870, 115] on button "button" at bounding box center [862, 114] width 24 height 18
click at [809, 137] on div "Archive" at bounding box center [826, 140] width 78 height 15
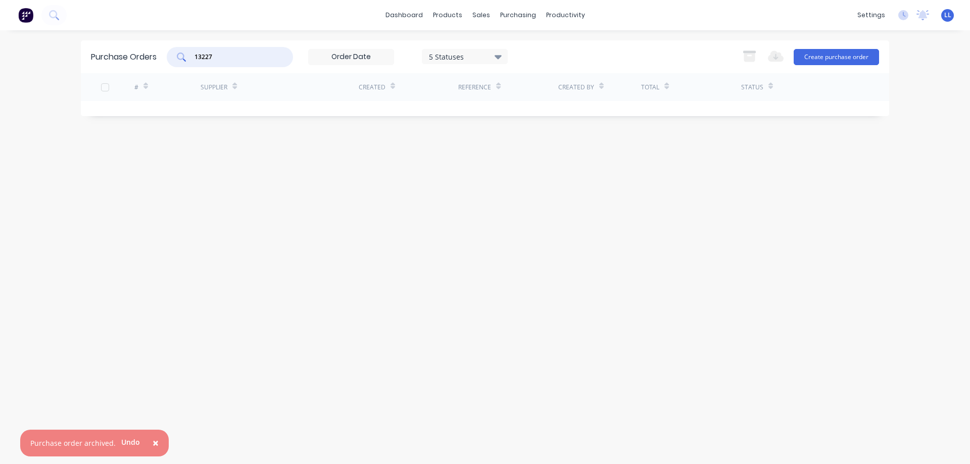
drag, startPoint x: 238, startPoint y: 52, endPoint x: 154, endPoint y: 56, distance: 84.0
click at [154, 56] on div "Purchase Orders 13227 5 Statuses 5 Statuses Export to Excel (XLSX) Create purch…" at bounding box center [485, 56] width 809 height 33
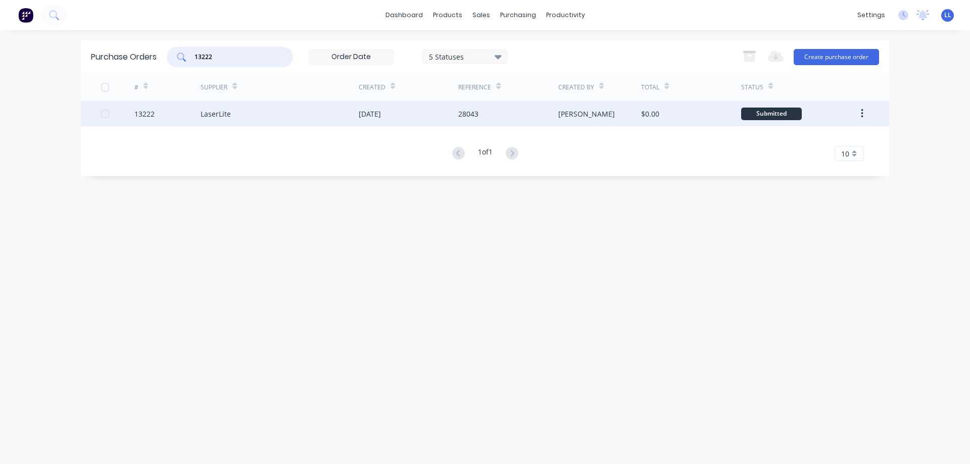
type input "13222"
click at [284, 114] on div "LaserLite" at bounding box center [280, 113] width 158 height 25
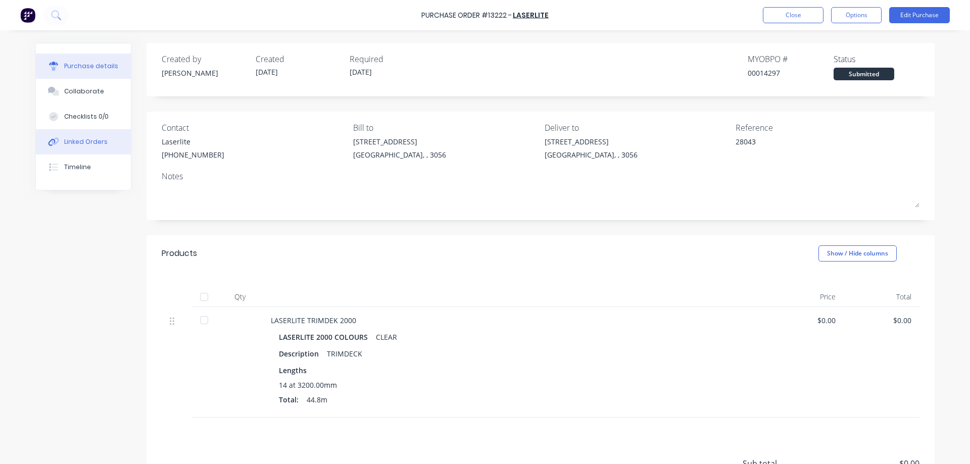
click at [74, 135] on button "Linked Orders" at bounding box center [83, 141] width 95 height 25
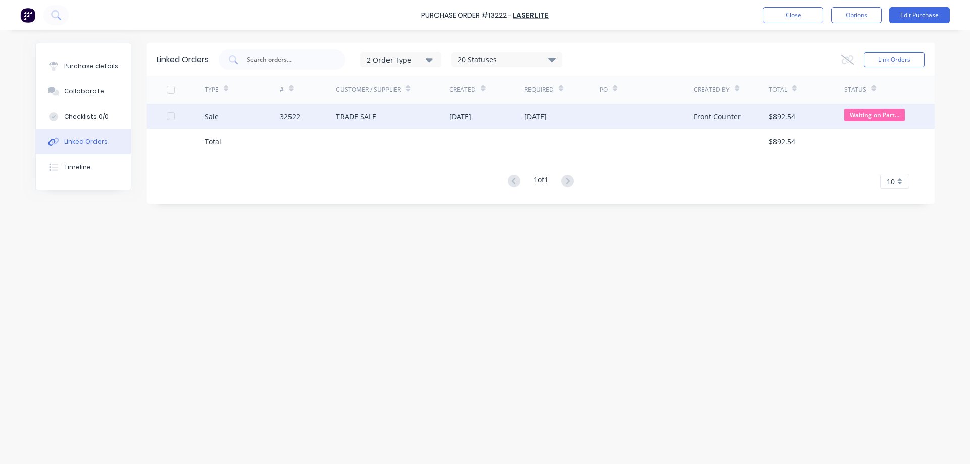
click at [516, 117] on div "[DATE]" at bounding box center [486, 116] width 75 height 25
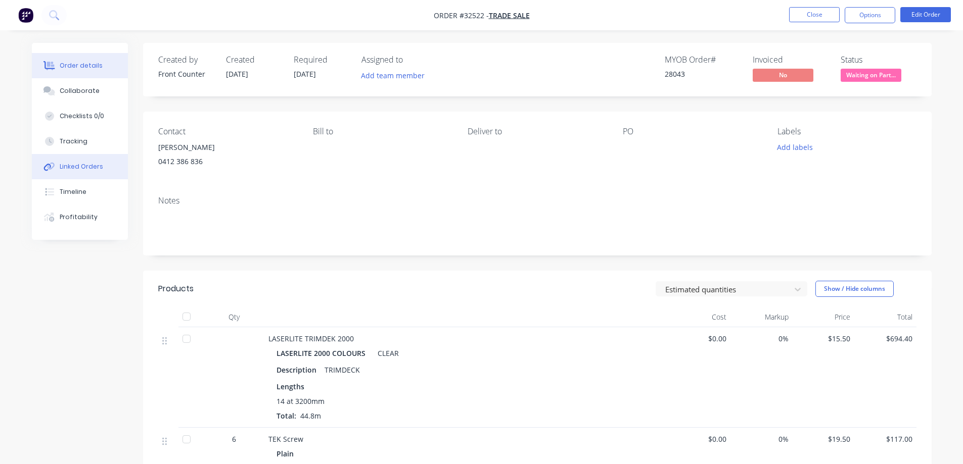
click at [74, 171] on div "Linked Orders" at bounding box center [81, 166] width 43 height 9
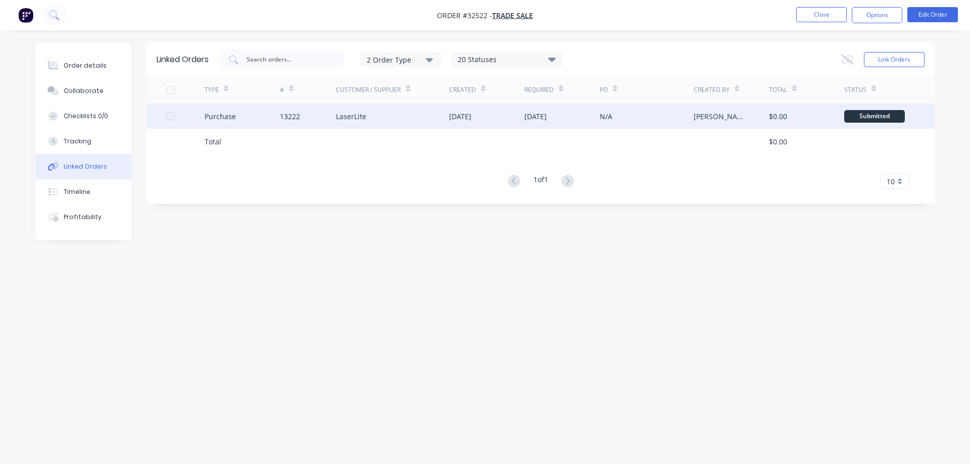
click at [777, 113] on div "$0.00" at bounding box center [778, 116] width 18 height 11
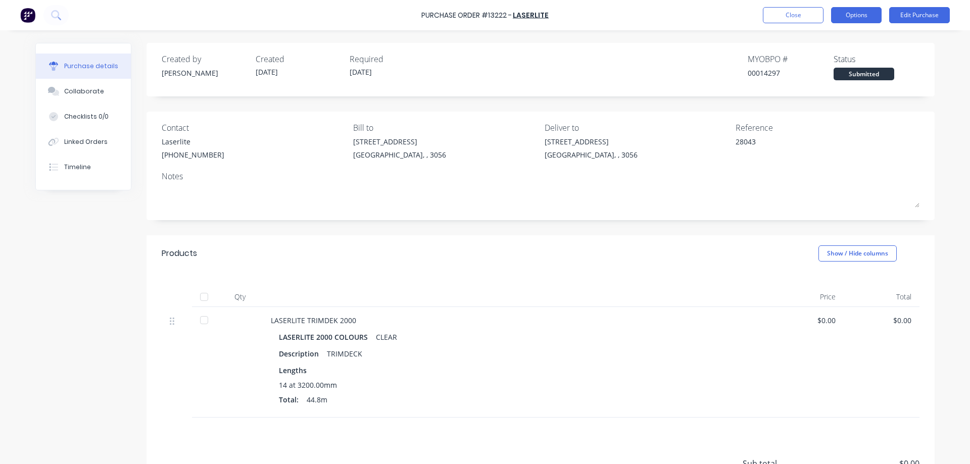
click at [871, 15] on button "Options" at bounding box center [856, 15] width 51 height 16
drag, startPoint x: 777, startPoint y: 201, endPoint x: 780, endPoint y: 220, distance: 20.0
drag, startPoint x: 780, startPoint y: 220, endPoint x: 846, endPoint y: 15, distance: 215.6
click at [846, 15] on button "Options" at bounding box center [856, 15] width 51 height 16
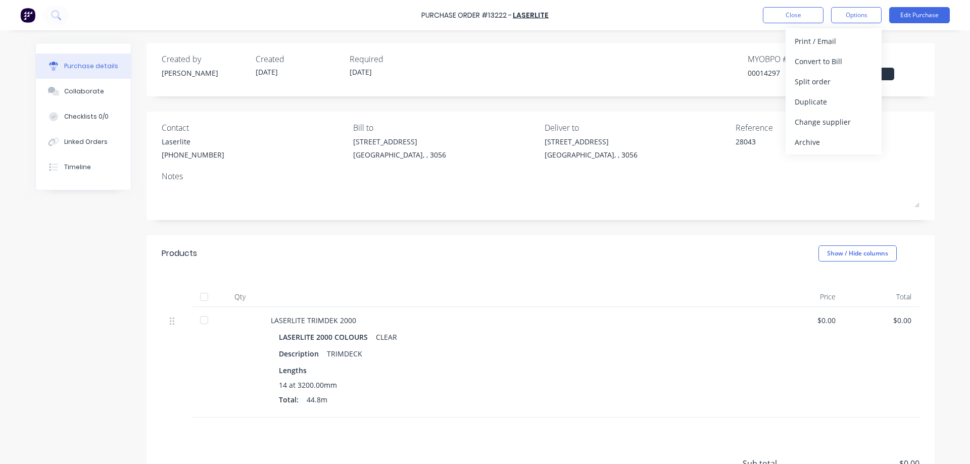
click at [808, 145] on div "Archive" at bounding box center [834, 142] width 78 height 15
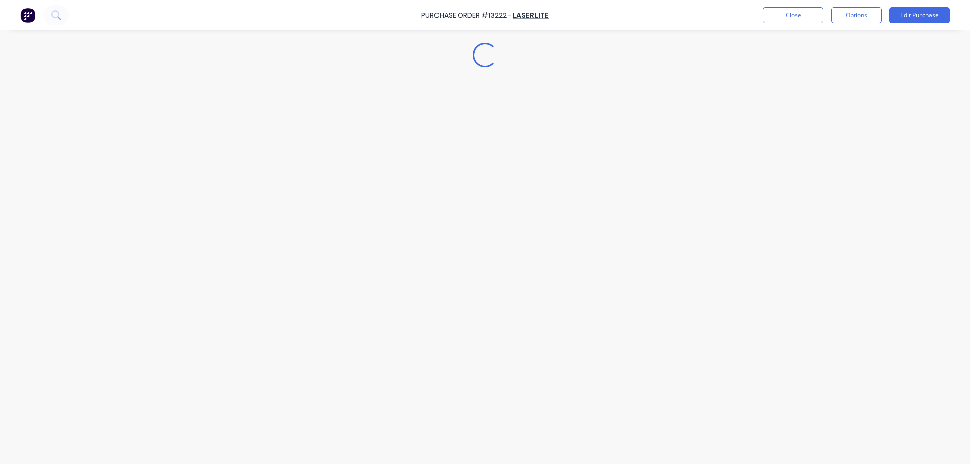
type textarea "x"
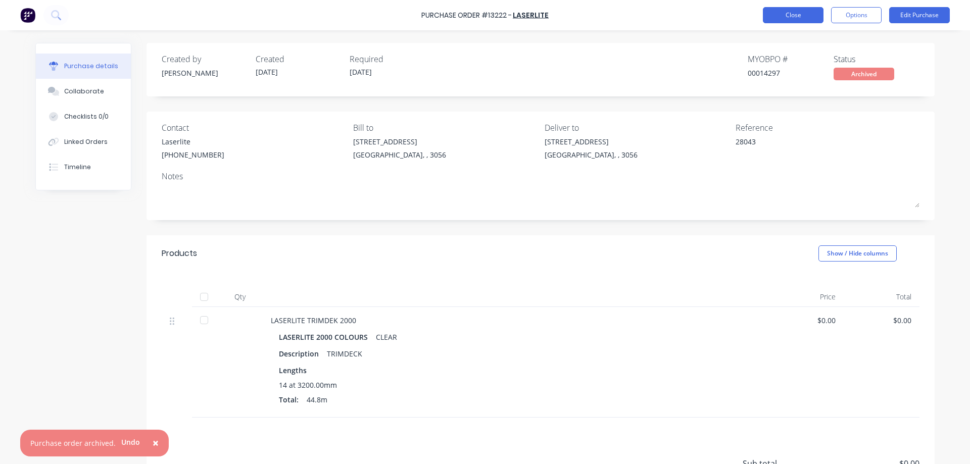
click at [790, 14] on button "Close" at bounding box center [793, 15] width 61 height 16
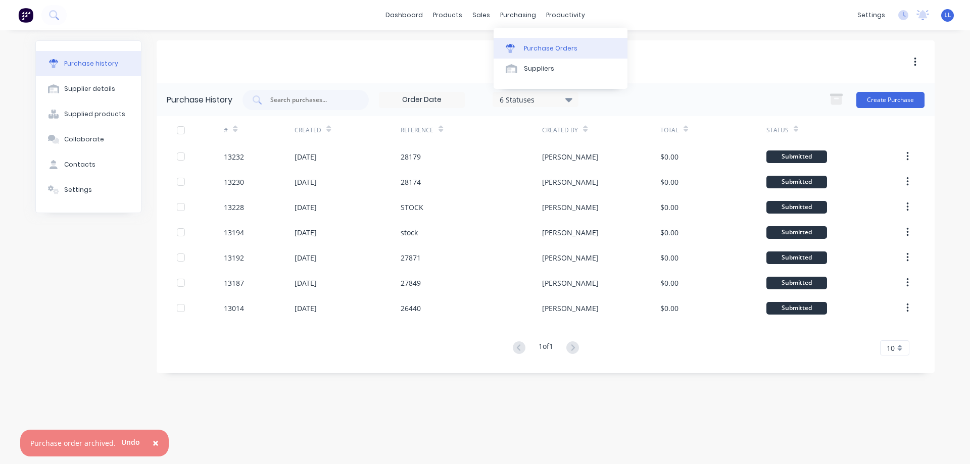
click at [524, 53] on div "Purchase Orders" at bounding box center [551, 48] width 54 height 9
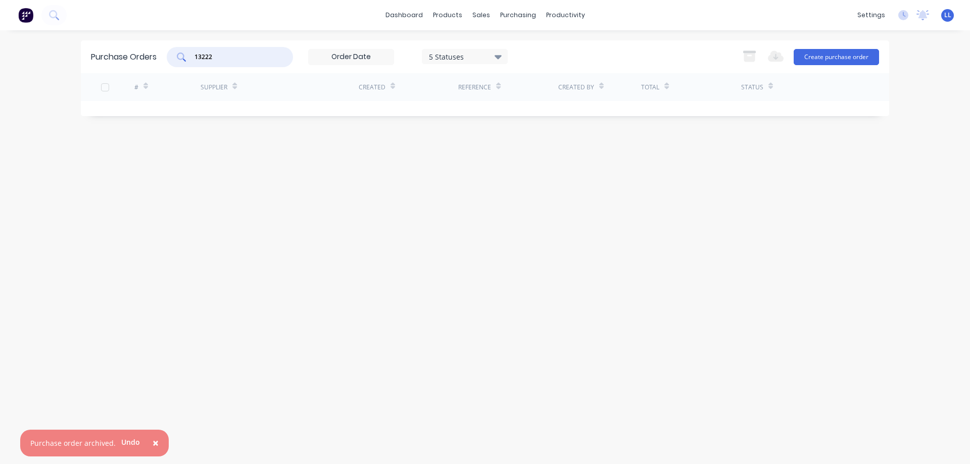
drag, startPoint x: 225, startPoint y: 56, endPoint x: 115, endPoint y: 80, distance: 113.3
click at [107, 56] on div "Purchase Orders 13222 5 Statuses 5 Statuses Export to Excel (XLSX) Create purch…" at bounding box center [485, 56] width 809 height 33
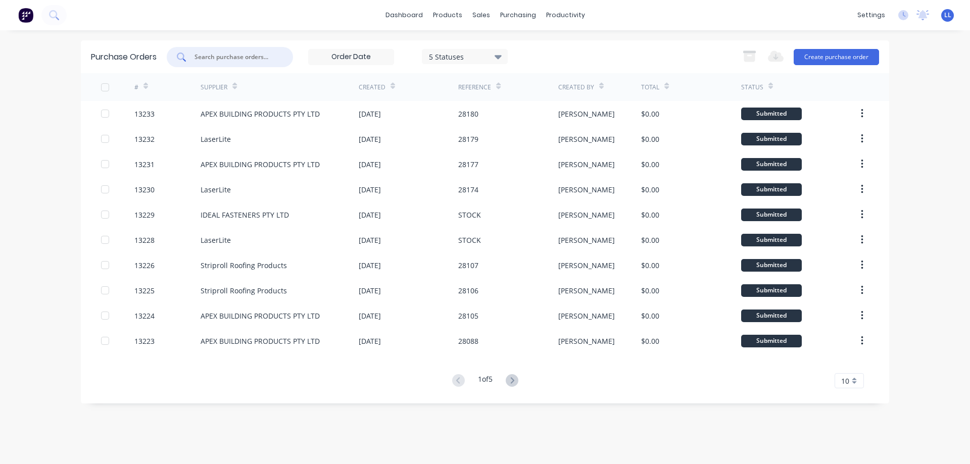
click at [255, 55] on input "text" at bounding box center [236, 57] width 84 height 10
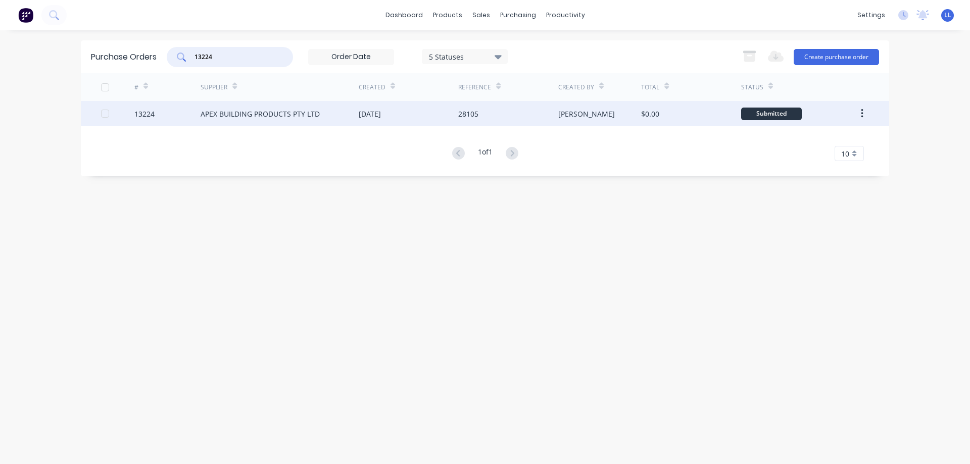
type input "13224"
click at [203, 115] on div "APEX BUILDING PRODUCTS PTY LTD" at bounding box center [260, 114] width 119 height 11
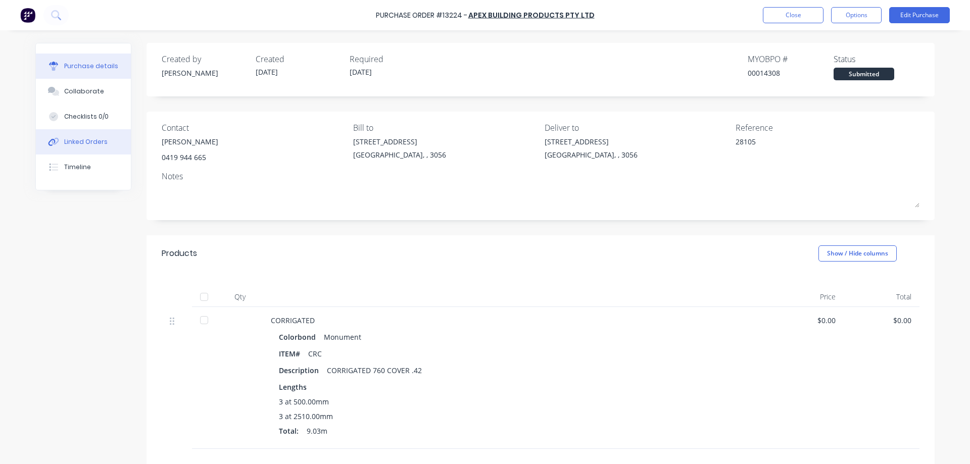
click at [70, 141] on div "Linked Orders" at bounding box center [85, 141] width 43 height 9
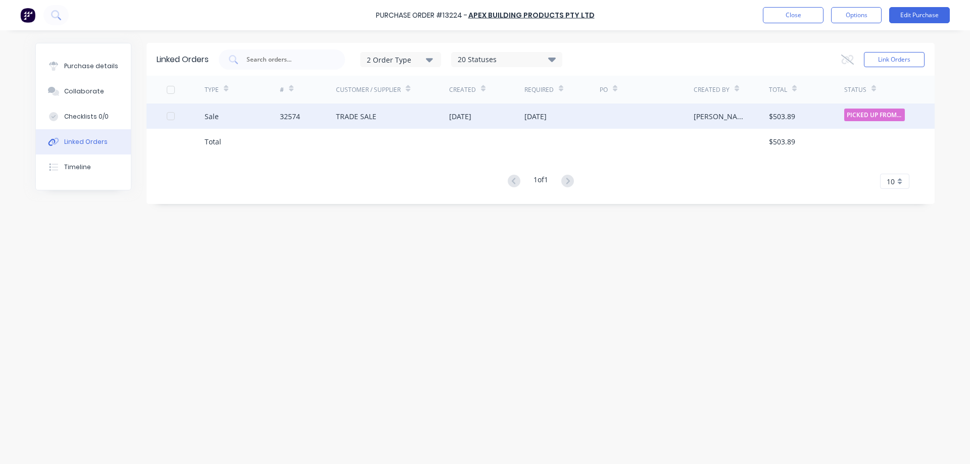
click at [540, 118] on div "[DATE]" at bounding box center [536, 116] width 22 height 11
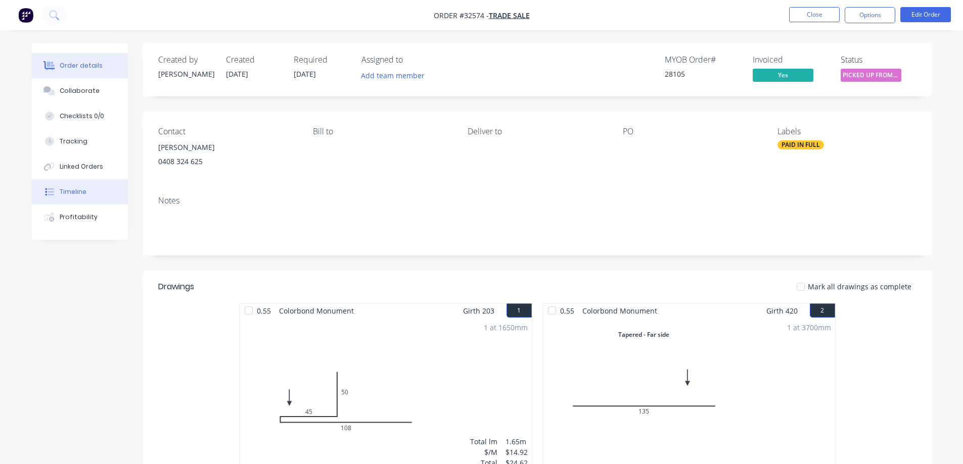
click at [74, 191] on div "Timeline" at bounding box center [73, 191] width 27 height 9
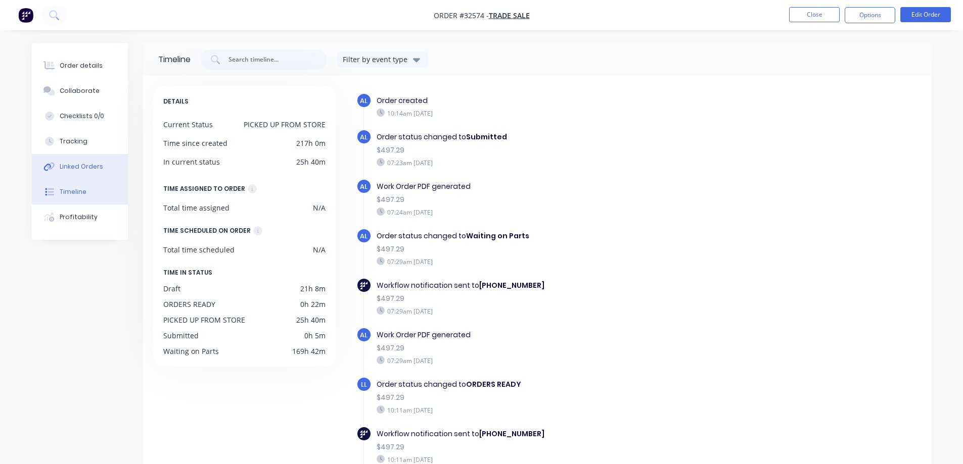
click at [69, 168] on div "Linked Orders" at bounding box center [81, 166] width 43 height 9
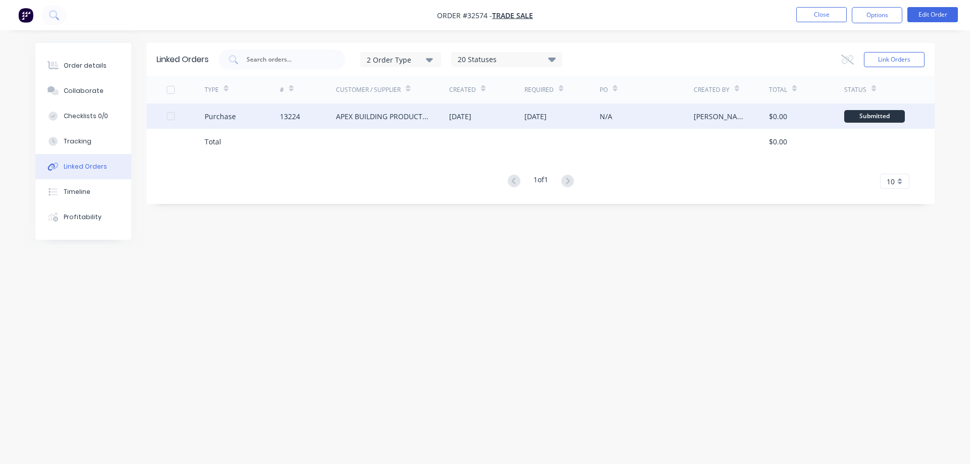
click at [763, 118] on div "[PERSON_NAME]" at bounding box center [731, 116] width 75 height 25
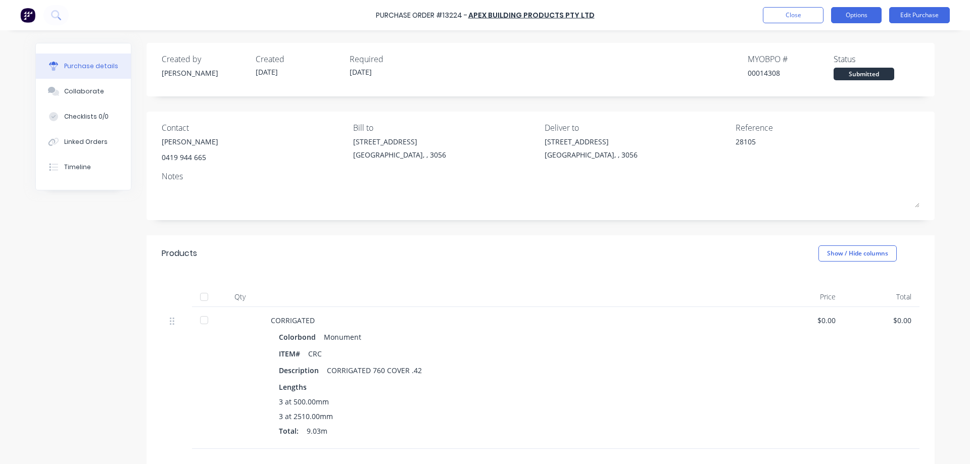
click at [865, 17] on button "Options" at bounding box center [856, 15] width 51 height 16
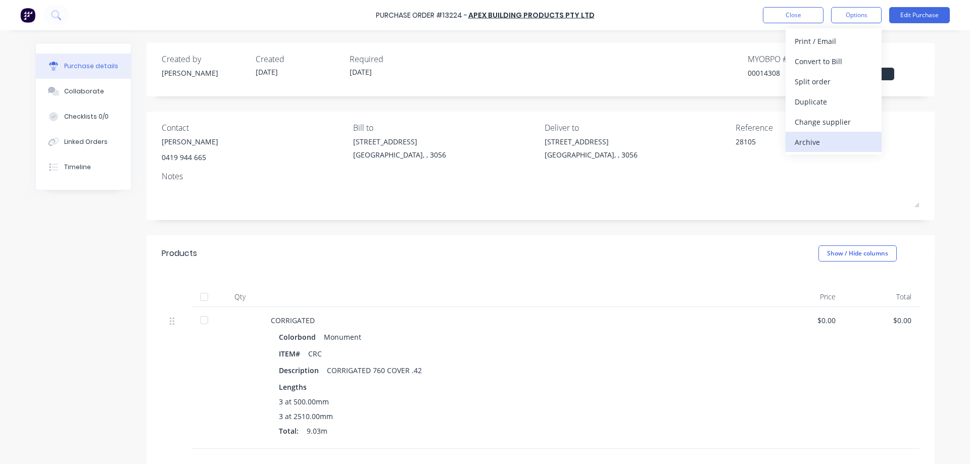
click at [811, 141] on div "Archive" at bounding box center [834, 142] width 78 height 15
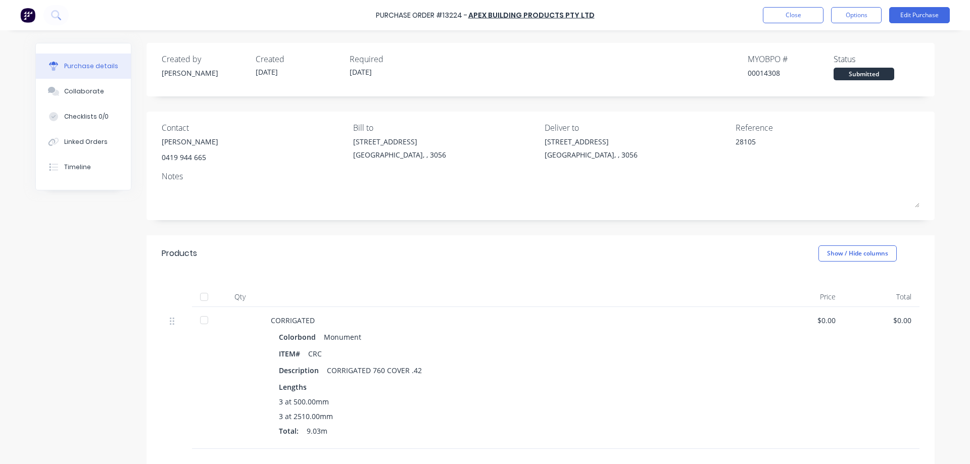
type textarea "x"
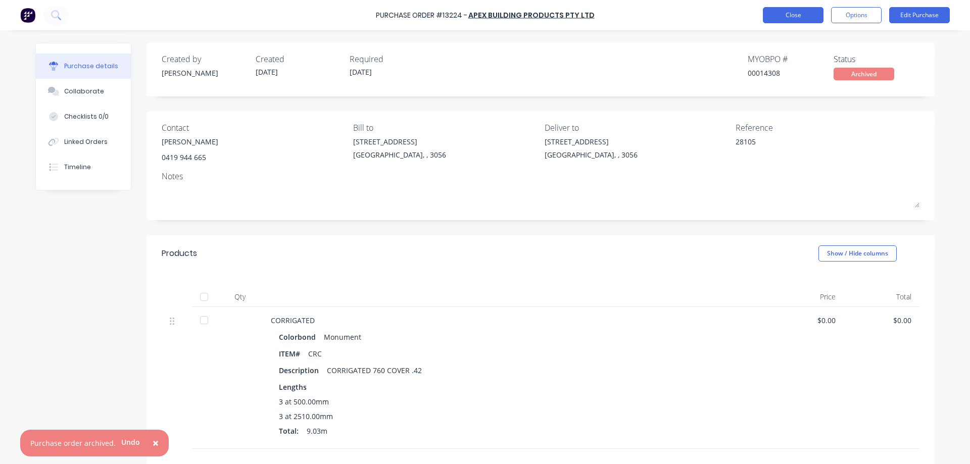
click at [776, 20] on button "Close" at bounding box center [793, 15] width 61 height 16
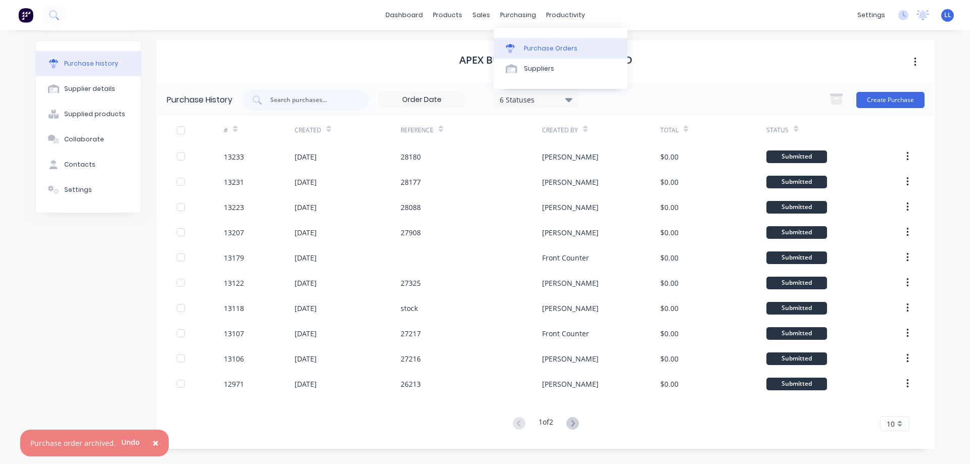
click at [529, 50] on div "Purchase Orders" at bounding box center [551, 48] width 54 height 9
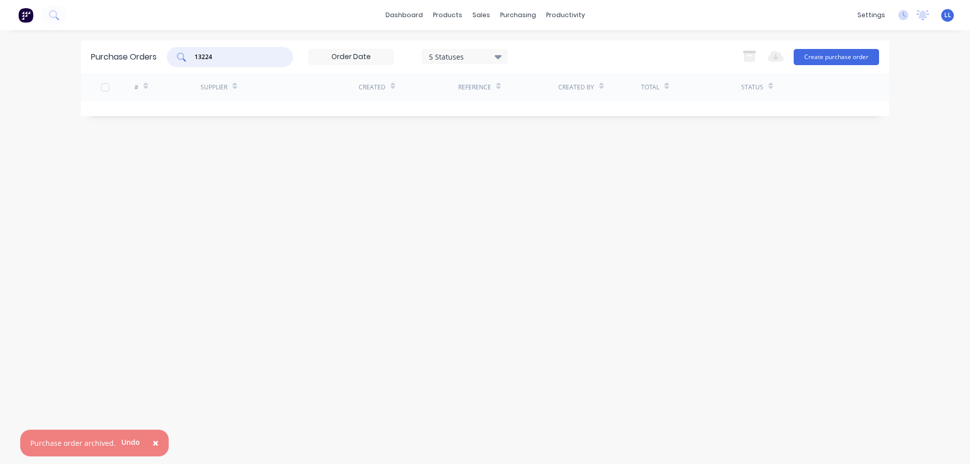
click at [136, 58] on div "Purchase Orders 13224 5 Statuses 5 Statuses Export to Excel (XLSX) Create purch…" at bounding box center [485, 56] width 809 height 33
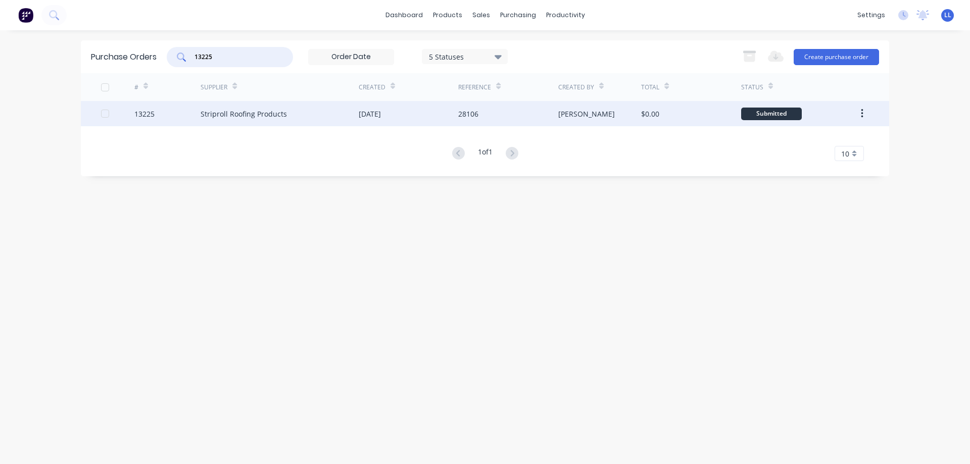
type input "13225"
click at [242, 121] on div "Striproll Roofing Products" at bounding box center [280, 113] width 158 height 25
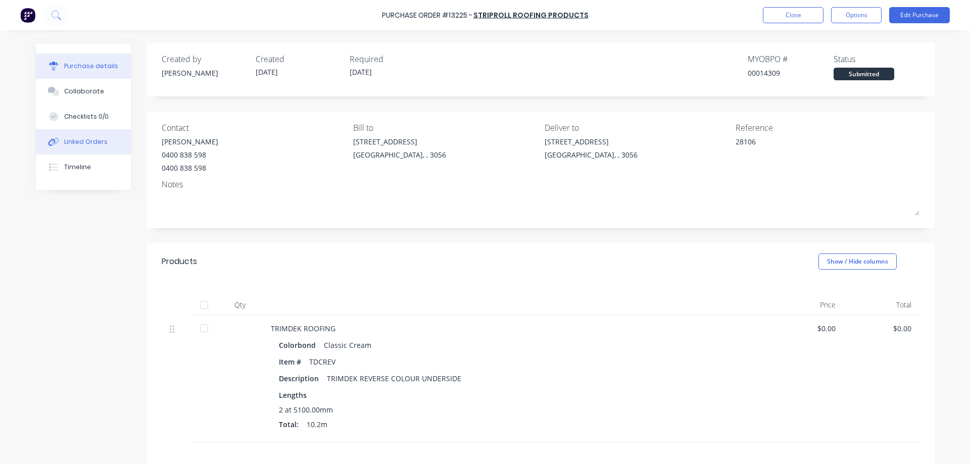
click at [85, 141] on div "Linked Orders" at bounding box center [85, 141] width 43 height 9
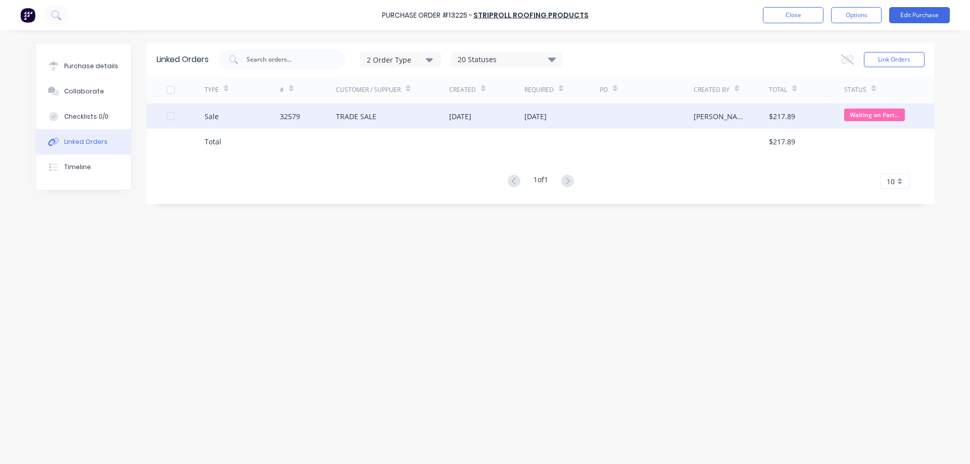
click at [442, 120] on div "TRADE SALE" at bounding box center [392, 116] width 113 height 25
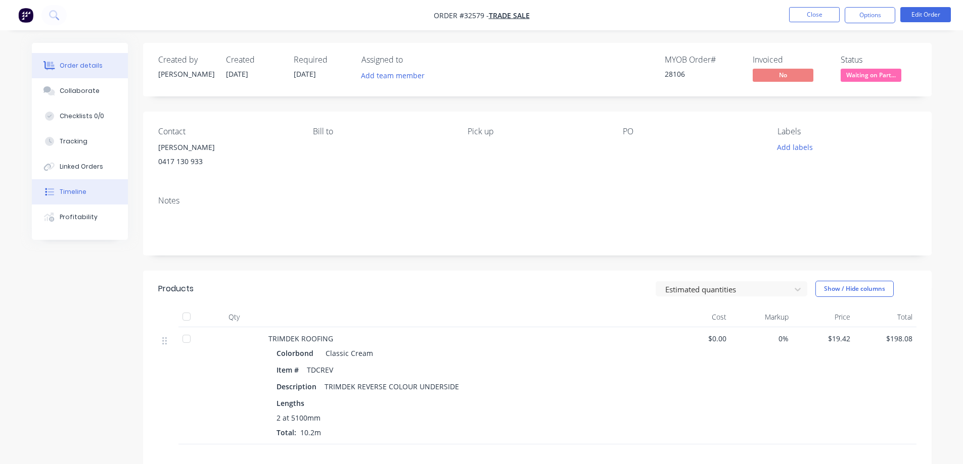
click at [66, 190] on div "Timeline" at bounding box center [73, 191] width 27 height 9
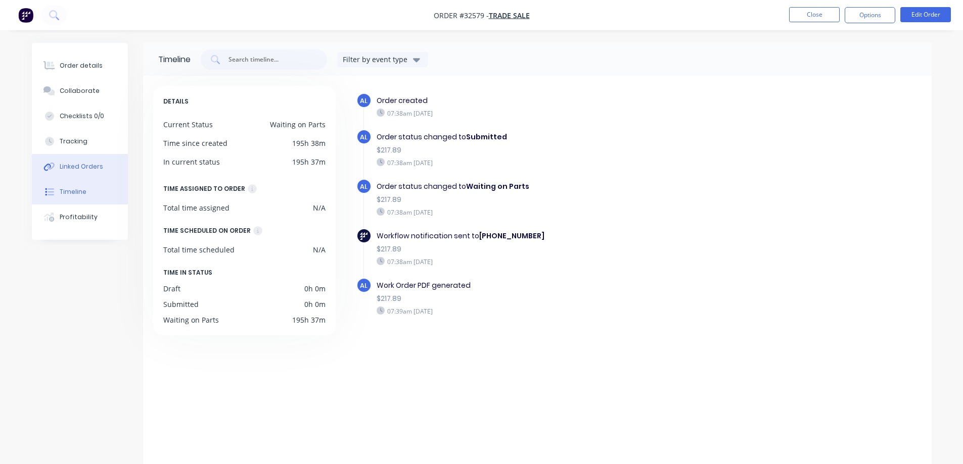
click at [87, 167] on div "Linked Orders" at bounding box center [81, 166] width 43 height 9
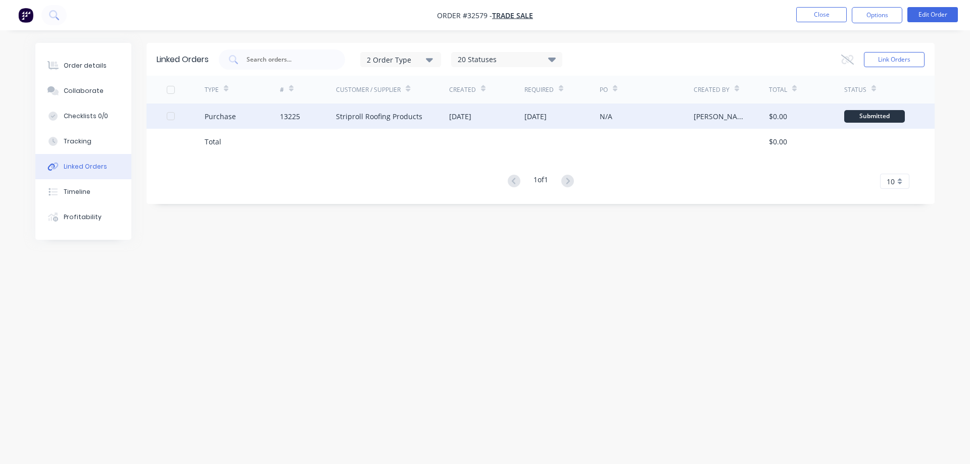
click at [494, 113] on div "[DATE]" at bounding box center [486, 116] width 75 height 25
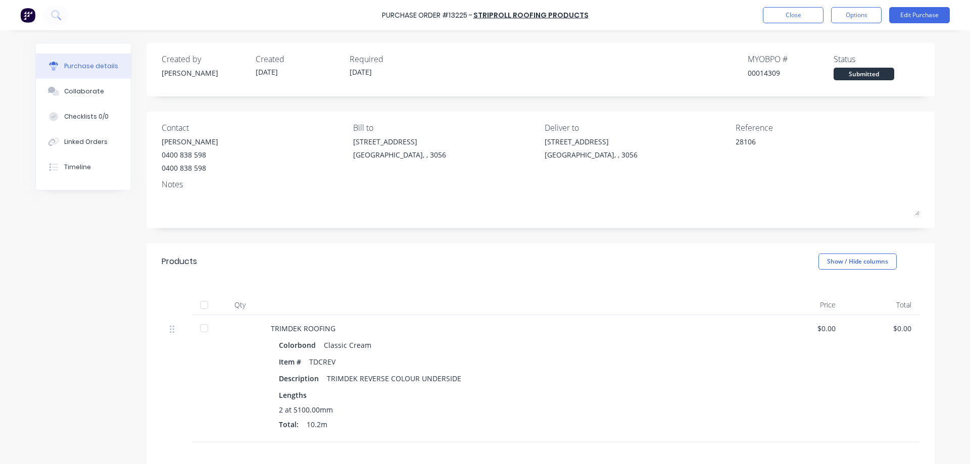
click at [849, 16] on button "Options" at bounding box center [856, 15] width 51 height 16
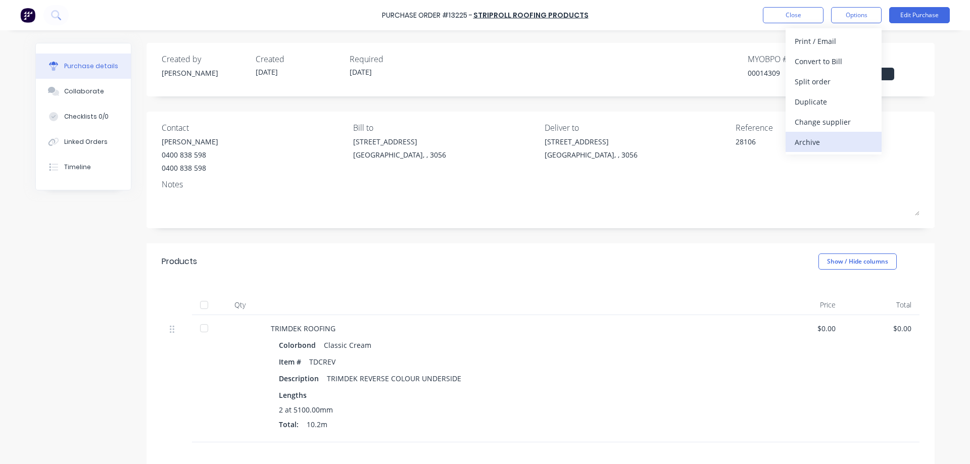
click at [826, 139] on div "Archive" at bounding box center [834, 142] width 78 height 15
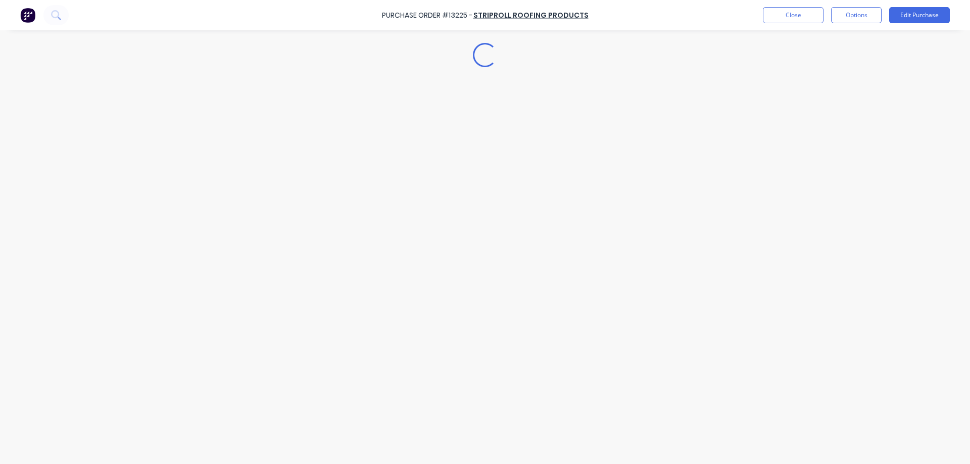
type textarea "x"
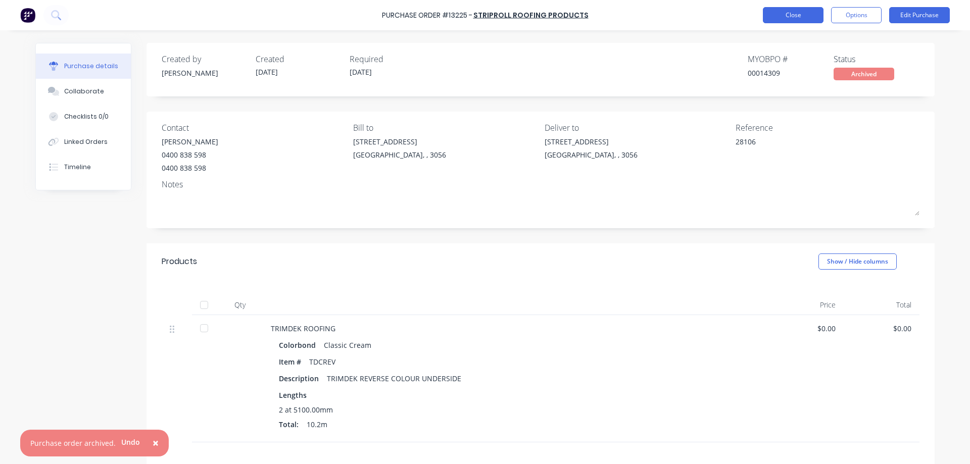
click at [789, 14] on button "Close" at bounding box center [793, 15] width 61 height 16
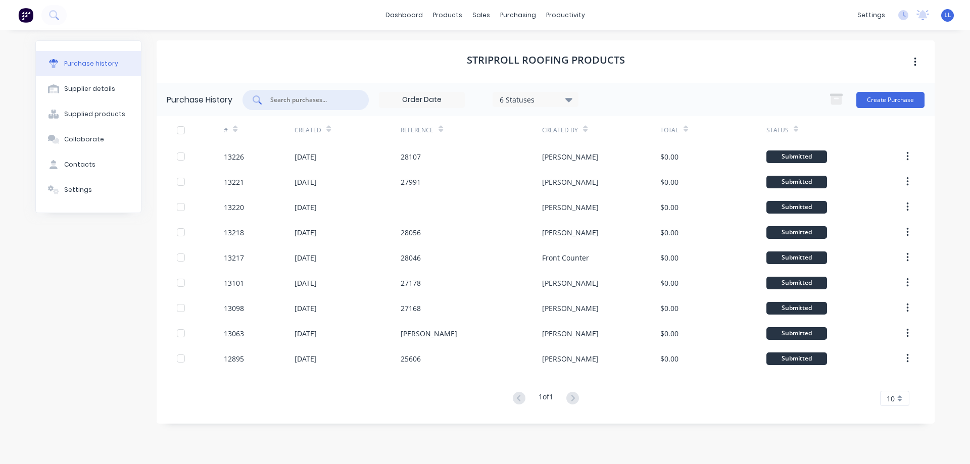
click at [301, 103] on input "text" at bounding box center [311, 100] width 84 height 10
type input "13225"
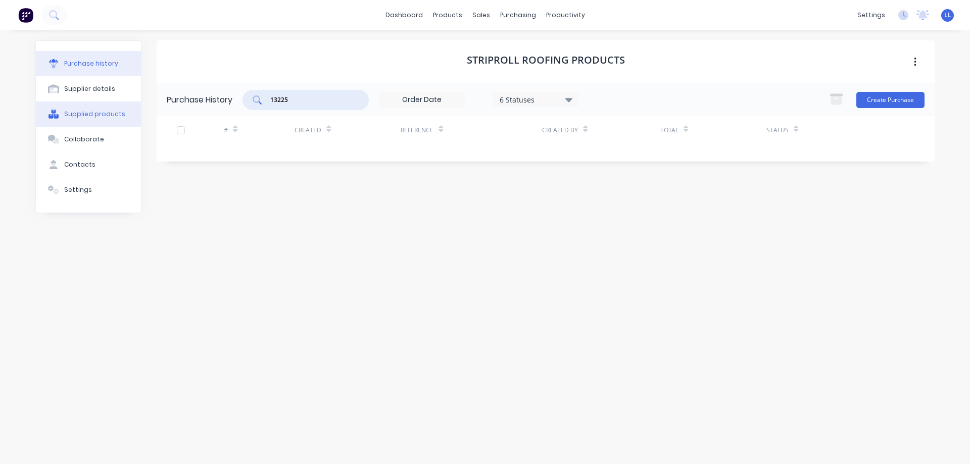
drag, startPoint x: 169, startPoint y: 102, endPoint x: 123, endPoint y: 112, distance: 47.5
click at [123, 112] on div "Purchase history Supplier details Supplied products Collaborate Contacts Settin…" at bounding box center [484, 242] width 899 height 404
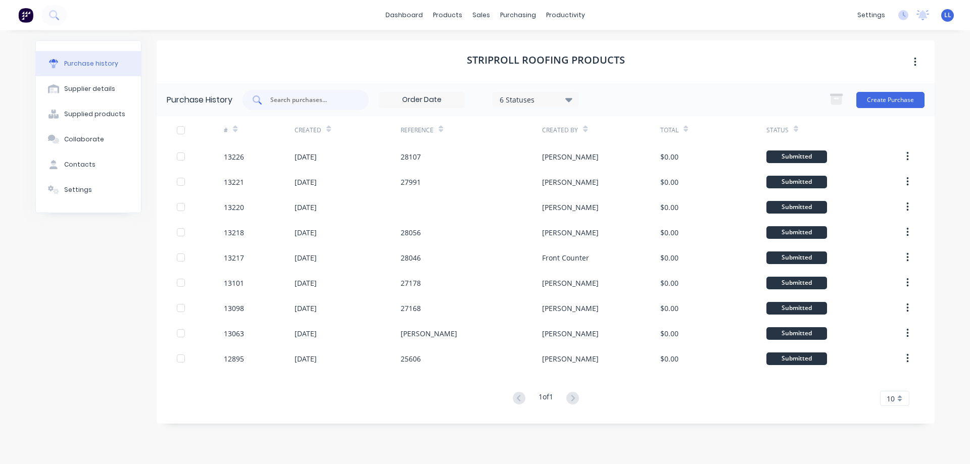
click at [309, 92] on div at bounding box center [306, 100] width 126 height 20
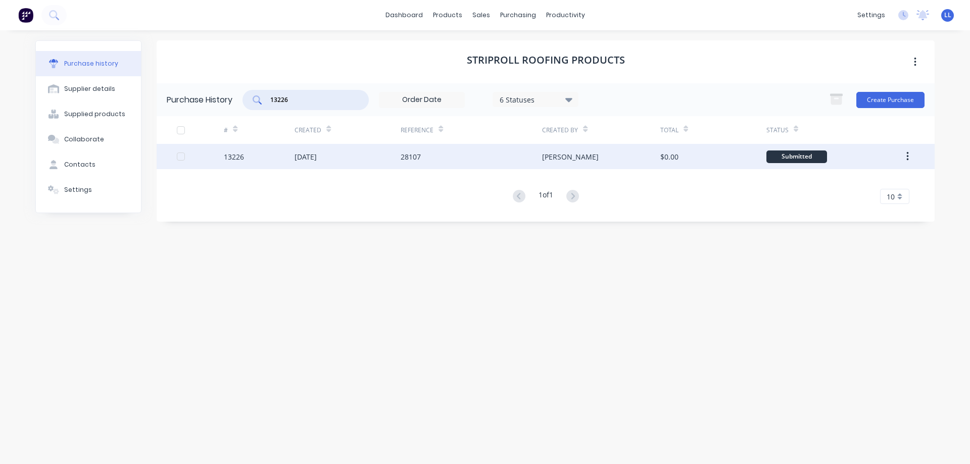
type input "13226"
click at [263, 157] on div "13226" at bounding box center [259, 156] width 71 height 25
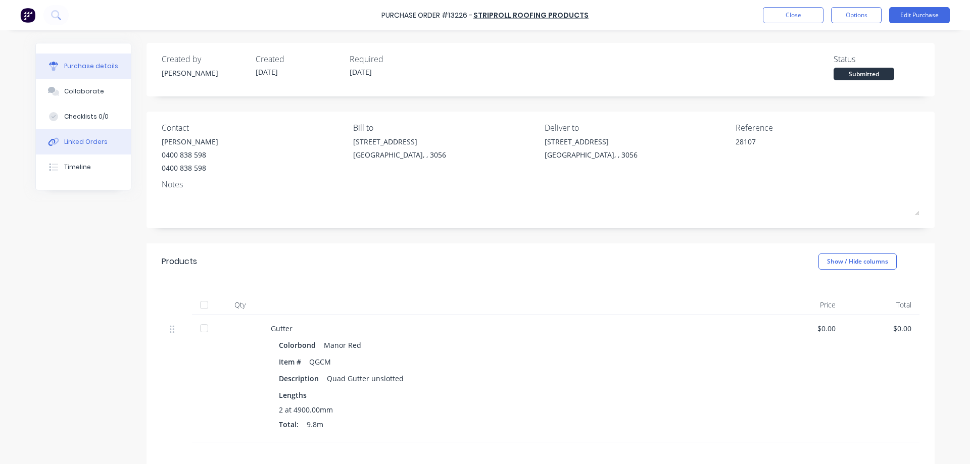
click at [97, 138] on div "Linked Orders" at bounding box center [85, 141] width 43 height 9
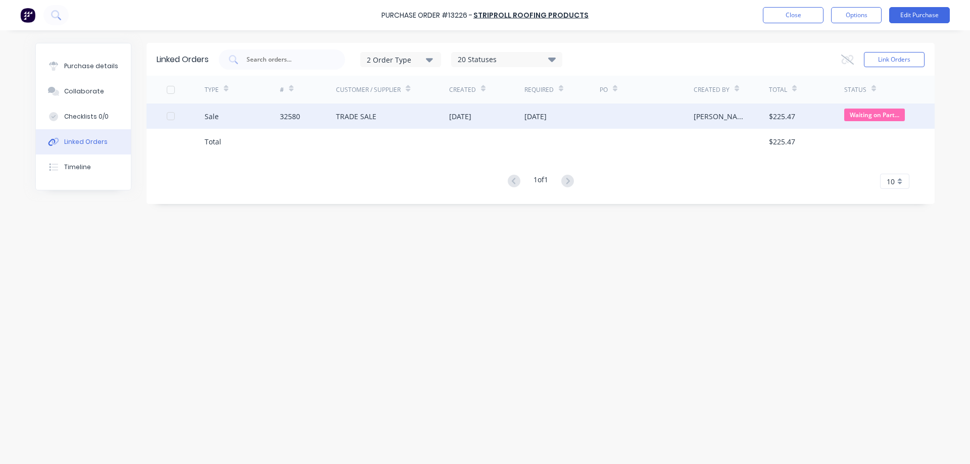
click at [380, 116] on div "TRADE SALE" at bounding box center [392, 116] width 113 height 25
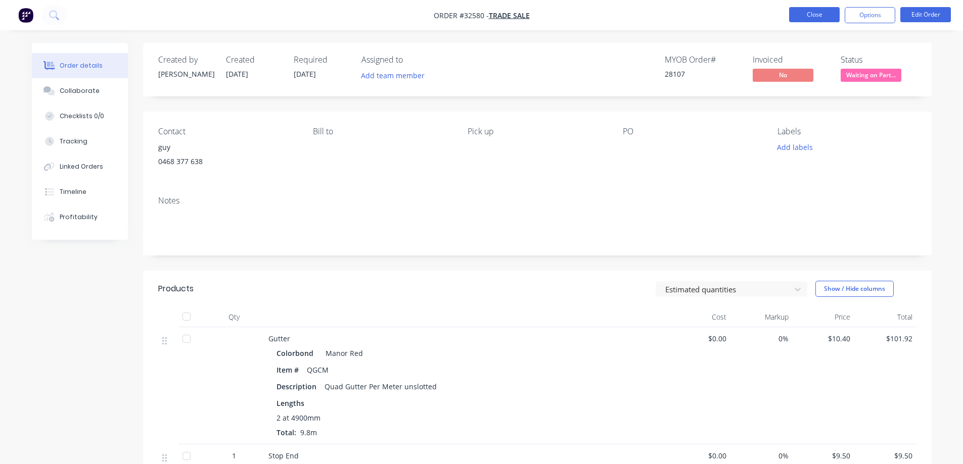
click at [807, 14] on button "Close" at bounding box center [814, 14] width 51 height 15
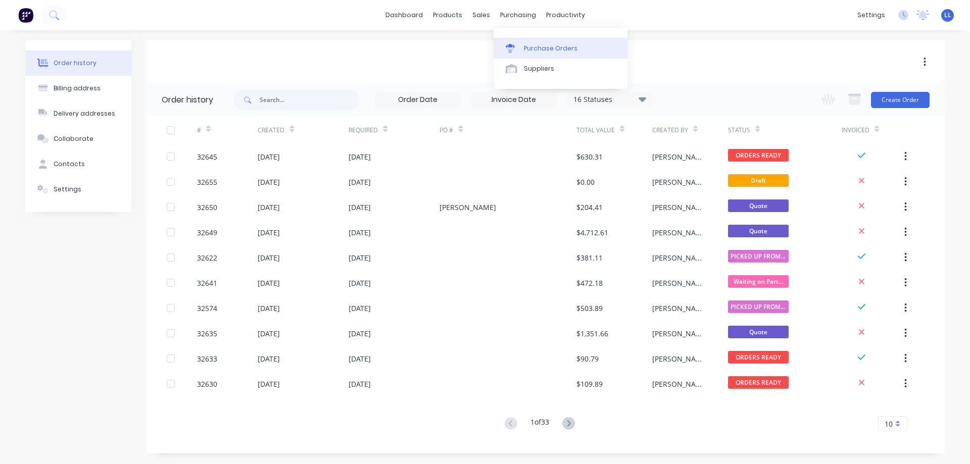
click at [544, 53] on div "Purchase Orders" at bounding box center [551, 48] width 54 height 9
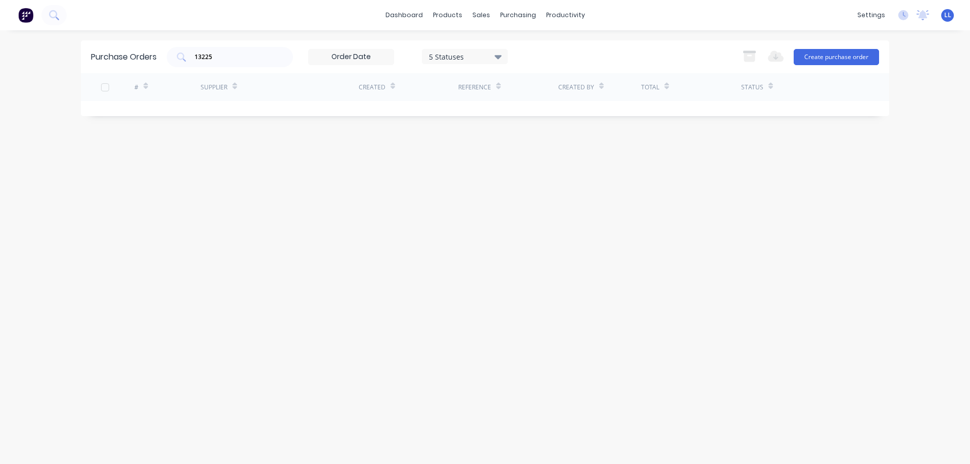
click at [160, 63] on div "Purchase Orders 13225 5 Statuses 5 Statuses Export to Excel (XLSX) Create purch…" at bounding box center [485, 56] width 809 height 33
click at [502, 57] on icon at bounding box center [498, 56] width 7 height 11
click at [534, 103] on div at bounding box center [533, 103] width 20 height 20
drag, startPoint x: 295, startPoint y: 406, endPoint x: 276, endPoint y: 366, distance: 43.4
click at [292, 401] on div "Purchase Orders 13225 7 Statuses 7 Statuses Export to Excel (XLSX) Create purch…" at bounding box center [485, 247] width 809 height 414
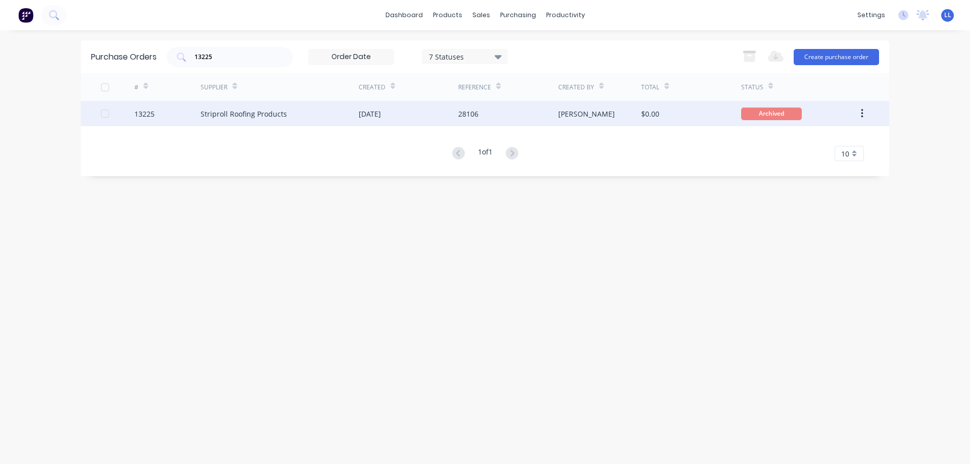
click at [267, 109] on div "Striproll Roofing Products" at bounding box center [244, 114] width 86 height 11
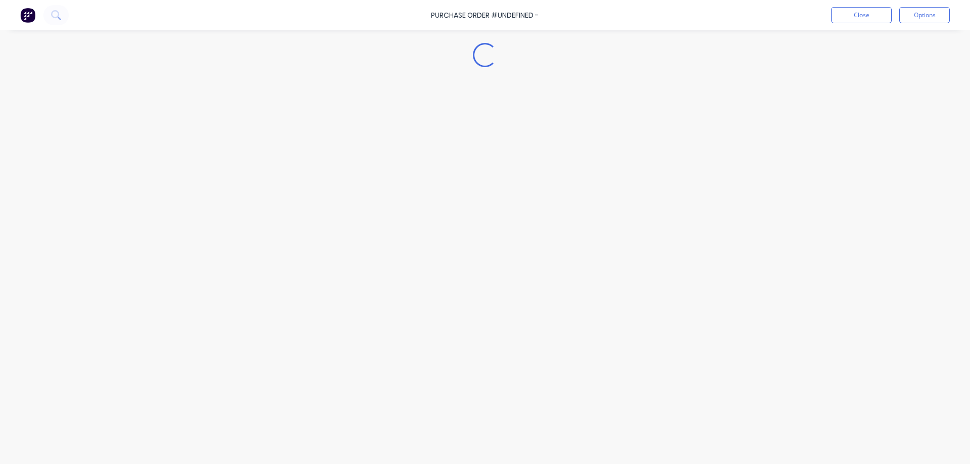
type textarea "x"
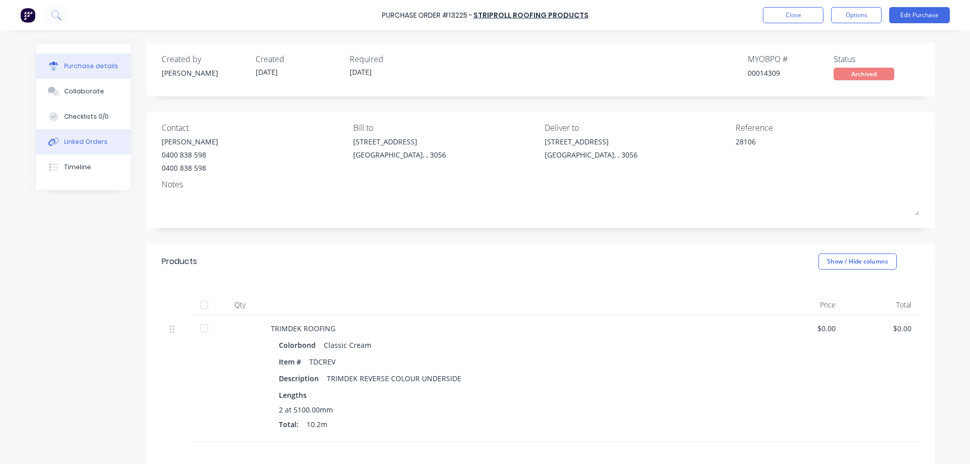
click at [76, 141] on div "Linked Orders" at bounding box center [85, 141] width 43 height 9
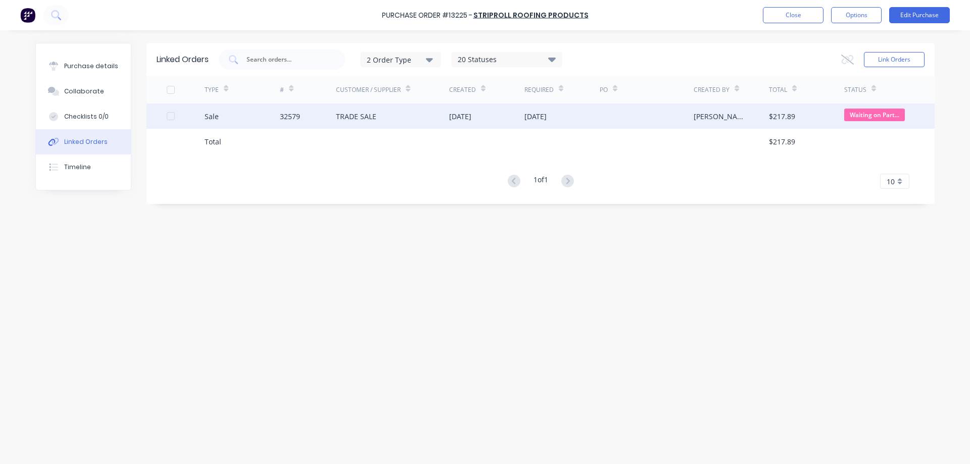
click at [328, 116] on div "32579" at bounding box center [308, 116] width 57 height 25
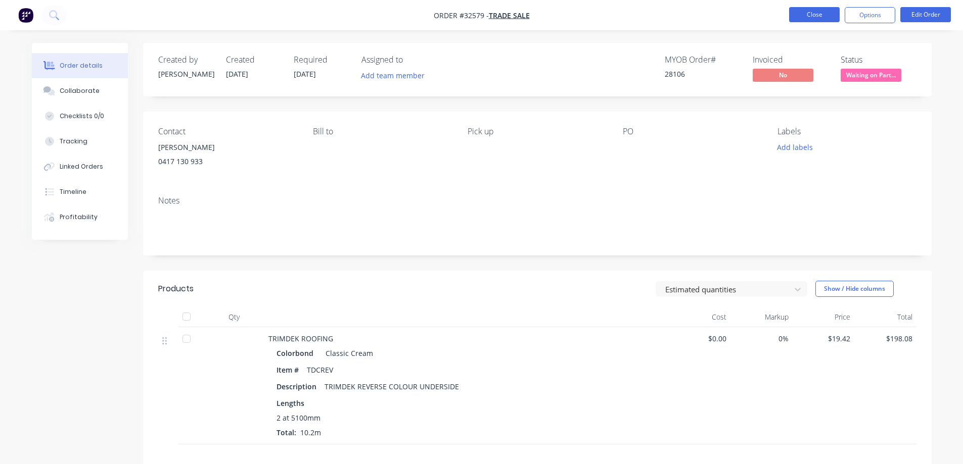
click at [828, 14] on button "Close" at bounding box center [814, 14] width 51 height 15
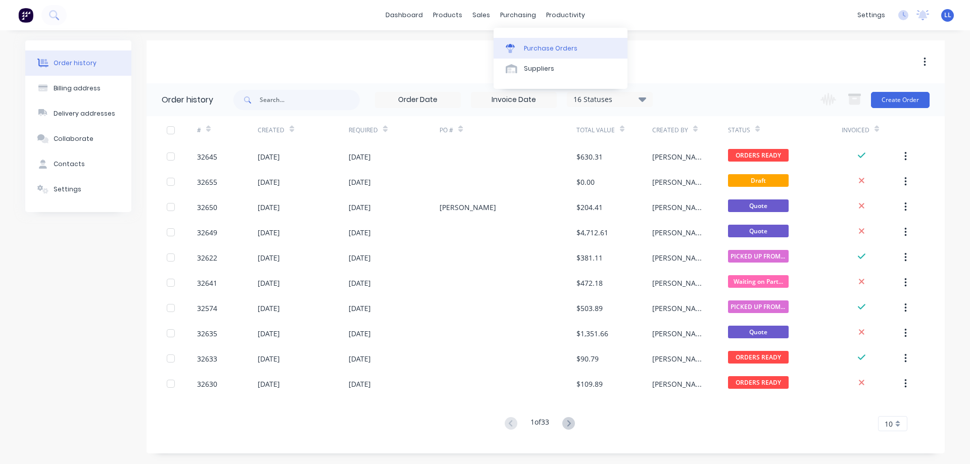
click at [525, 44] on div "Purchase Orders" at bounding box center [551, 48] width 54 height 9
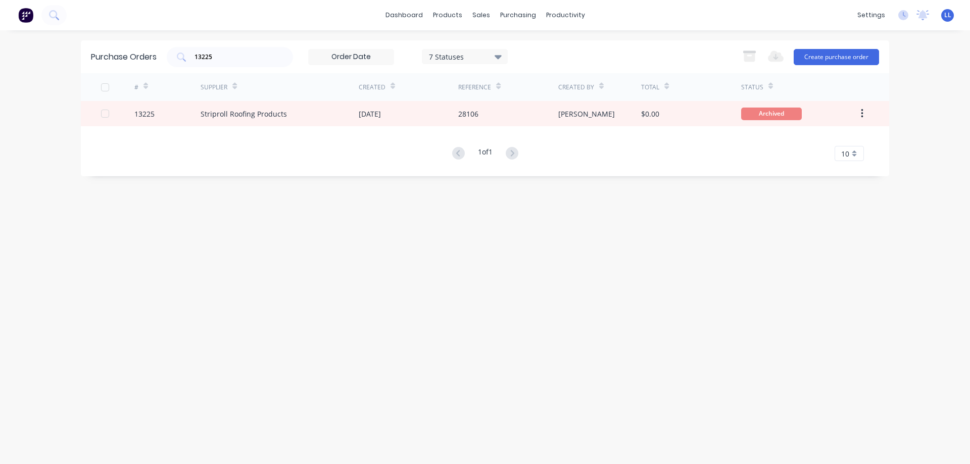
click at [154, 61] on div "Purchase Orders 13225 7 Statuses 7 Statuses Export to Excel (XLSX) Create purch…" at bounding box center [485, 56] width 809 height 33
drag, startPoint x: 223, startPoint y: 60, endPoint x: 156, endPoint y: 60, distance: 67.2
click at [156, 60] on div "Purchase Orders 13225 7 Statuses 7 Statuses Export to Excel (XLSX) Create purch…" at bounding box center [485, 56] width 809 height 33
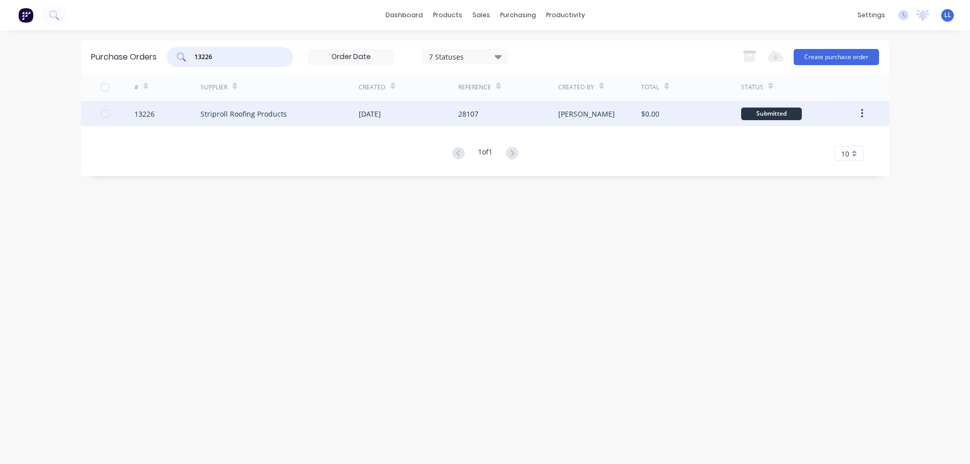
type input "13226"
click at [414, 113] on div "[DATE]" at bounding box center [409, 113] width 100 height 25
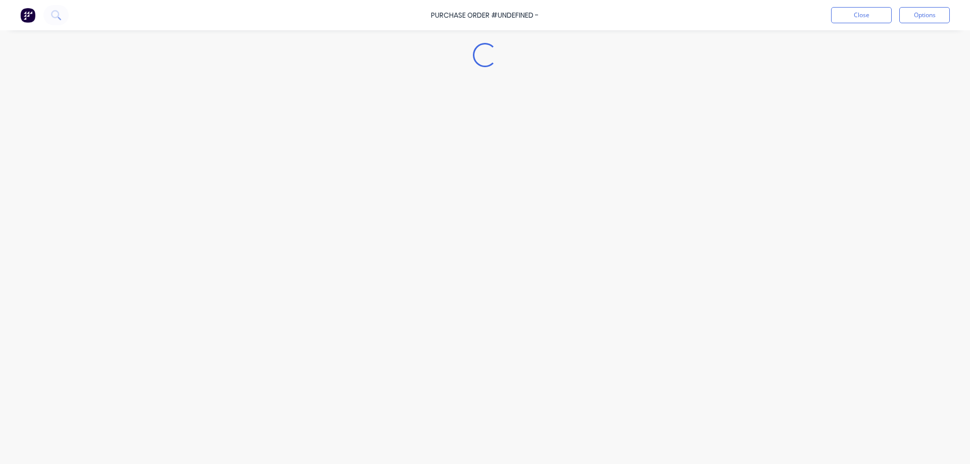
type textarea "x"
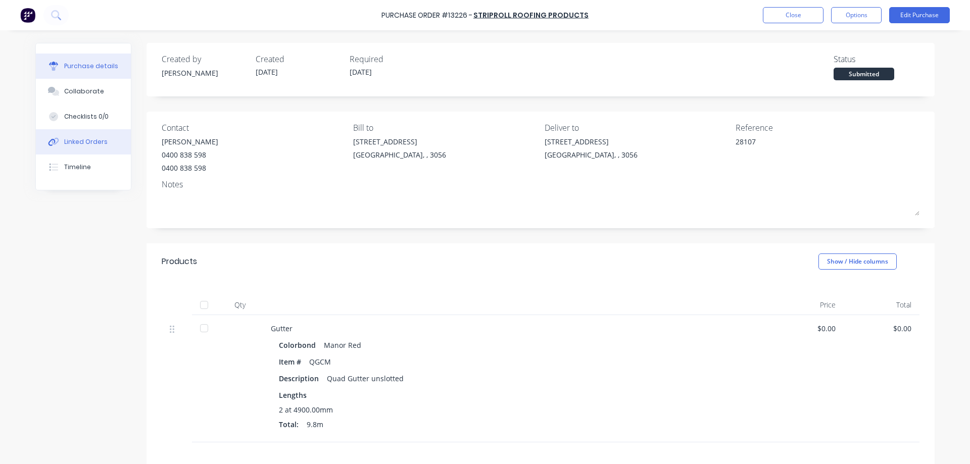
click at [71, 146] on div "Linked Orders" at bounding box center [85, 141] width 43 height 9
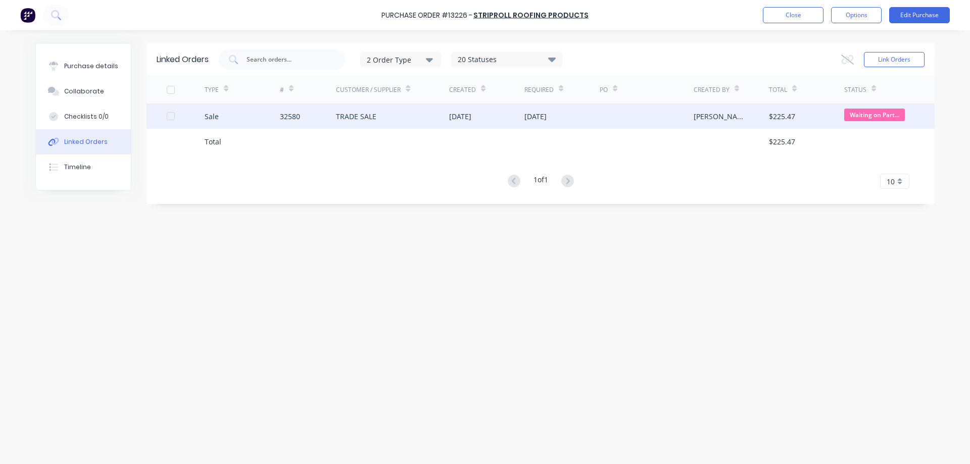
click at [395, 111] on div "TRADE SALE" at bounding box center [392, 116] width 113 height 25
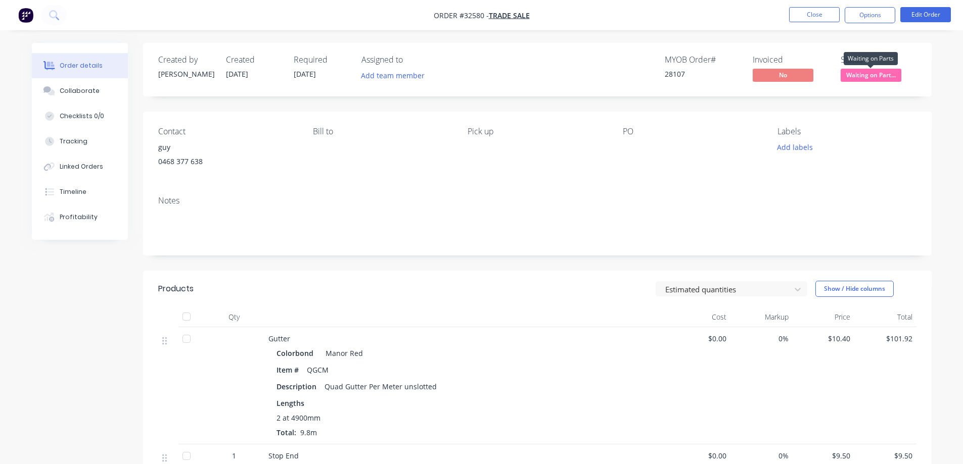
click at [886, 73] on span "Waiting on Part..." at bounding box center [870, 75] width 61 height 13
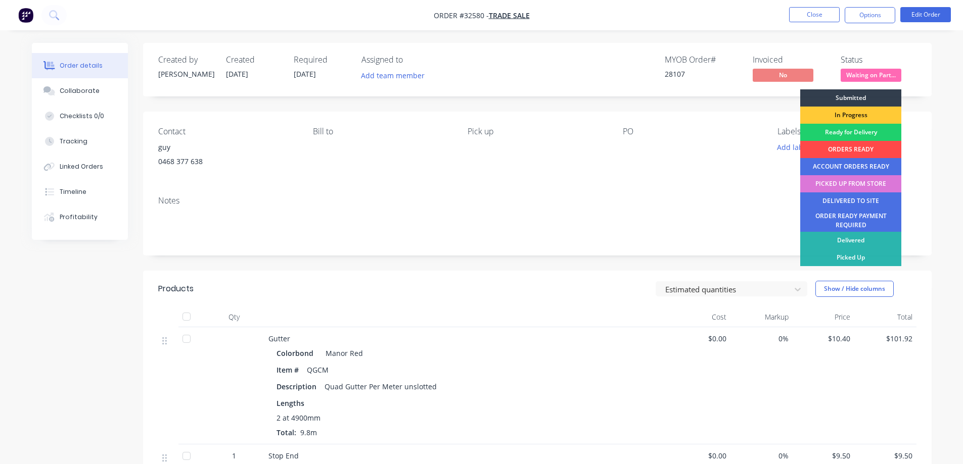
click at [841, 148] on div "ORDERS READY" at bounding box center [850, 149] width 101 height 17
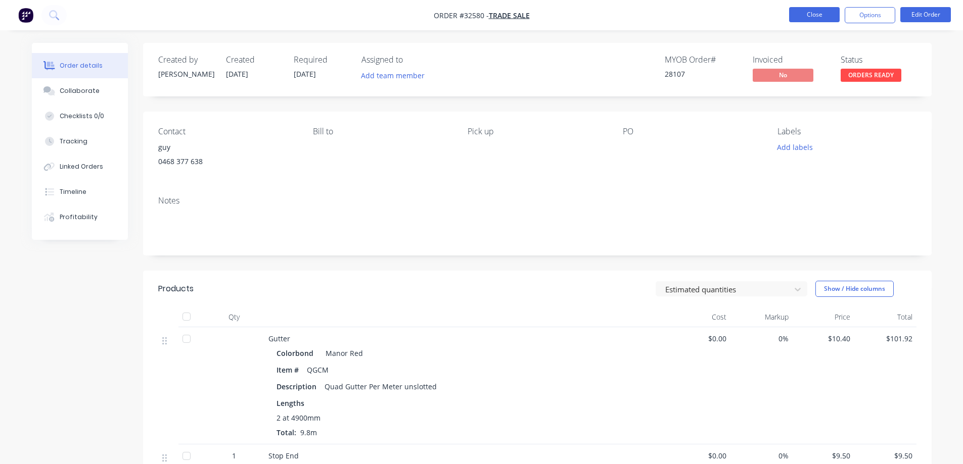
click at [815, 11] on button "Close" at bounding box center [814, 14] width 51 height 15
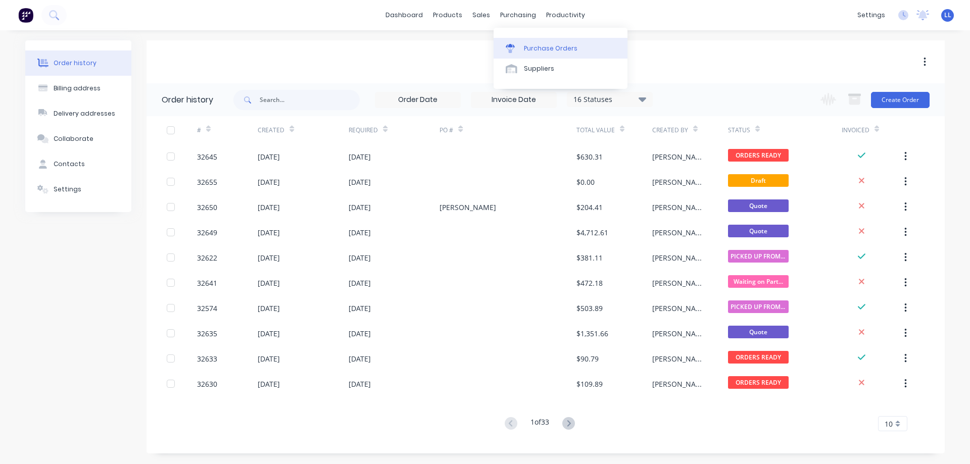
click at [528, 48] on div "Purchase Orders" at bounding box center [551, 48] width 54 height 9
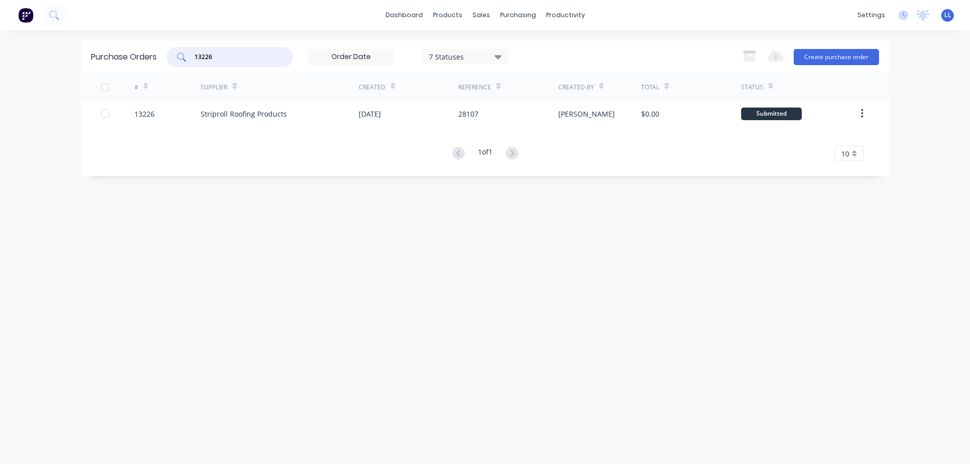
drag, startPoint x: 224, startPoint y: 58, endPoint x: 149, endPoint y: 58, distance: 75.8
click at [149, 58] on div "Purchase Orders 13226 7 Statuses 7 Statuses Export to Excel (XLSX) Create purch…" at bounding box center [485, 56] width 809 height 33
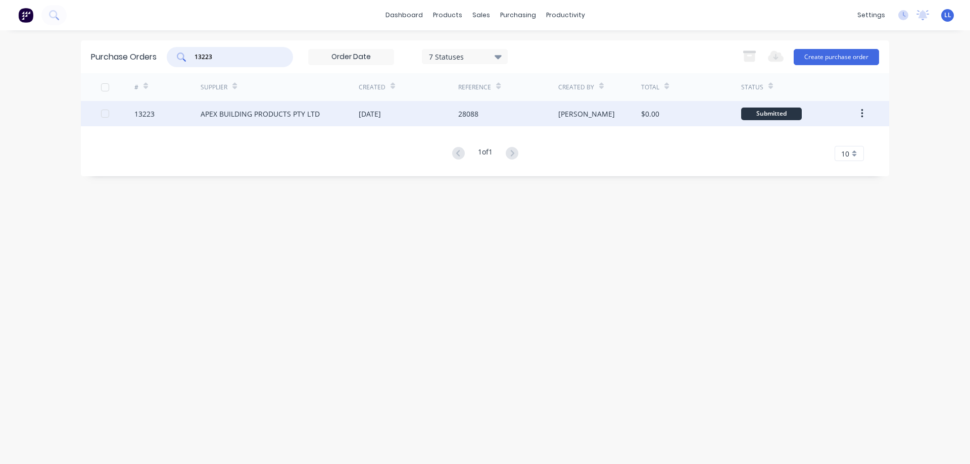
type input "13223"
click at [250, 119] on div "APEX BUILDING PRODUCTS PTY LTD" at bounding box center [280, 113] width 158 height 25
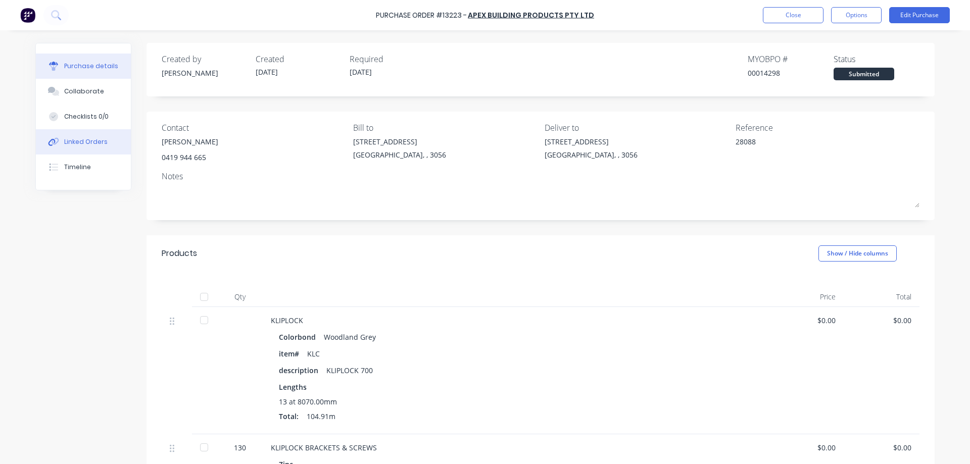
click at [64, 145] on div "Linked Orders" at bounding box center [85, 141] width 43 height 9
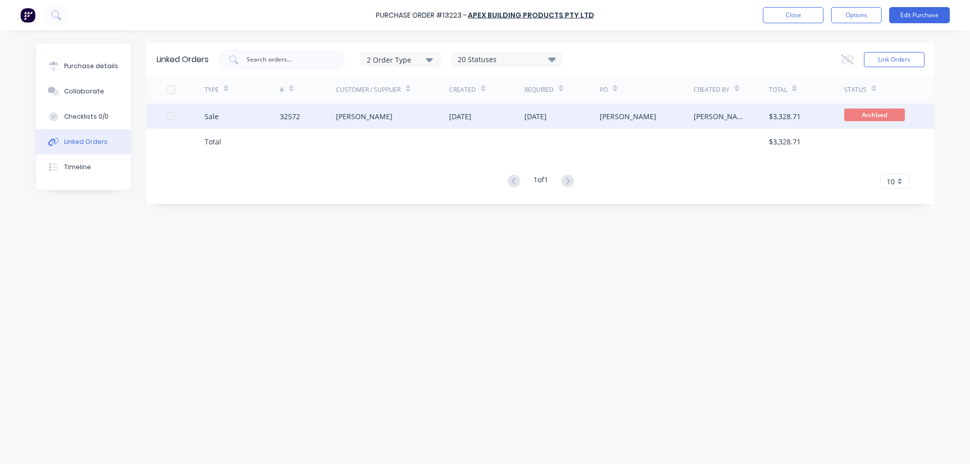
click at [242, 116] on div "Sale" at bounding box center [242, 116] width 75 height 25
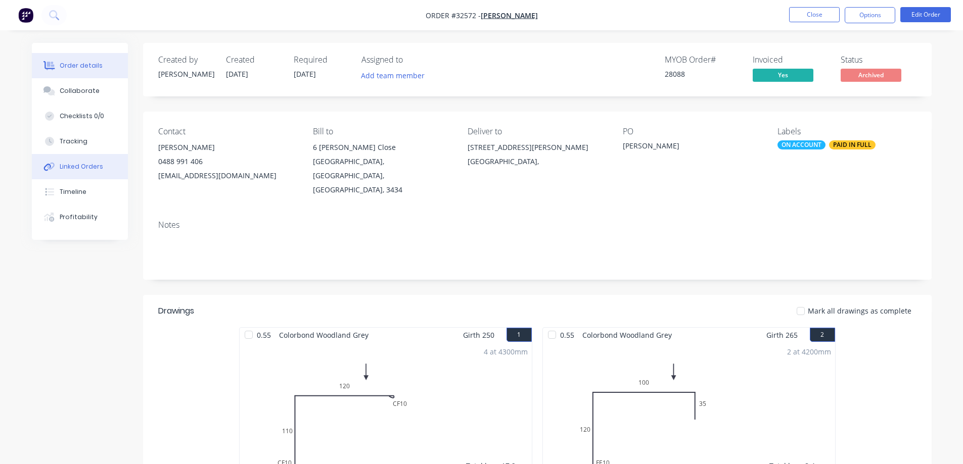
click at [77, 167] on div "Linked Orders" at bounding box center [81, 166] width 43 height 9
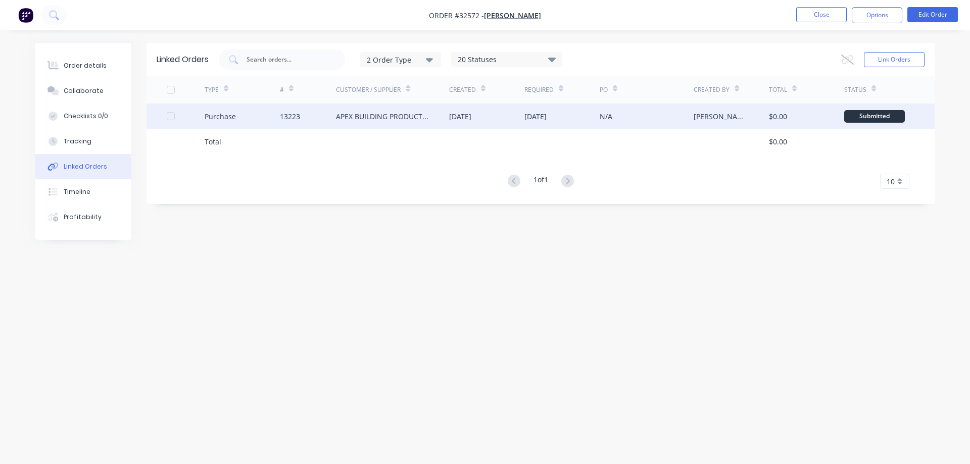
click at [535, 119] on div "[DATE]" at bounding box center [536, 116] width 22 height 11
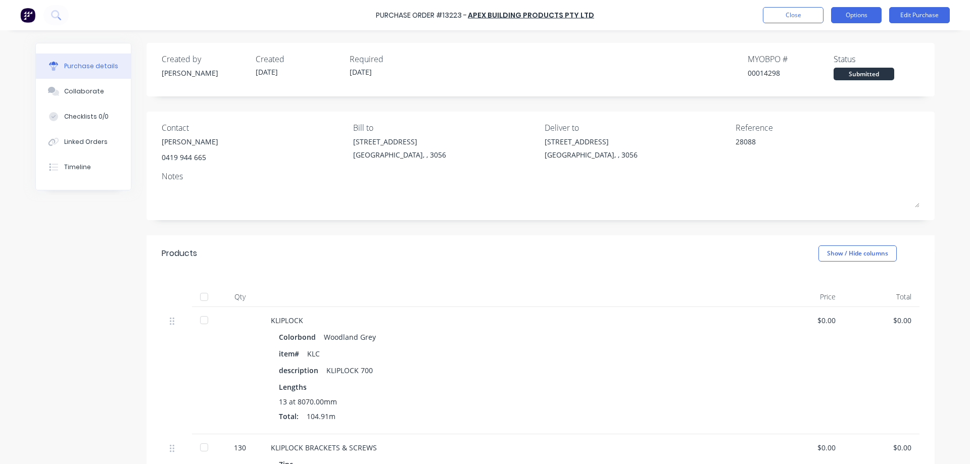
click at [875, 9] on button "Options" at bounding box center [856, 15] width 51 height 16
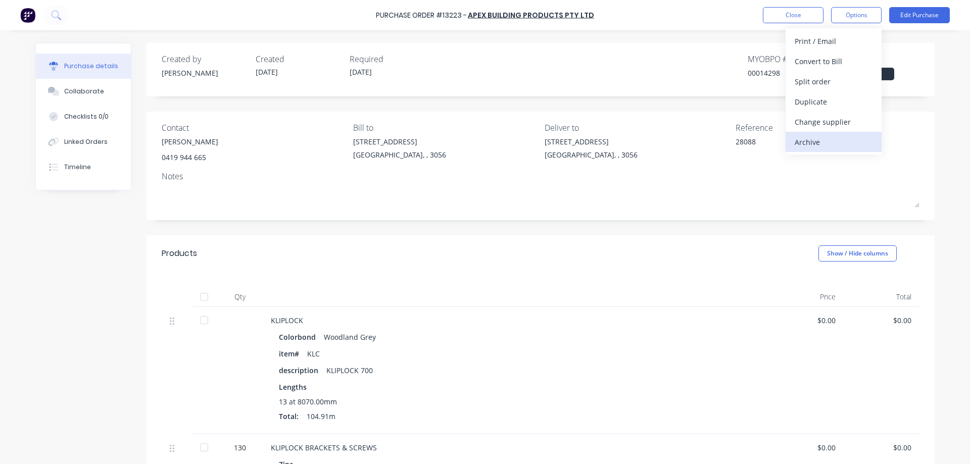
click at [806, 143] on div "Archive" at bounding box center [834, 142] width 78 height 15
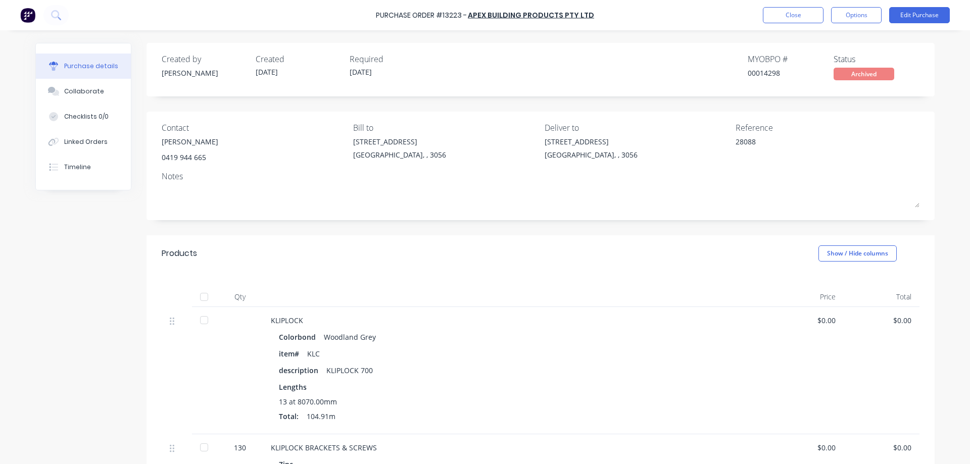
type textarea "x"
